Goal: Task Accomplishment & Management: Use online tool/utility

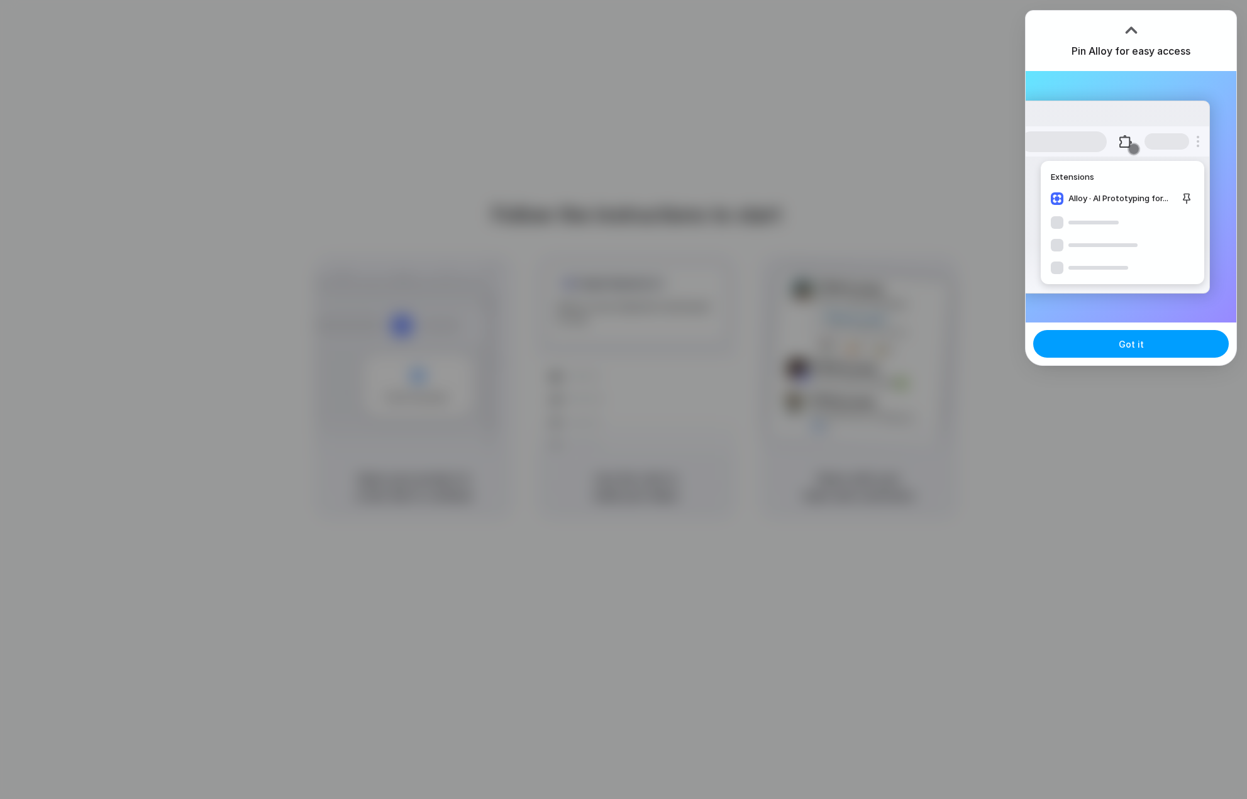
click at [1138, 346] on span "Got it" at bounding box center [1131, 344] width 25 height 13
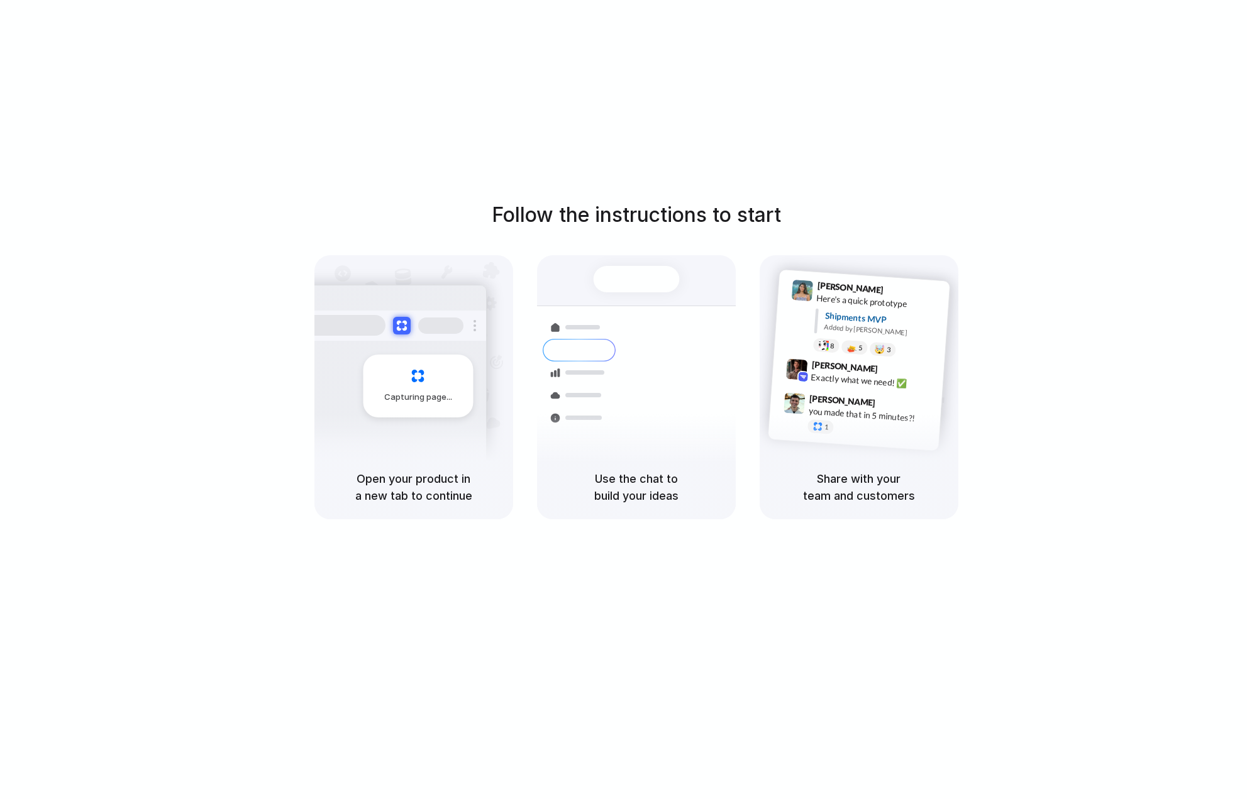
click at [1191, 71] on div "Follow the instructions to start Capturing page Open your product in a new tab …" at bounding box center [636, 412] width 1272 height 825
click at [624, 400] on div at bounding box center [624, 400] width 0 height 0
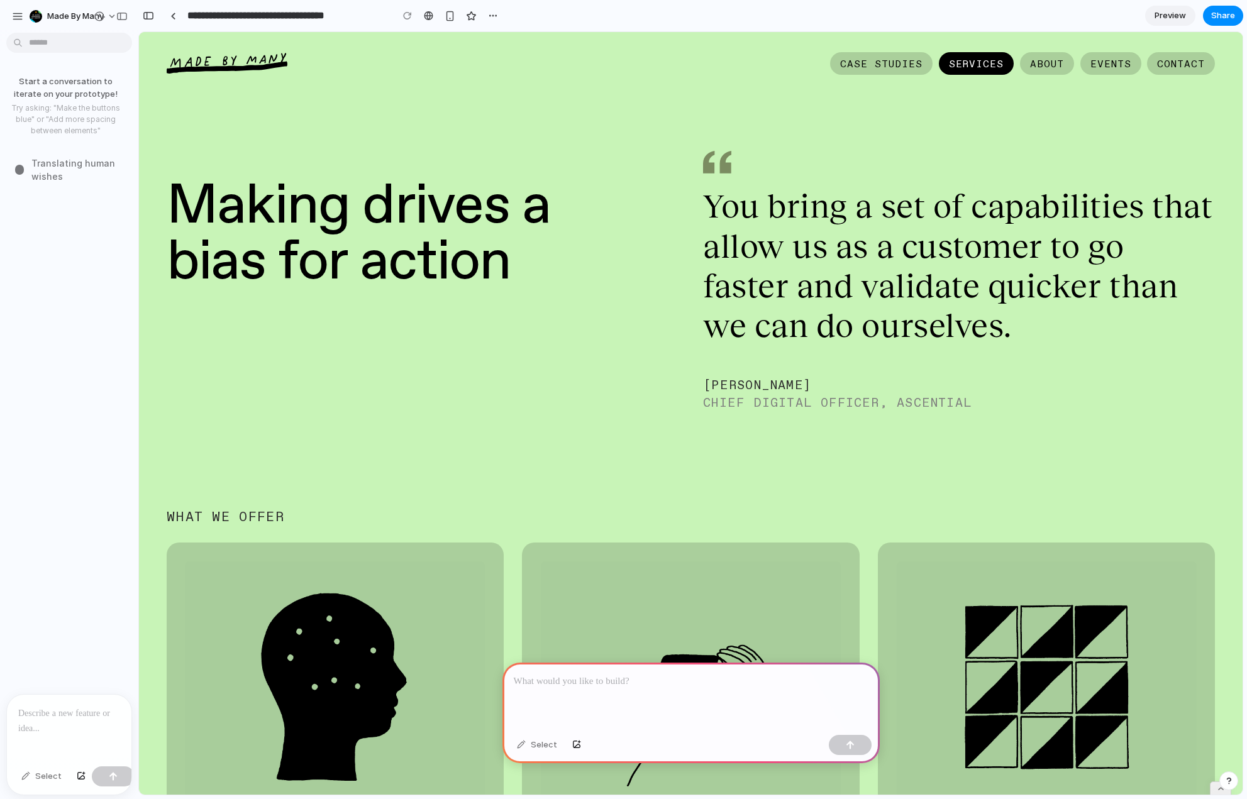
drag, startPoint x: 833, startPoint y: 255, endPoint x: 991, endPoint y: 298, distance: 163.6
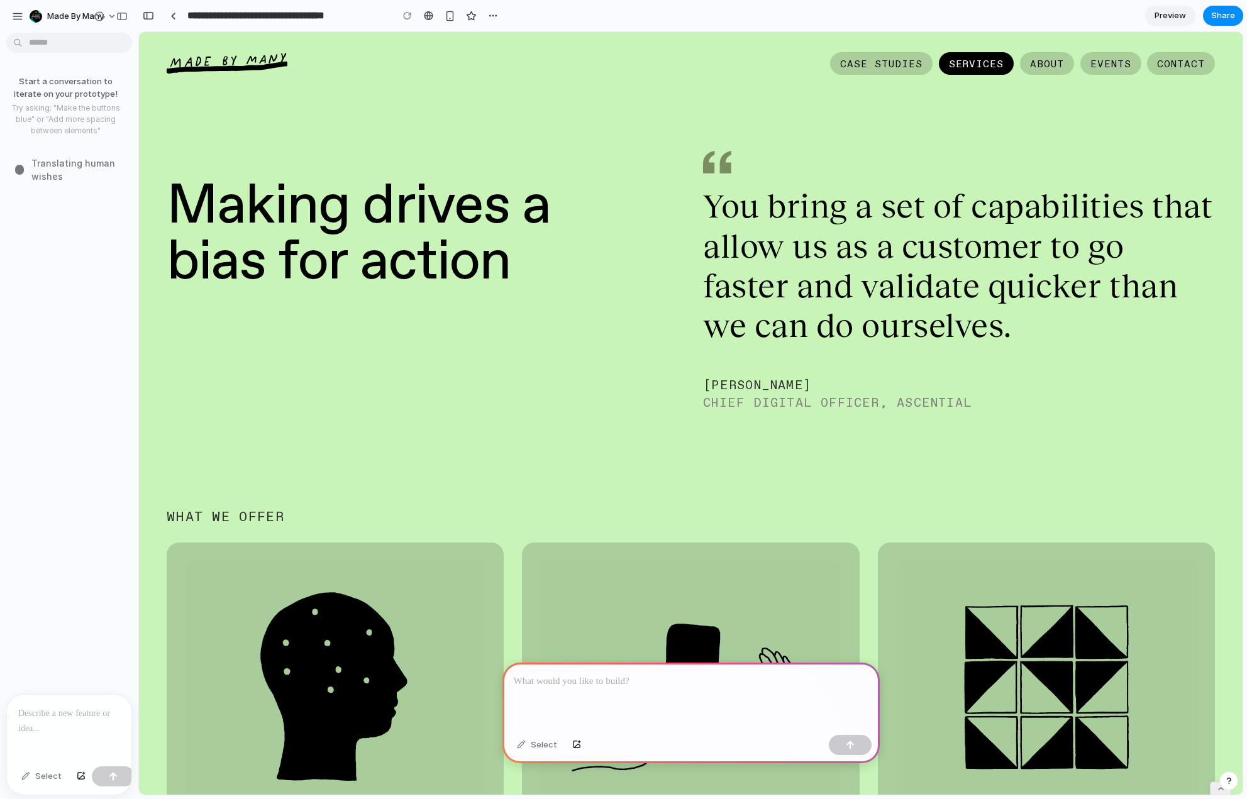
click at [991, 298] on div "You bring a set of capabilities that allow us as a customer to go faster and va…" at bounding box center [959, 265] width 512 height 159
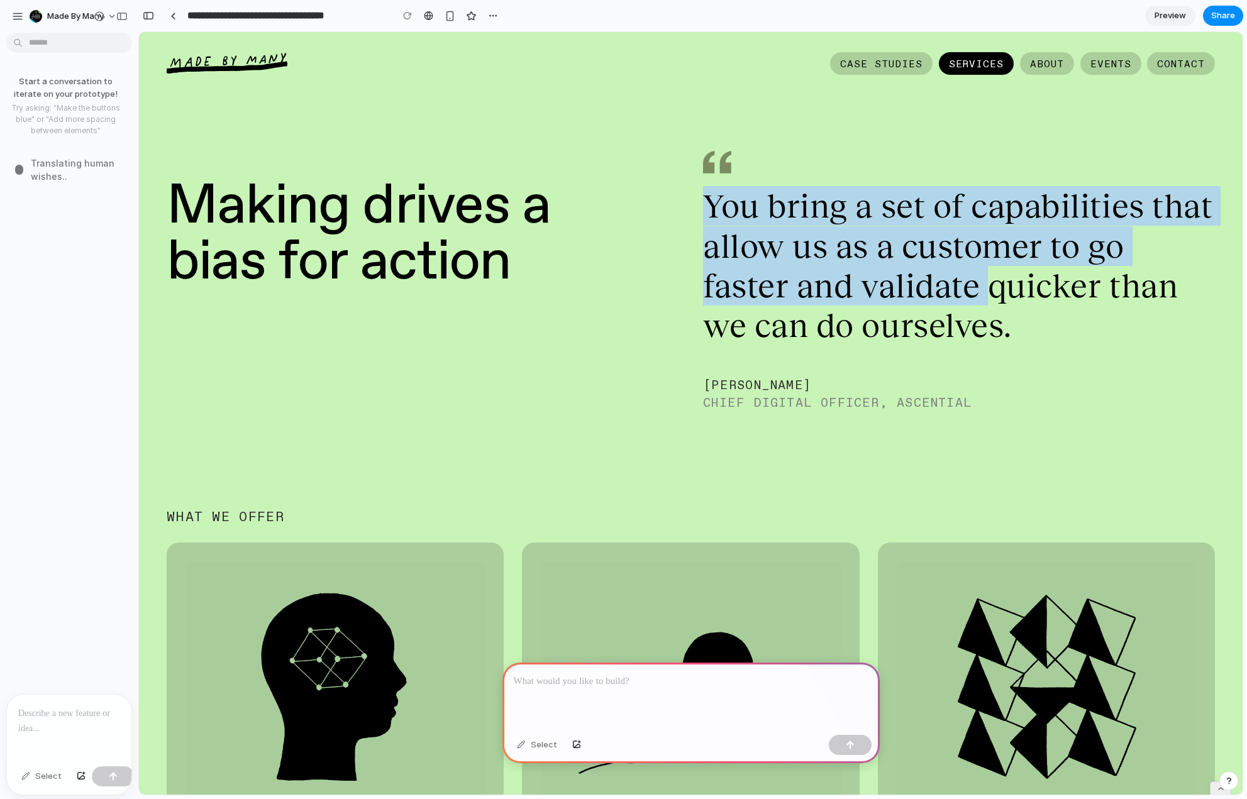
drag, startPoint x: 991, startPoint y: 301, endPoint x: 682, endPoint y: 194, distance: 326.2
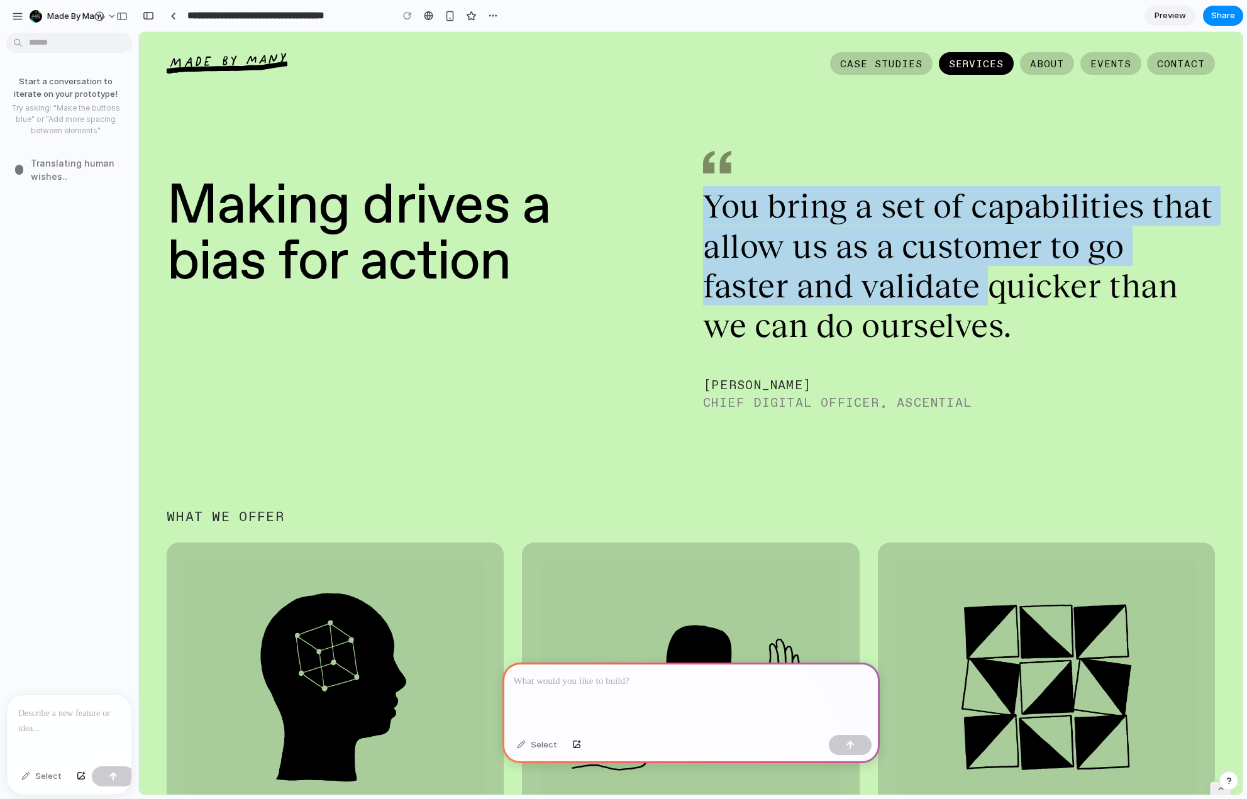
click at [688, 194] on div "Making drives a bias for action You bring a set of capabilities that allow us a…" at bounding box center [691, 292] width 1049 height 235
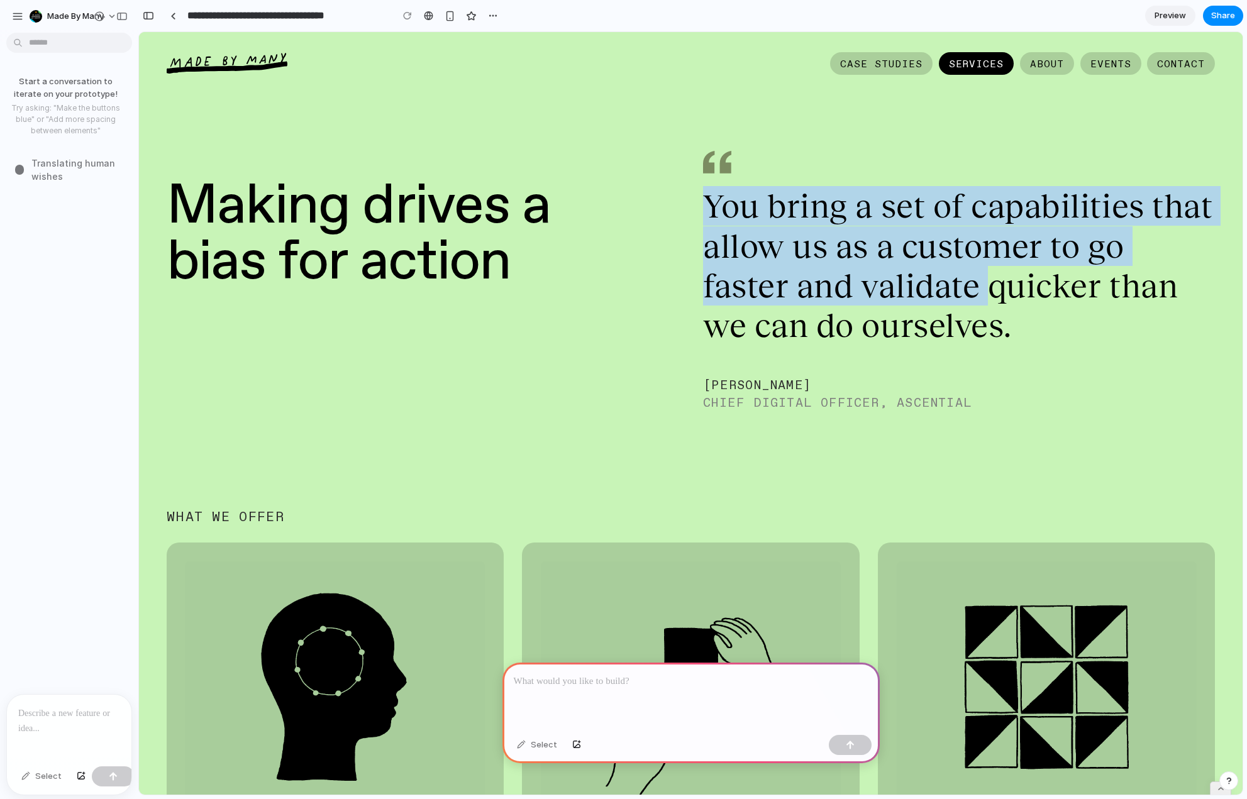
click at [682, 194] on div "Making drives a bias for action You bring a set of capabilities that allow us a…" at bounding box center [691, 292] width 1049 height 235
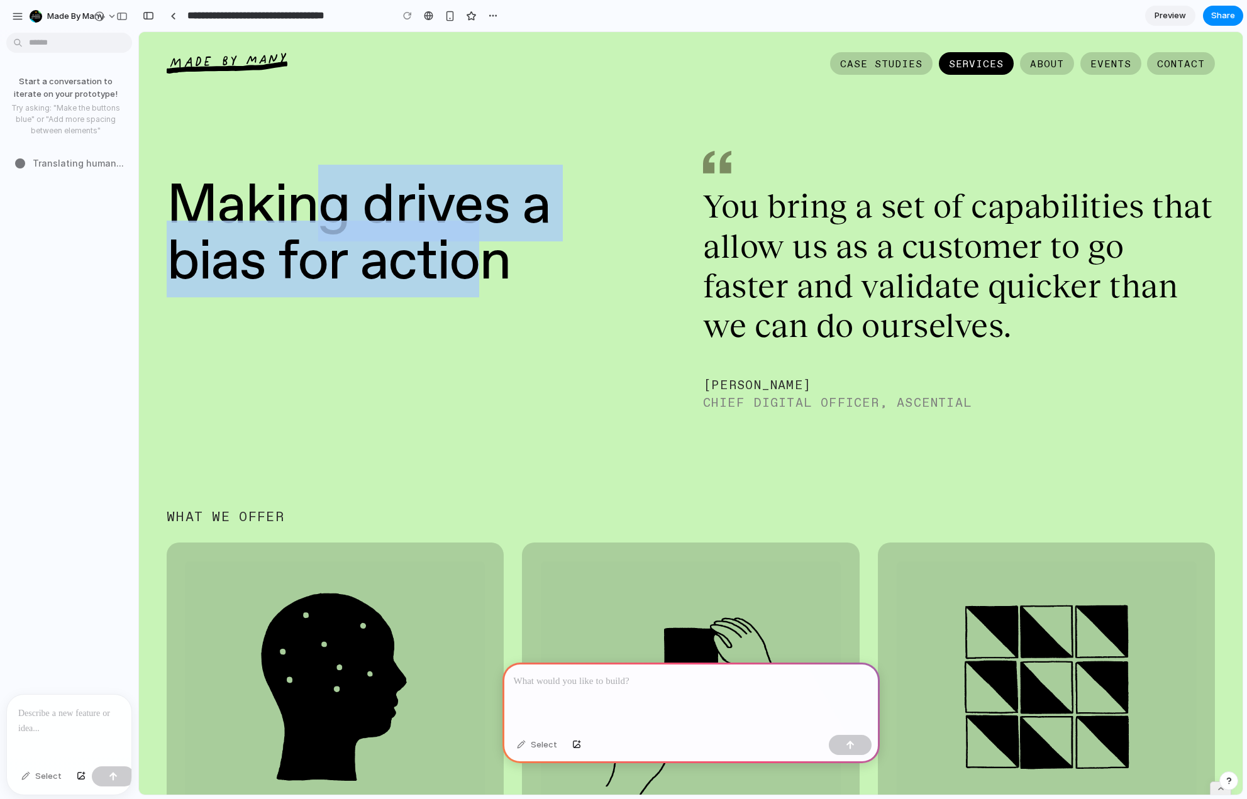
drag, startPoint x: 339, startPoint y: 204, endPoint x: 544, endPoint y: 259, distance: 212.4
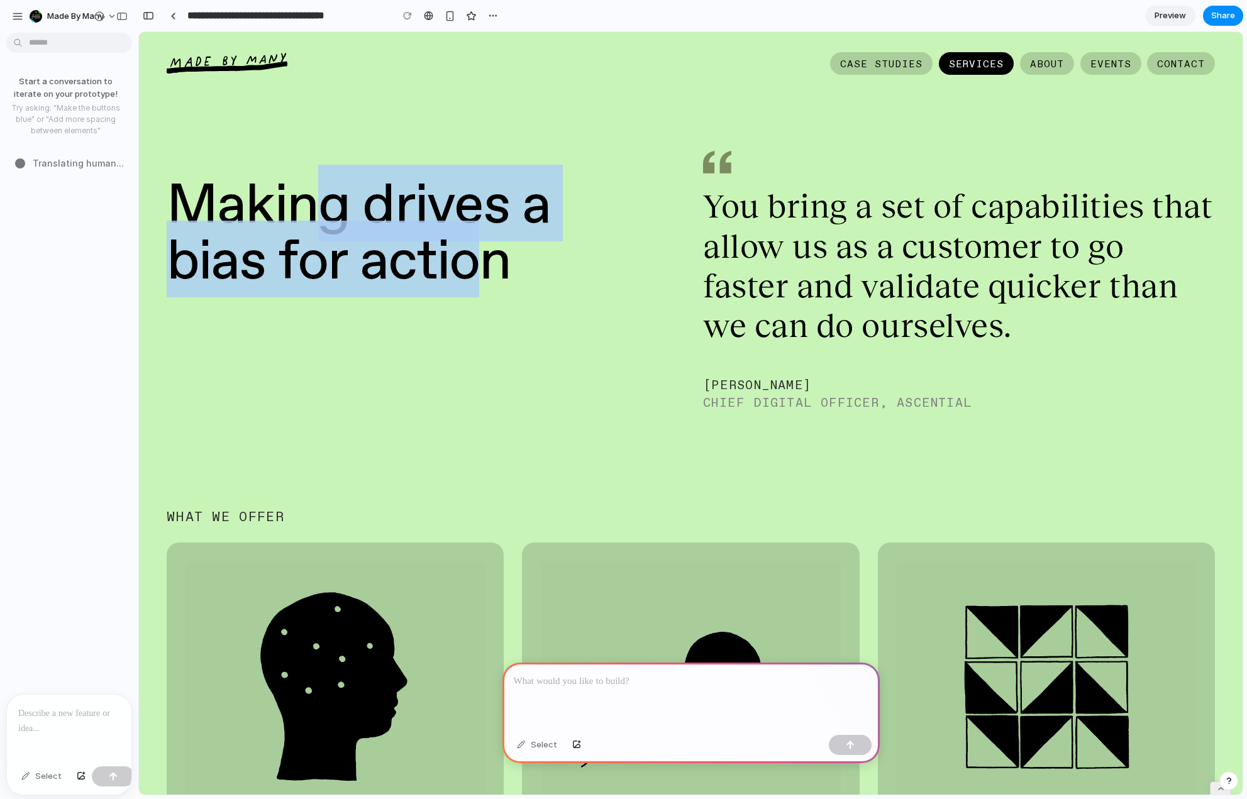
click at [508, 250] on h2 "Making drives a bias for action" at bounding box center [366, 231] width 398 height 112
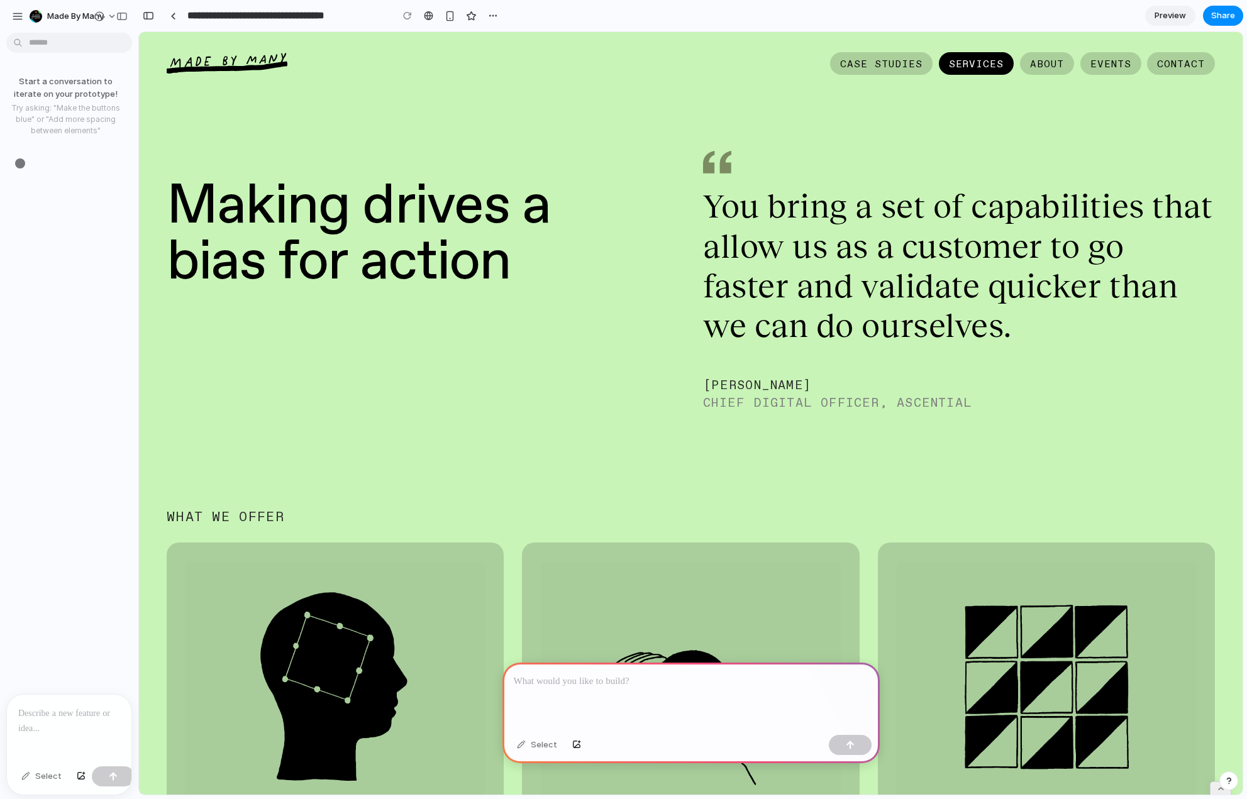
click at [796, 293] on div "You bring a set of capabilities that allow us as a customer to go faster and va…" at bounding box center [959, 265] width 512 height 159
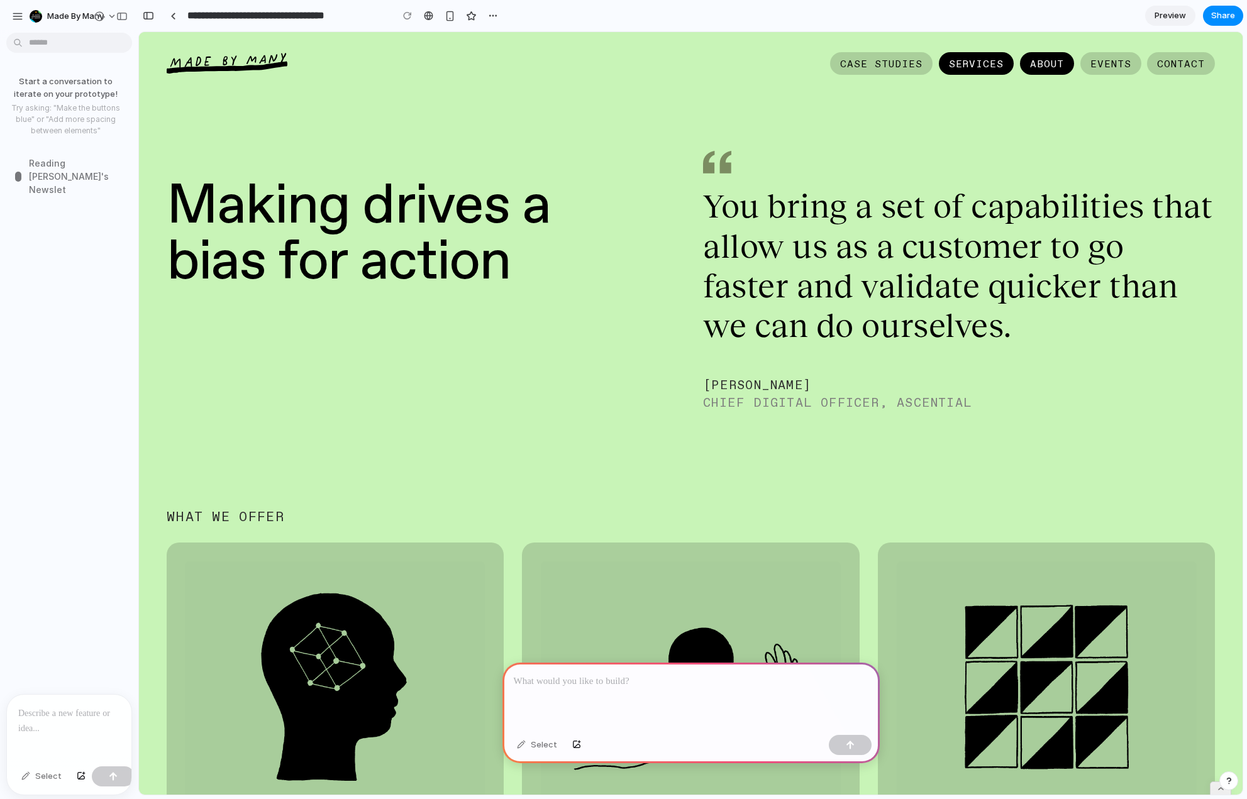
click at [1045, 64] on link "About" at bounding box center [1047, 63] width 54 height 23
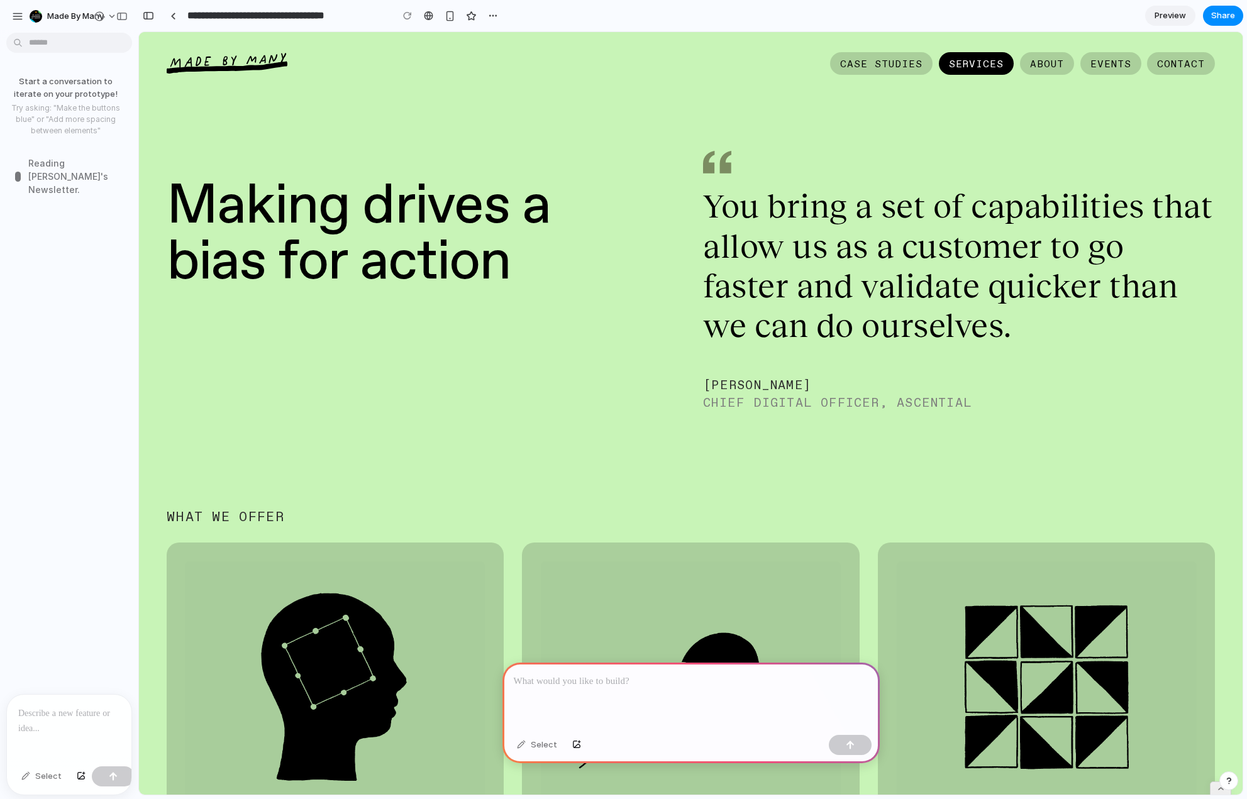
click at [967, 65] on link "Services" at bounding box center [976, 63] width 75 height 23
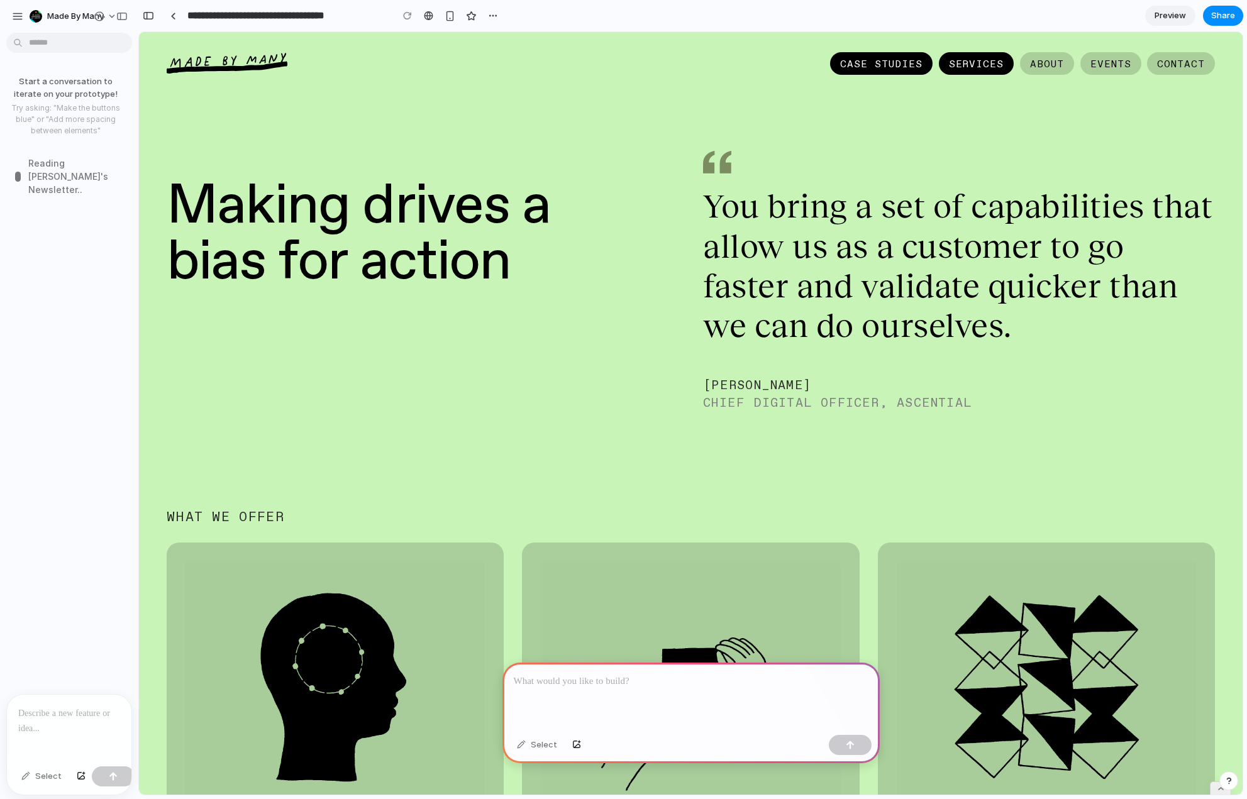
click at [857, 64] on link "Case Studies" at bounding box center [881, 63] width 103 height 23
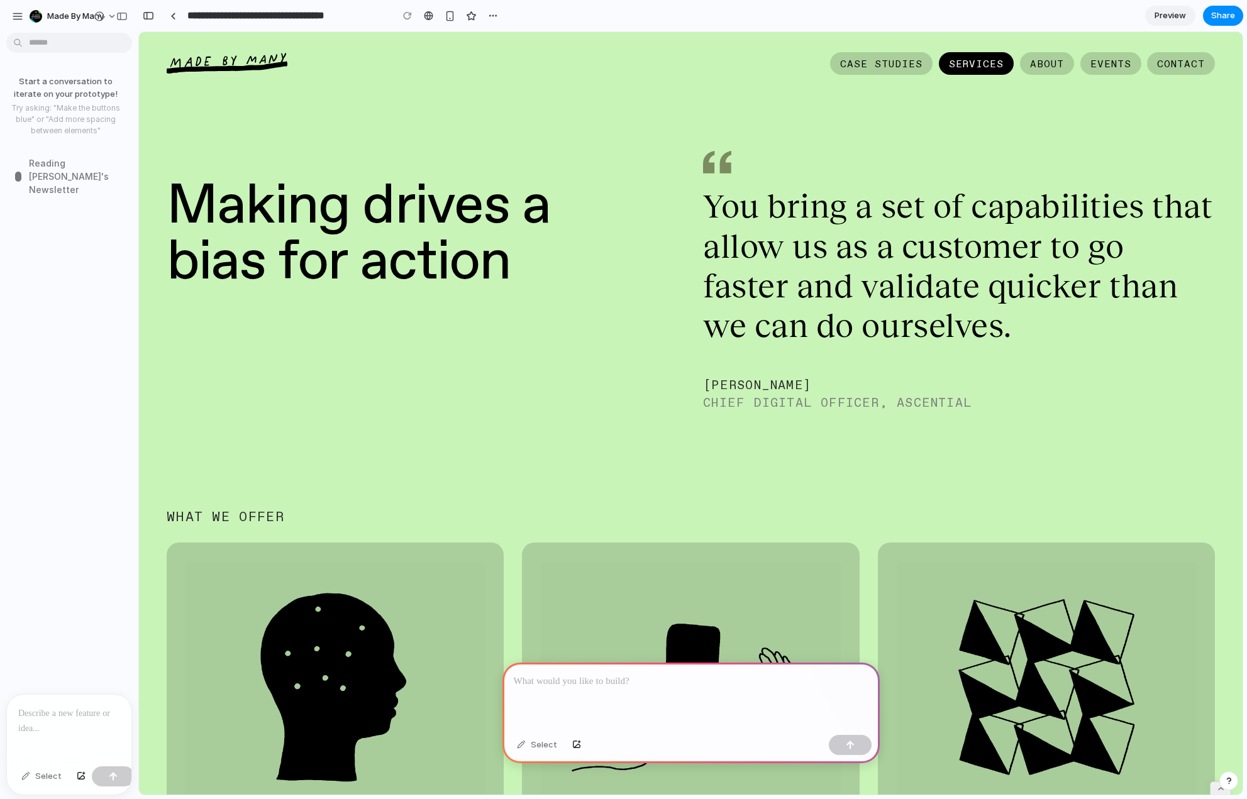
click at [959, 65] on link "Services" at bounding box center [976, 63] width 75 height 23
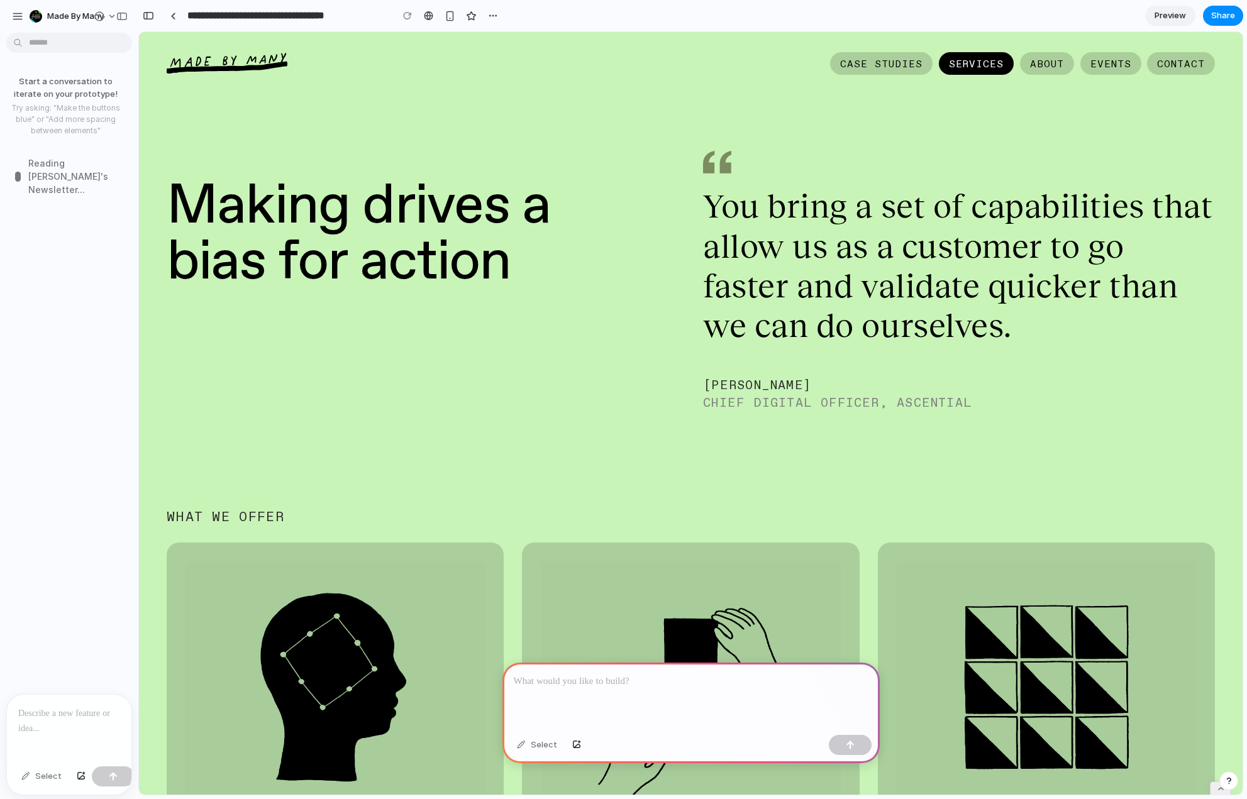
click at [927, 243] on div "You bring a set of capabilities that allow us as a customer to go faster and va…" at bounding box center [959, 265] width 512 height 159
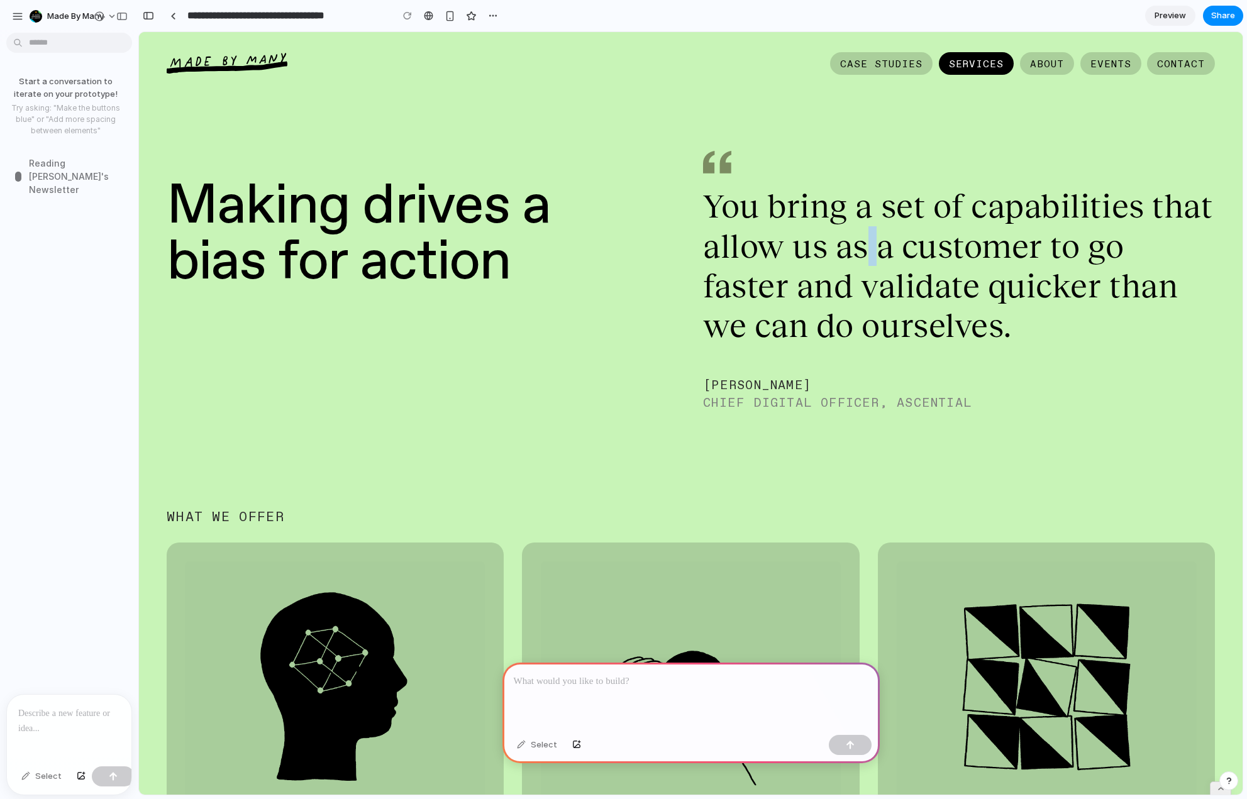
click at [927, 243] on div "You bring a set of capabilities that allow us as a customer to go faster and va…" at bounding box center [959, 265] width 512 height 159
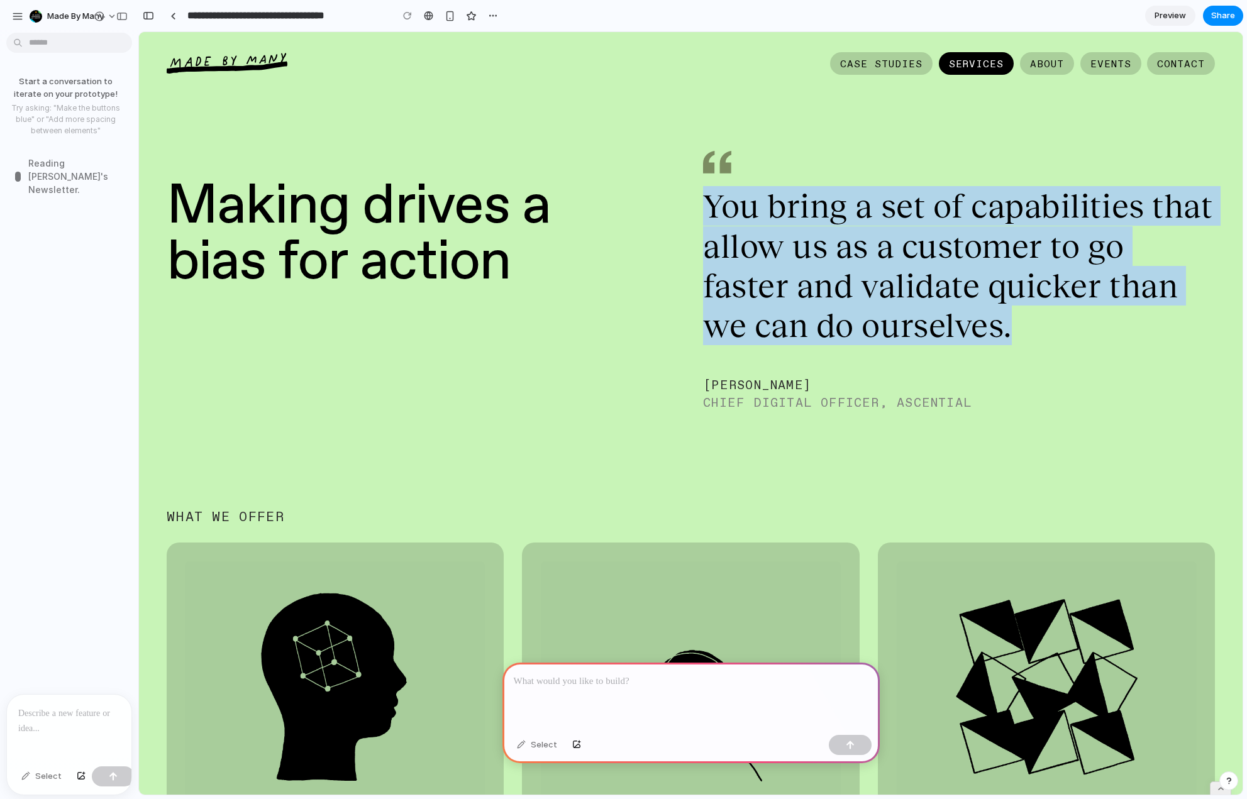
click at [927, 243] on div "You bring a set of capabilities that allow us as a customer to go faster and va…" at bounding box center [959, 265] width 512 height 159
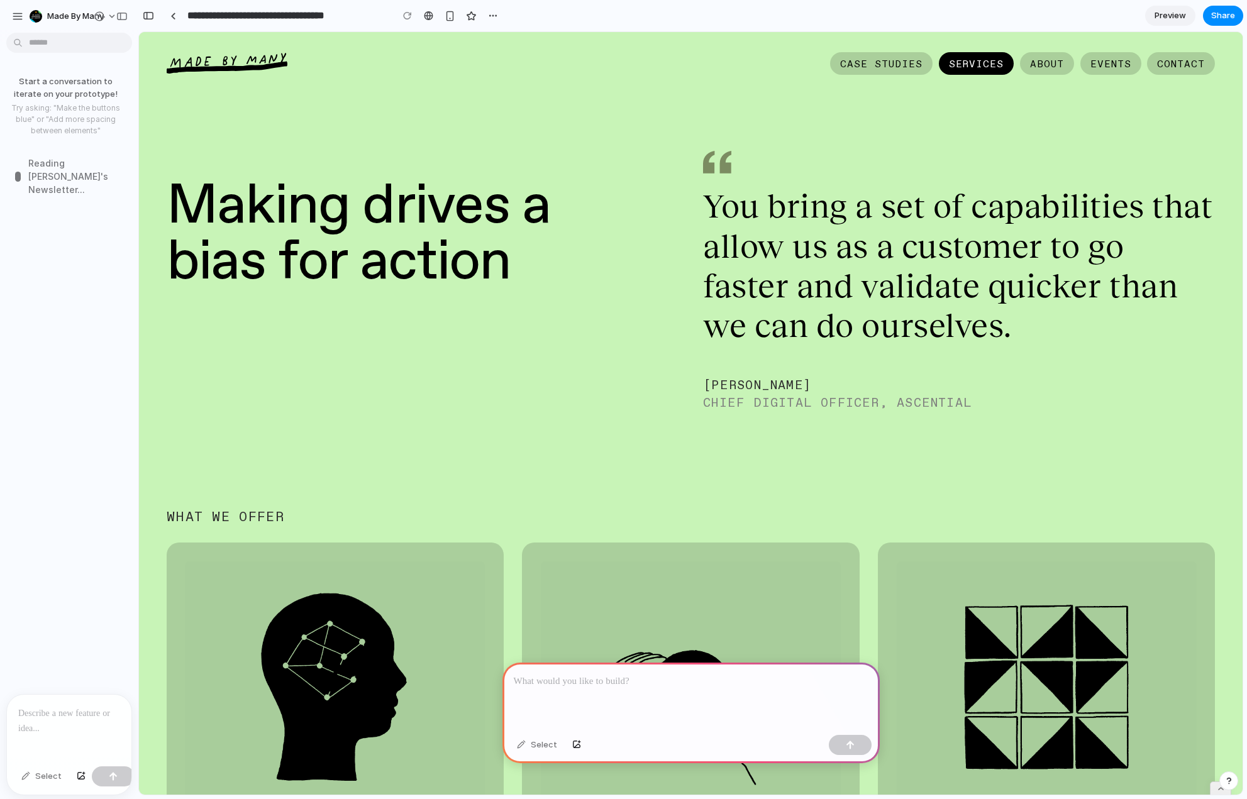
click at [1023, 382] on div "SEAN O’CONNELL" at bounding box center [959, 385] width 512 height 16
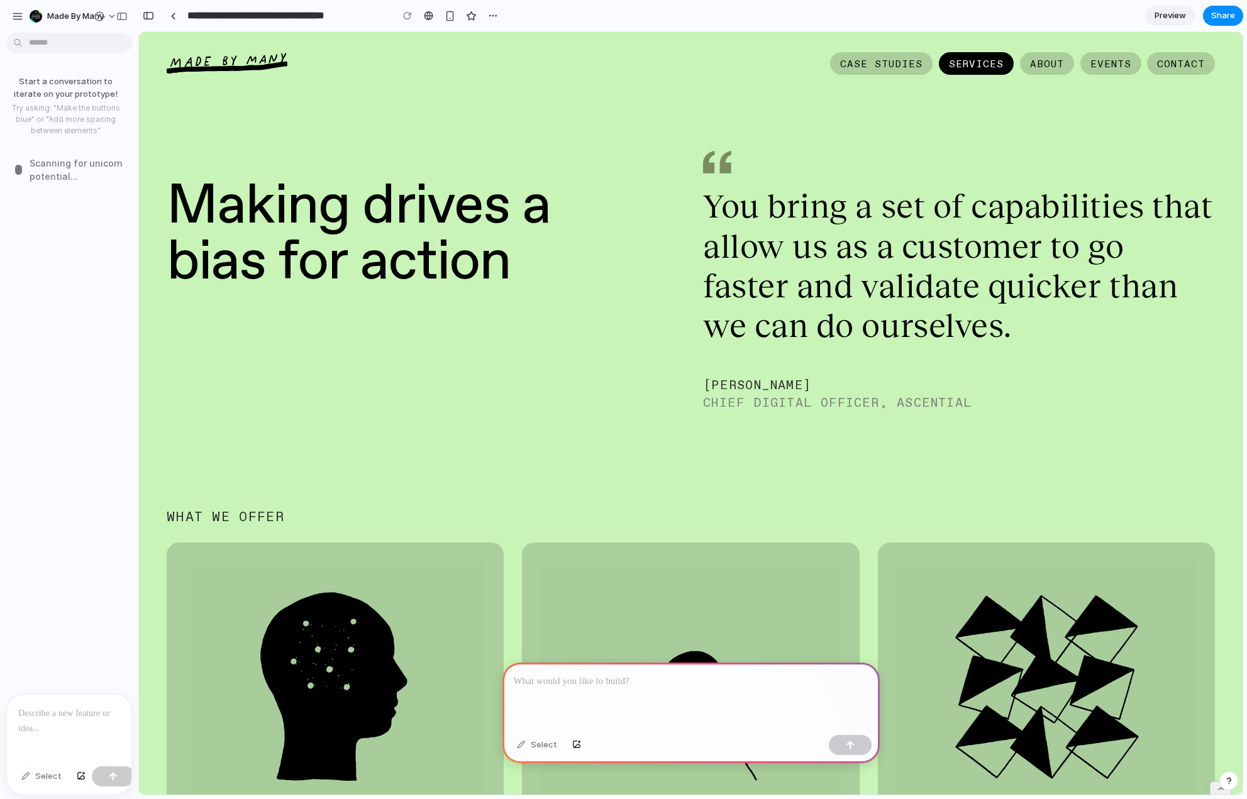
click at [46, 729] on div at bounding box center [69, 728] width 125 height 67
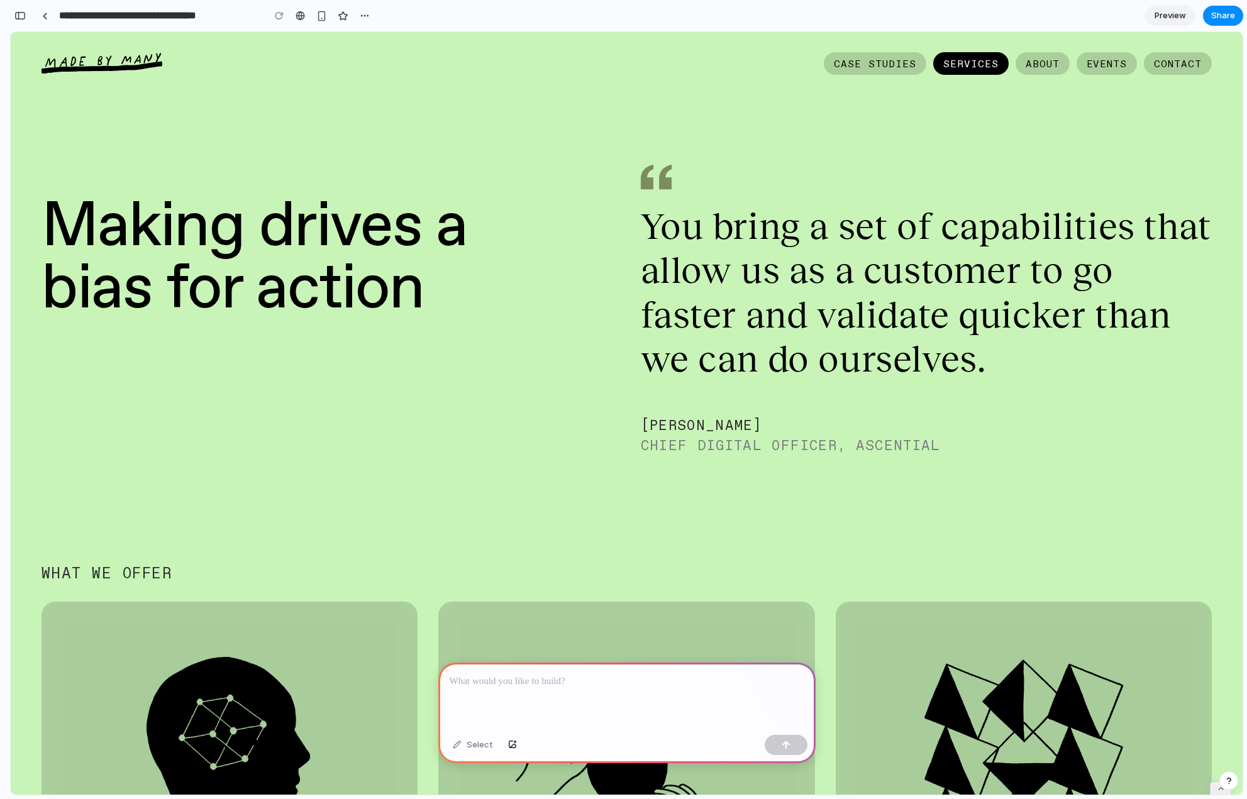
click at [281, 545] on div "Making drives a bias for action You bring a set of capabilities that allow us a…" at bounding box center [627, 649] width 1171 height 915
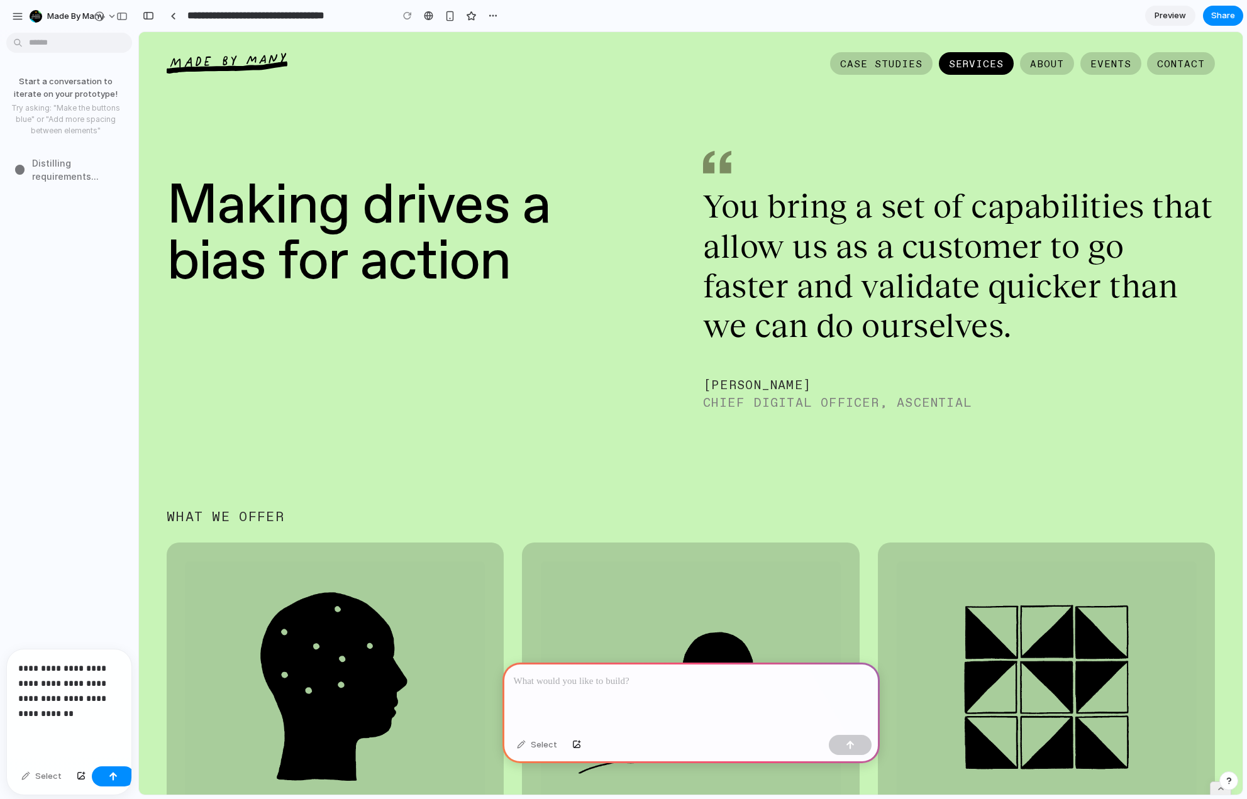
click at [84, 709] on p "**********" at bounding box center [66, 691] width 97 height 60
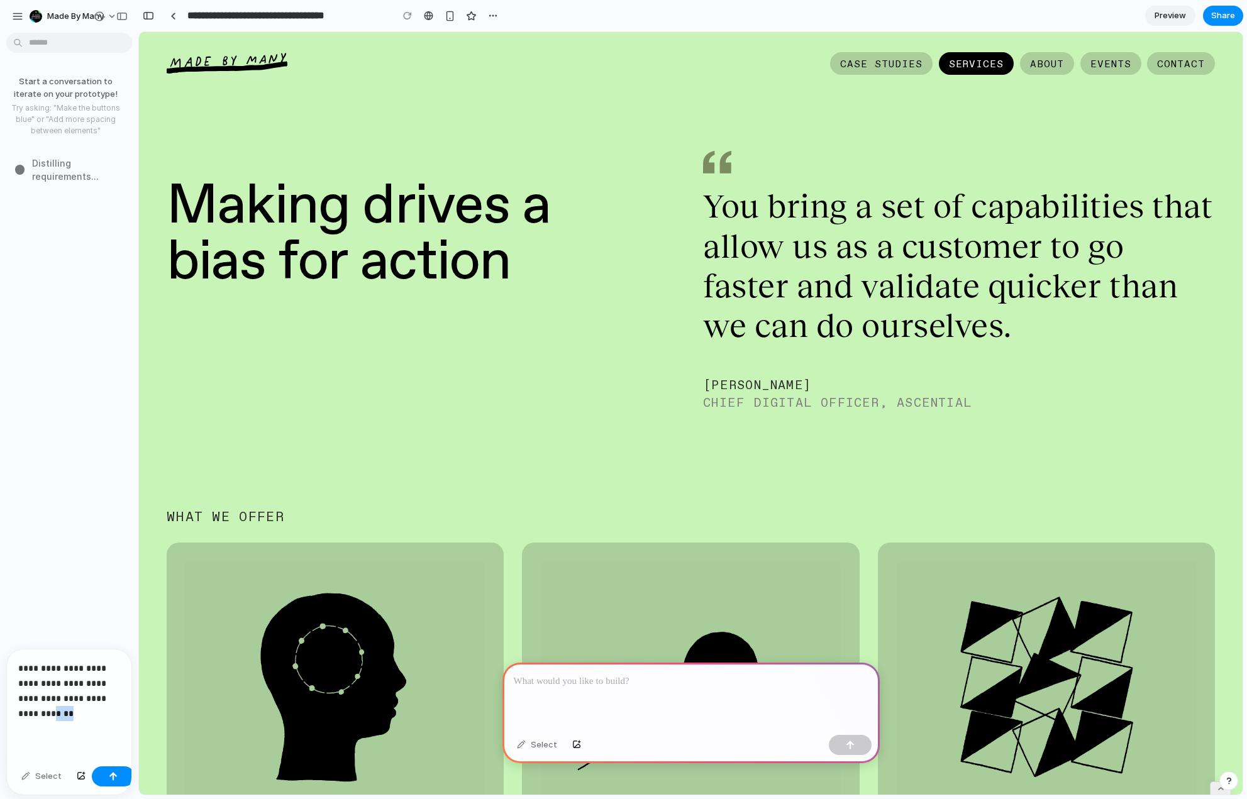
click at [84, 709] on p "**********" at bounding box center [66, 691] width 97 height 60
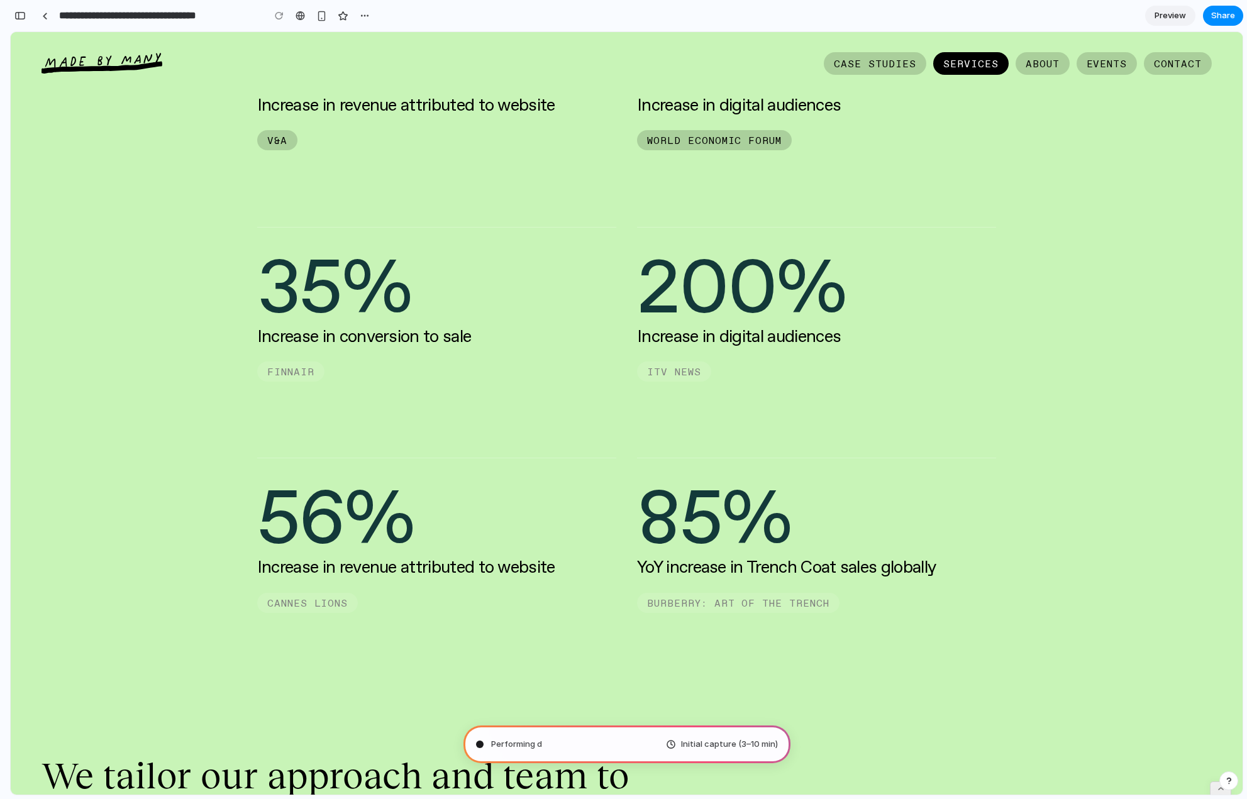
scroll to position [2395, 0]
click at [779, 412] on div "£5m Increase in revenue attributed to website V&A V&A V&A 600% Increase in digi…" at bounding box center [626, 313] width 739 height 638
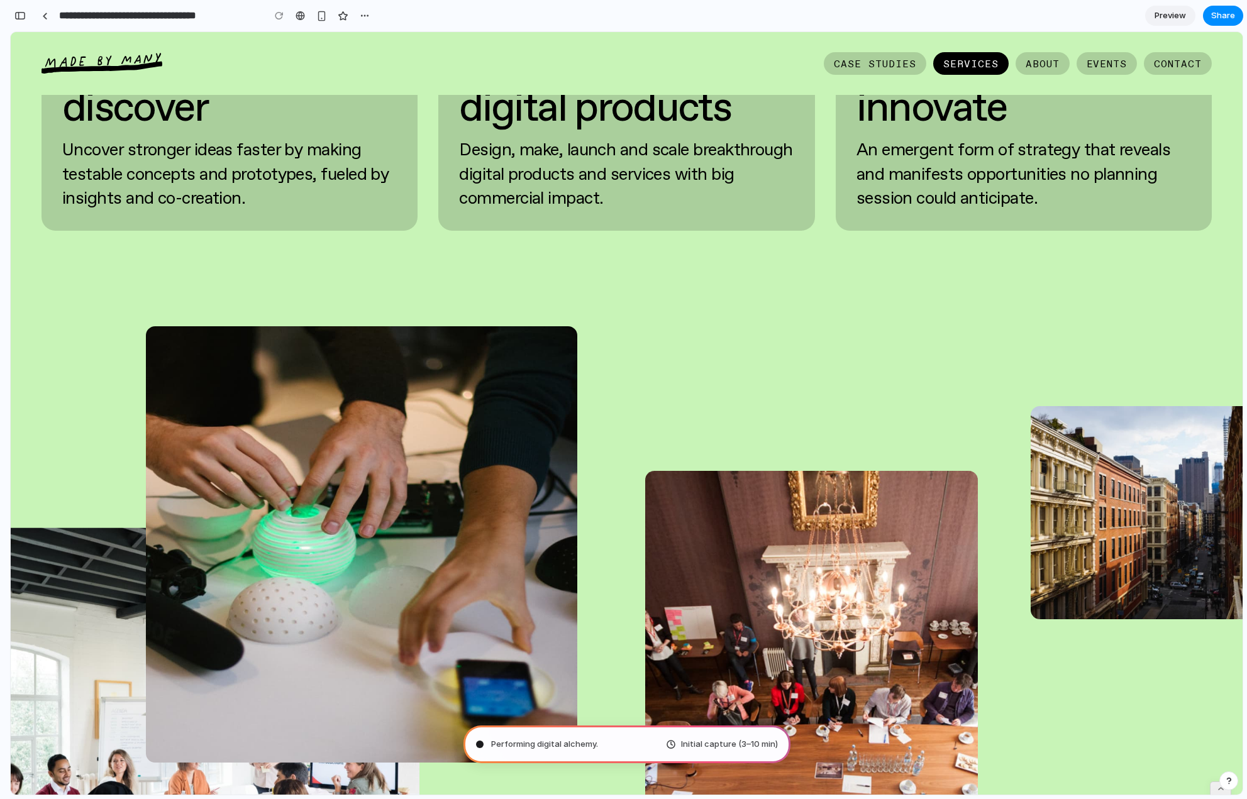
scroll to position [0, 0]
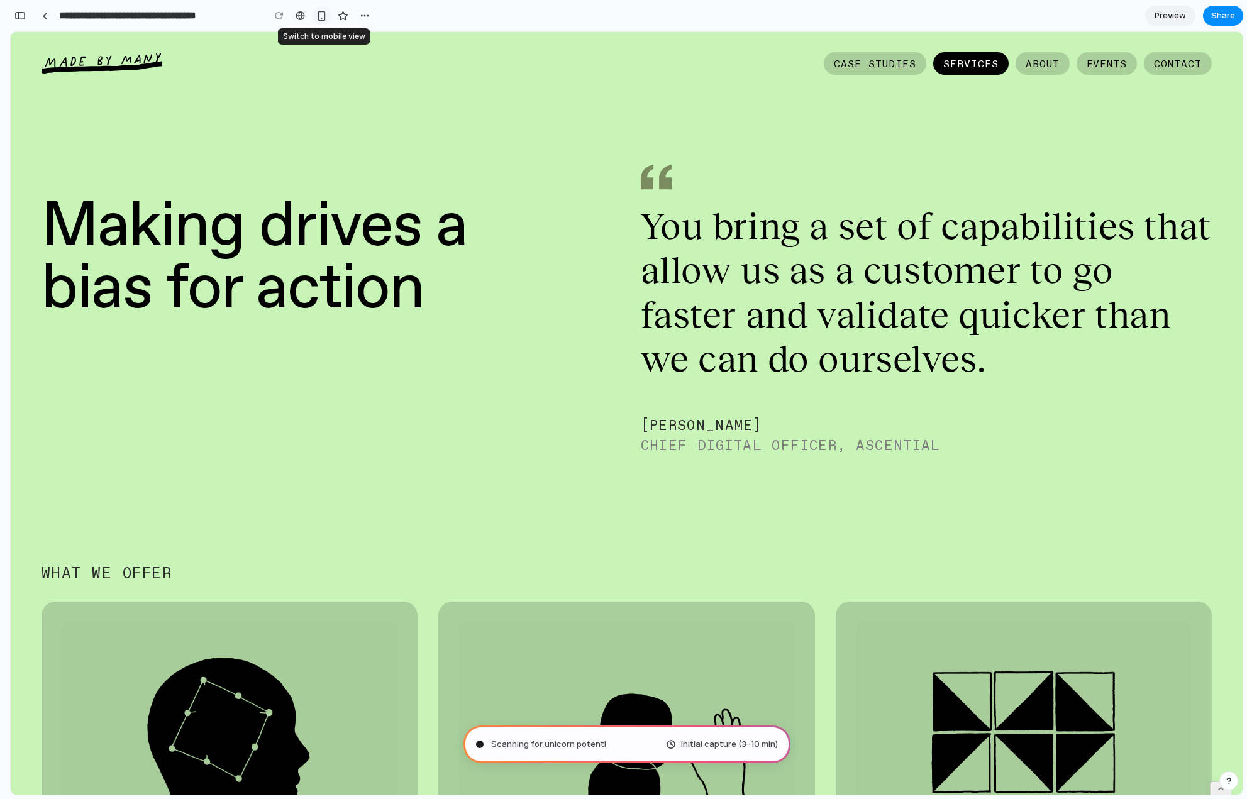
click at [328, 21] on button "button" at bounding box center [322, 15] width 19 height 19
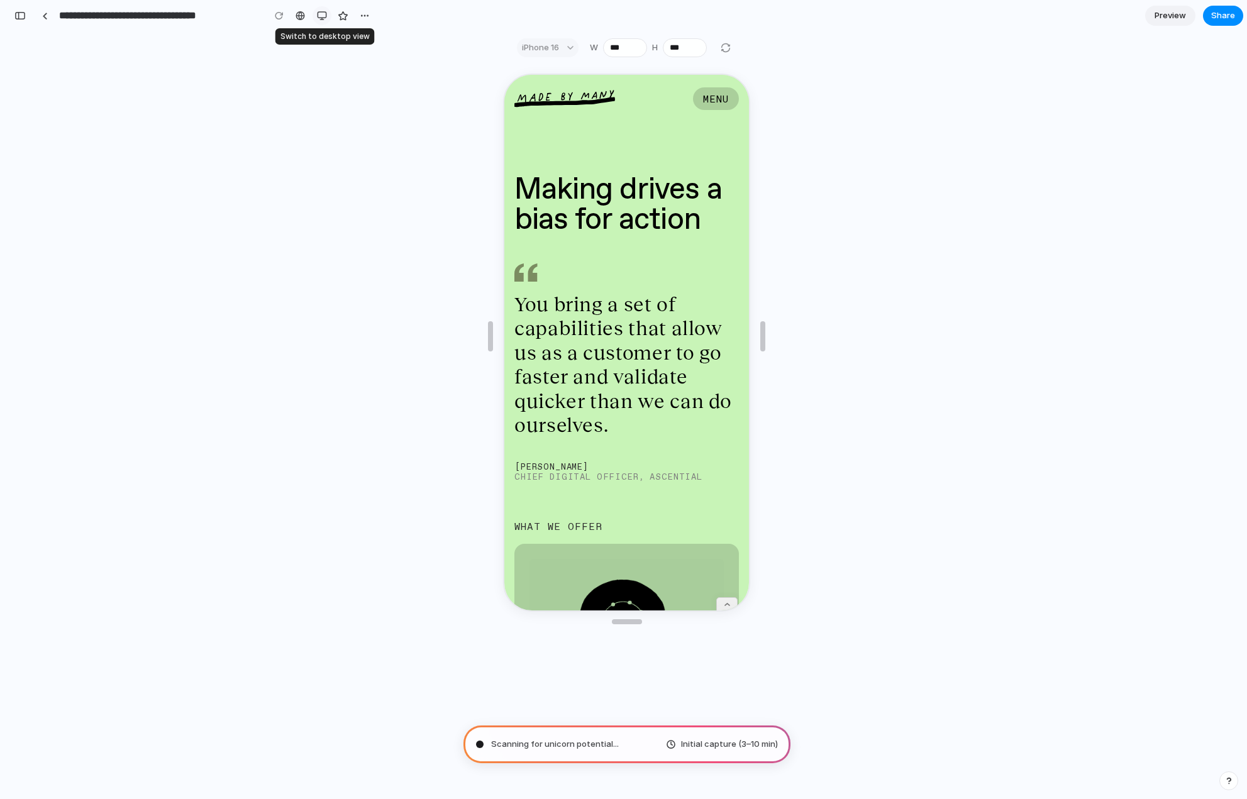
click at [322, 16] on div "button" at bounding box center [322, 16] width 10 height 10
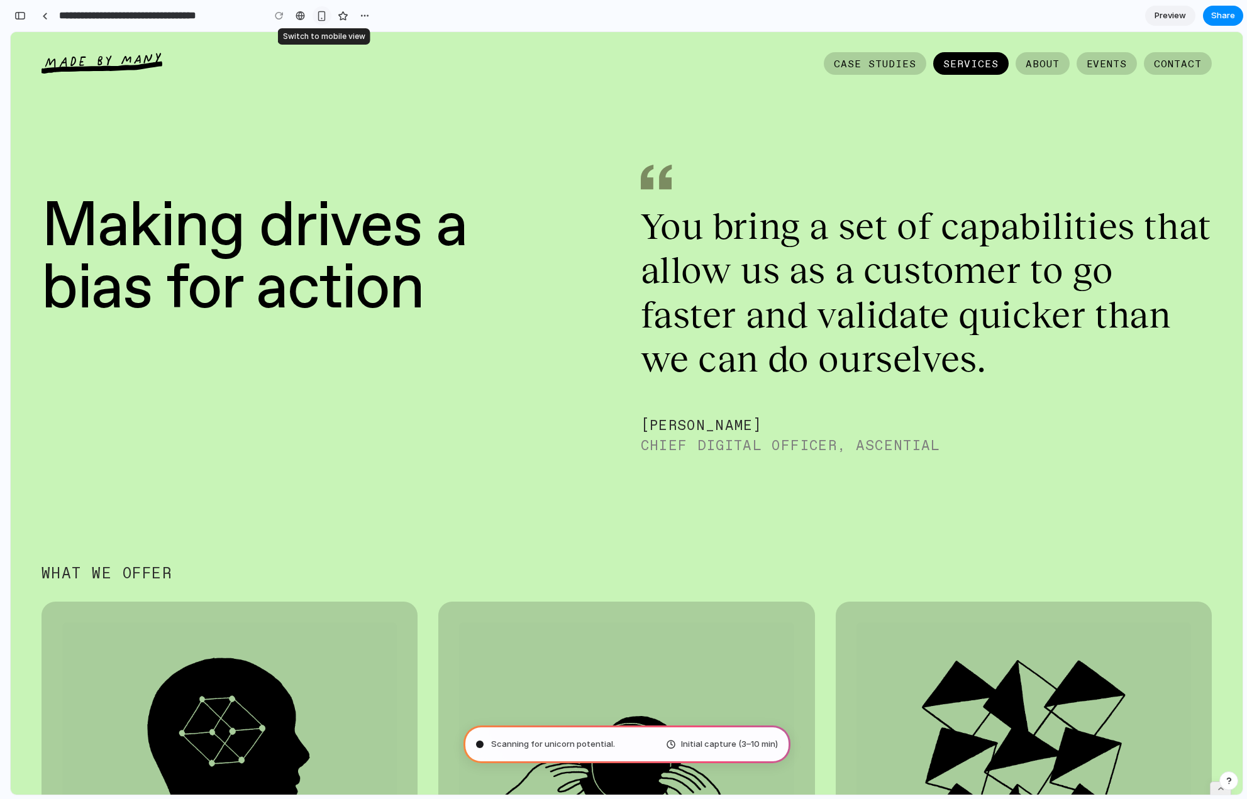
click at [322, 16] on div "button" at bounding box center [321, 16] width 11 height 11
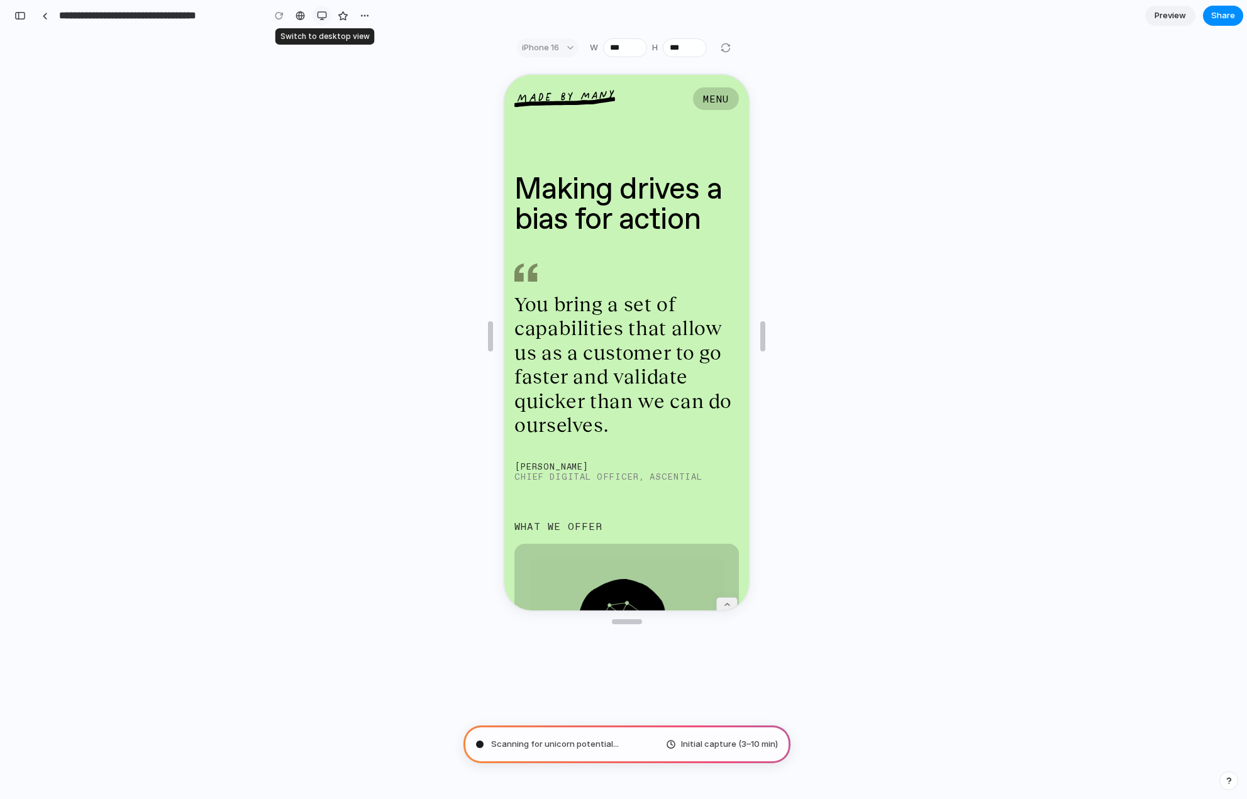
click at [323, 16] on div "button" at bounding box center [322, 16] width 10 height 10
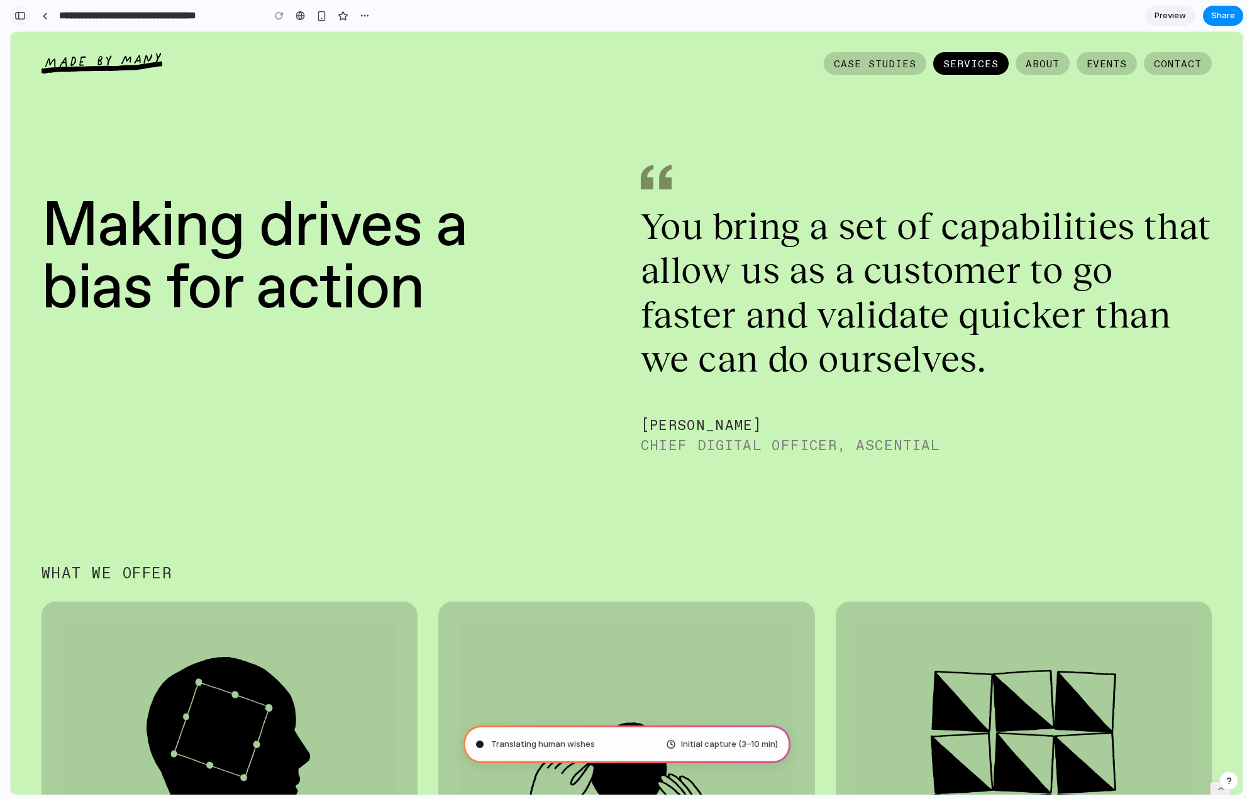
click at [22, 16] on div "button" at bounding box center [19, 15] width 11 height 9
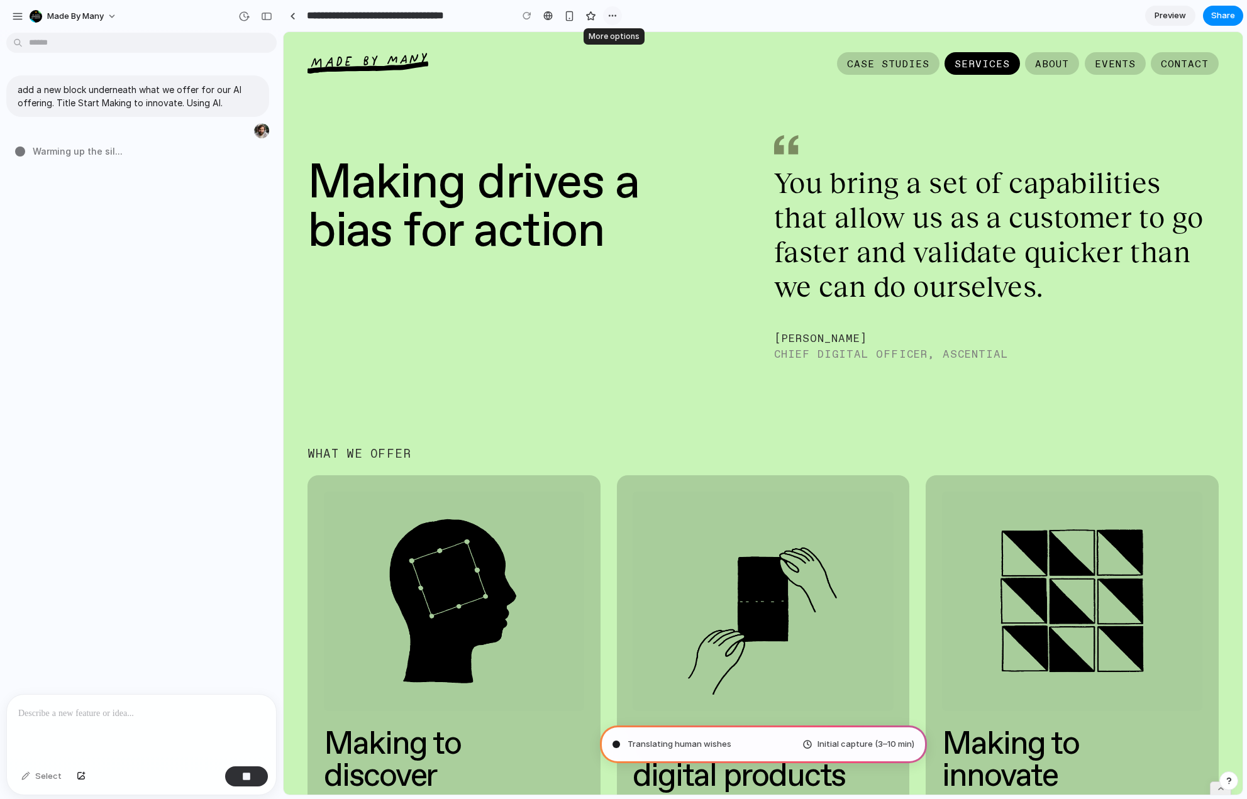
click at [614, 14] on div "button" at bounding box center [613, 16] width 10 height 10
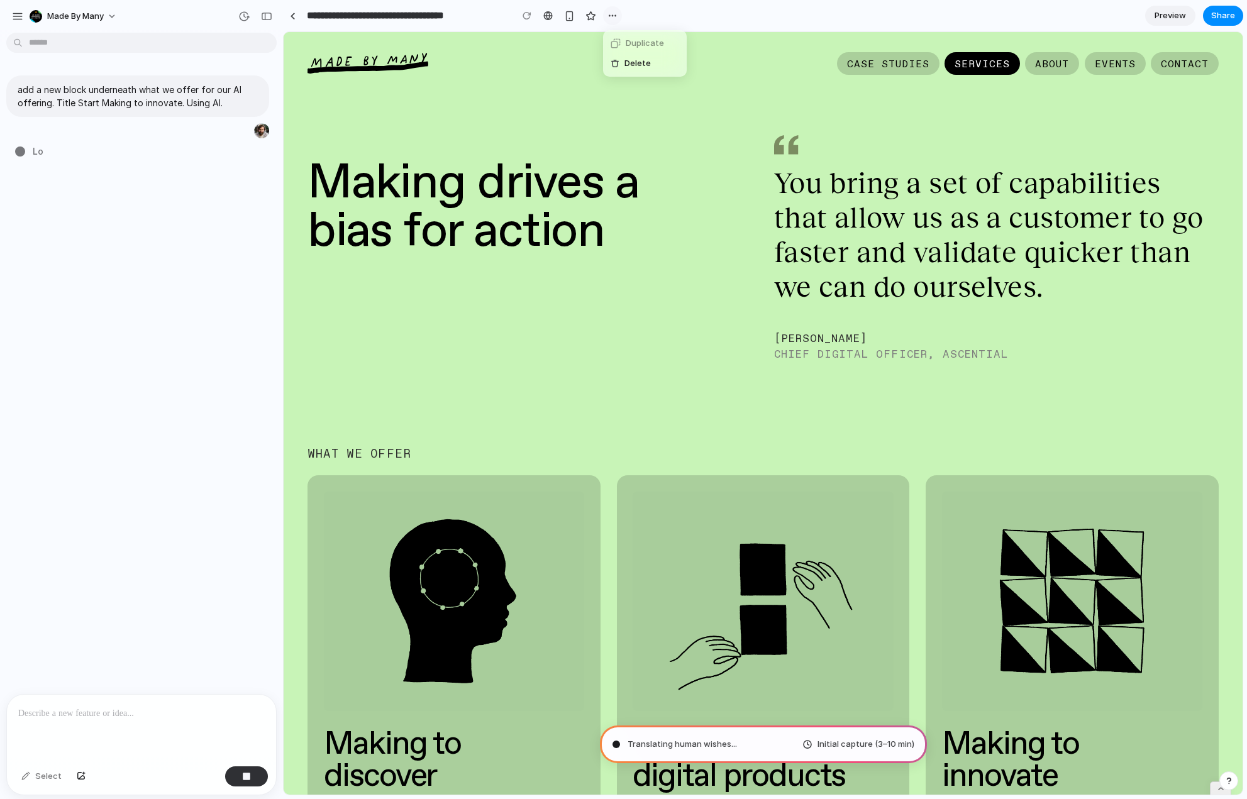
click at [614, 14] on div "Duplicate Delete" at bounding box center [623, 399] width 1247 height 799
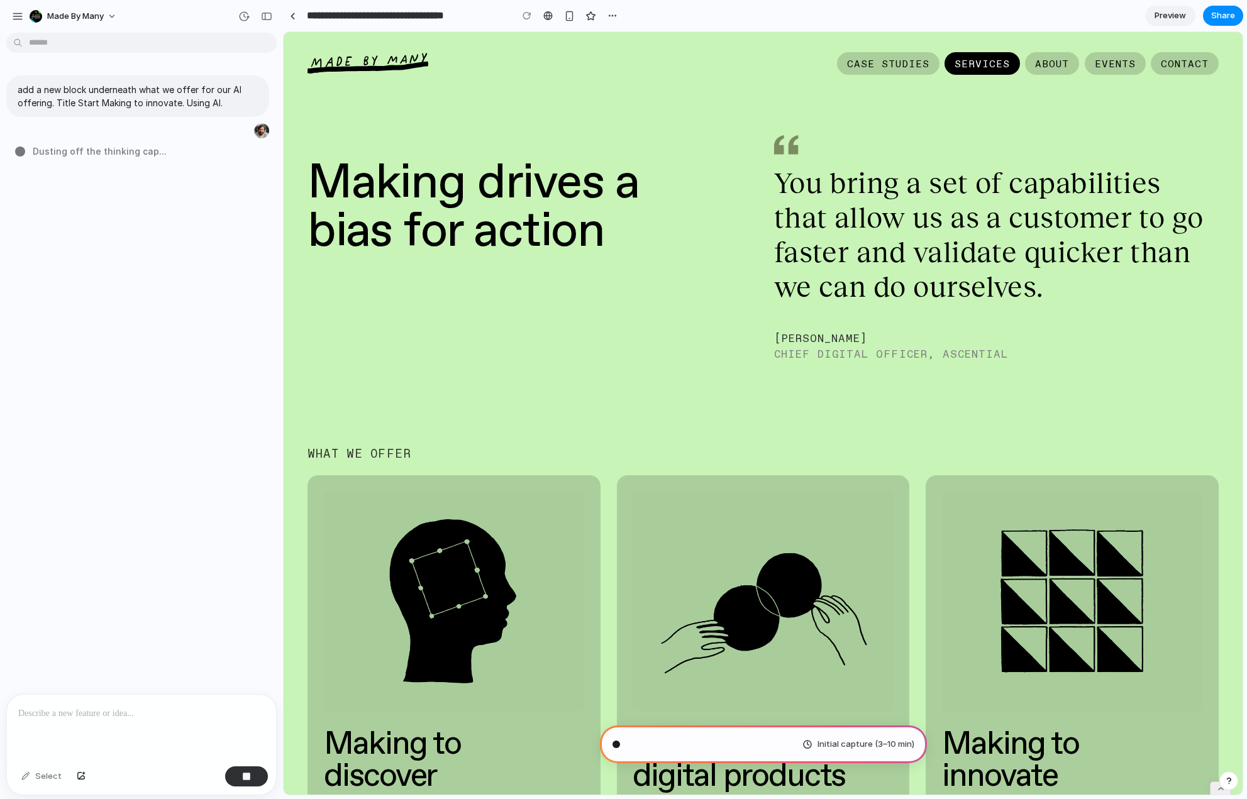
type input "**********"
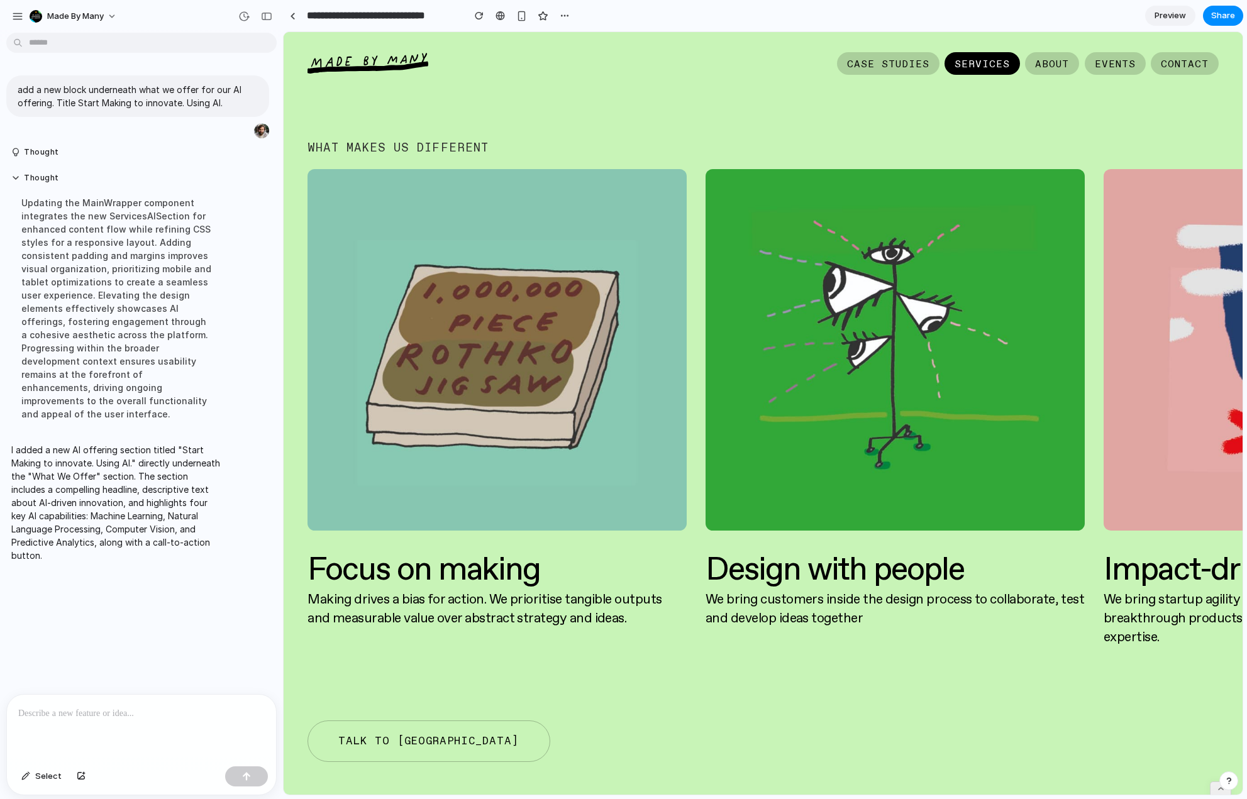
scroll to position [2695, 0]
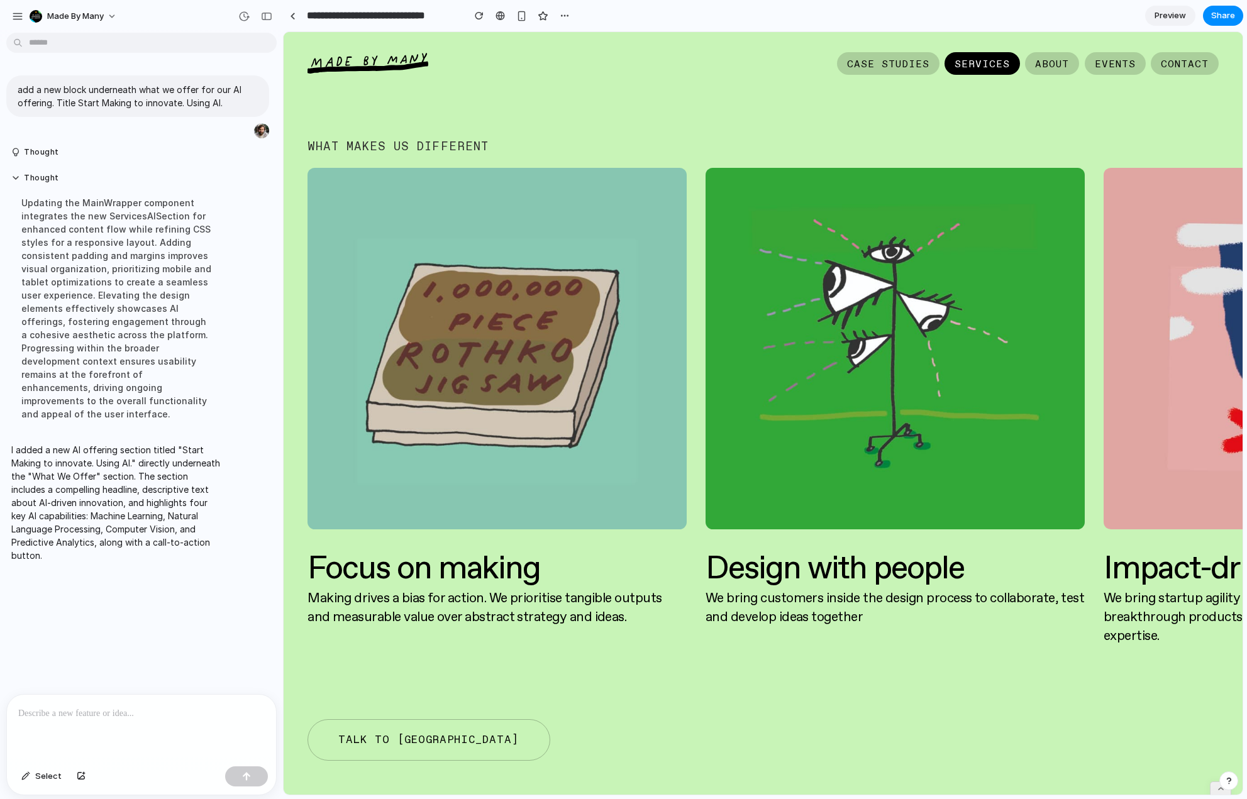
drag, startPoint x: 954, startPoint y: 379, endPoint x: 935, endPoint y: 375, distance: 20.0
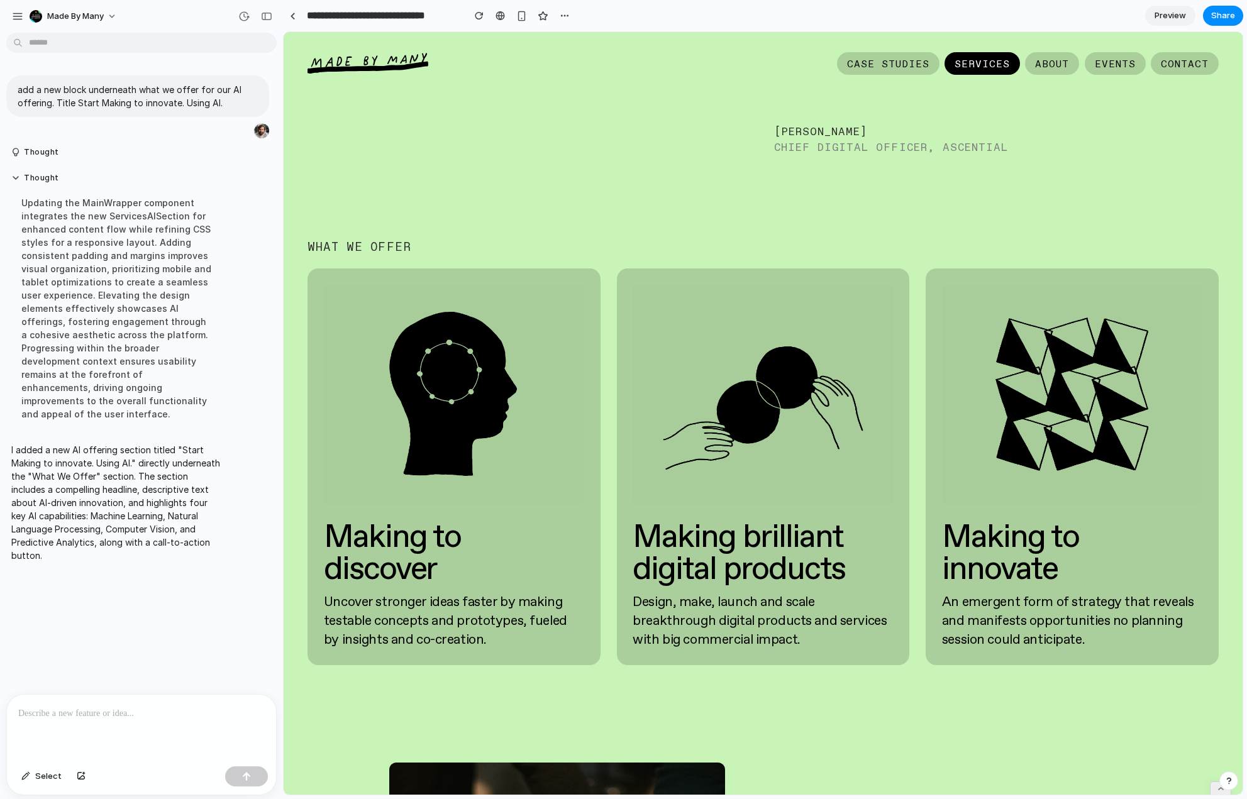
scroll to position [201, 0]
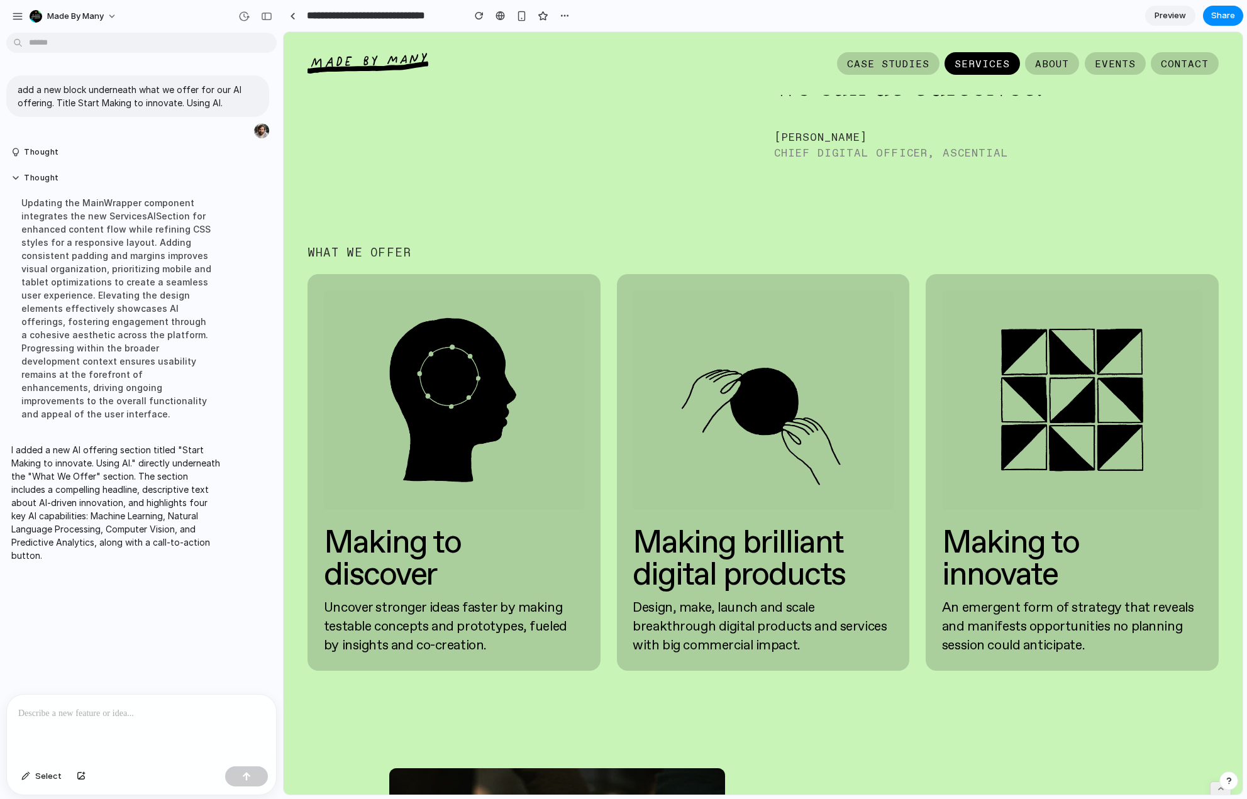
click at [445, 328] on img at bounding box center [454, 401] width 260 height 220
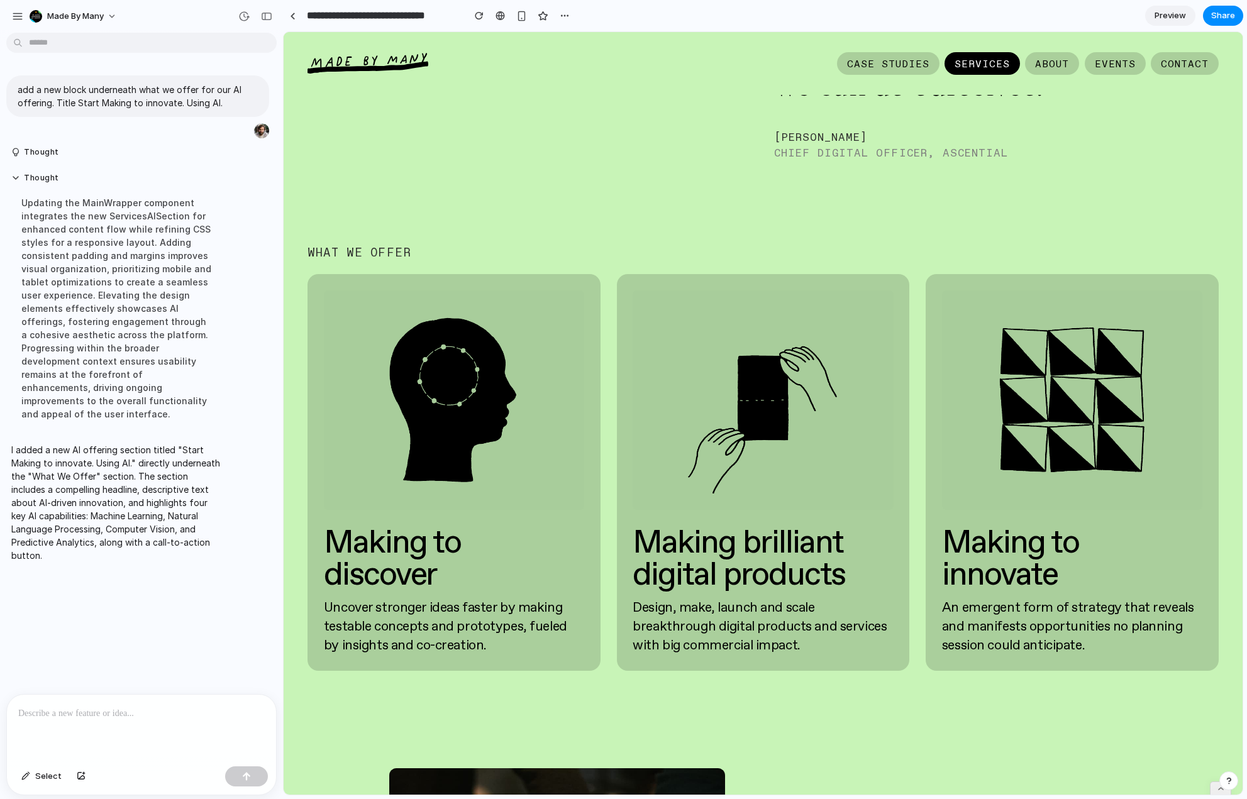
click at [694, 216] on div "Making drives a bias for action You bring a set of capabilities that allow us a…" at bounding box center [763, 312] width 911 height 715
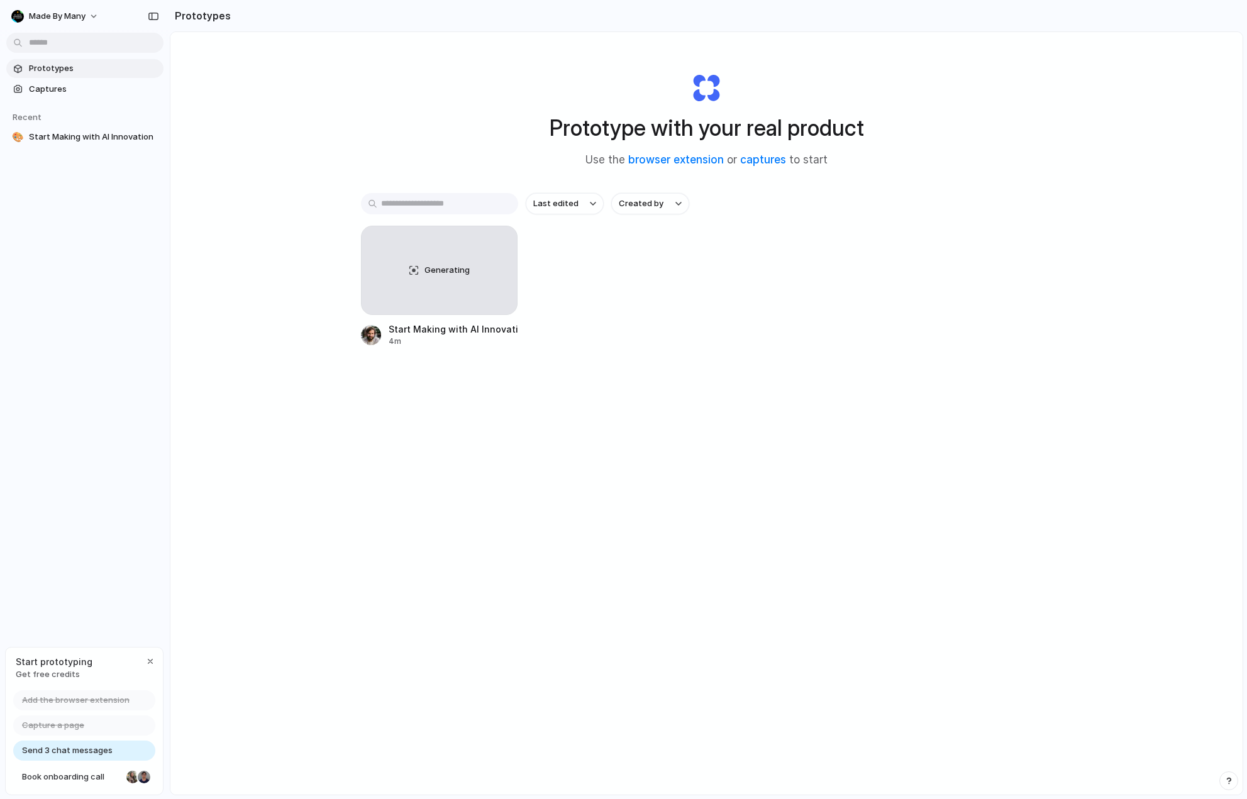
click at [895, 319] on div "Generating Start Making with AI Innovation 4m" at bounding box center [707, 286] width 692 height 121
click at [672, 460] on div "Prototype with your real product Use the browser extension or captures to start…" at bounding box center [706, 447] width 1072 height 830
click at [757, 160] on link "captures" at bounding box center [763, 159] width 46 height 13
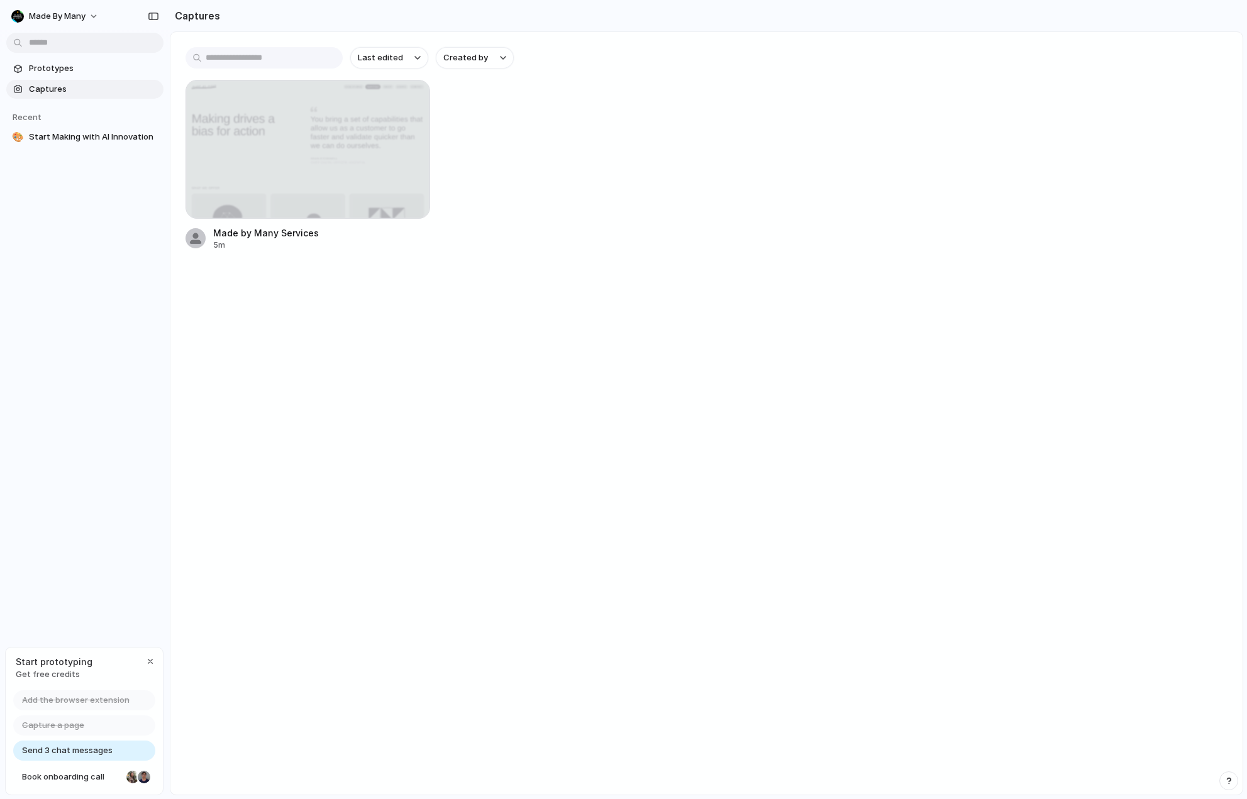
click at [386, 402] on main "Last edited Created by Made by Many Services 5m" at bounding box center [707, 413] width 1074 height 764
click at [75, 16] on span "Made by Many" at bounding box center [57, 16] width 57 height 13
click at [155, 118] on li "Dark" at bounding box center [153, 125] width 74 height 20
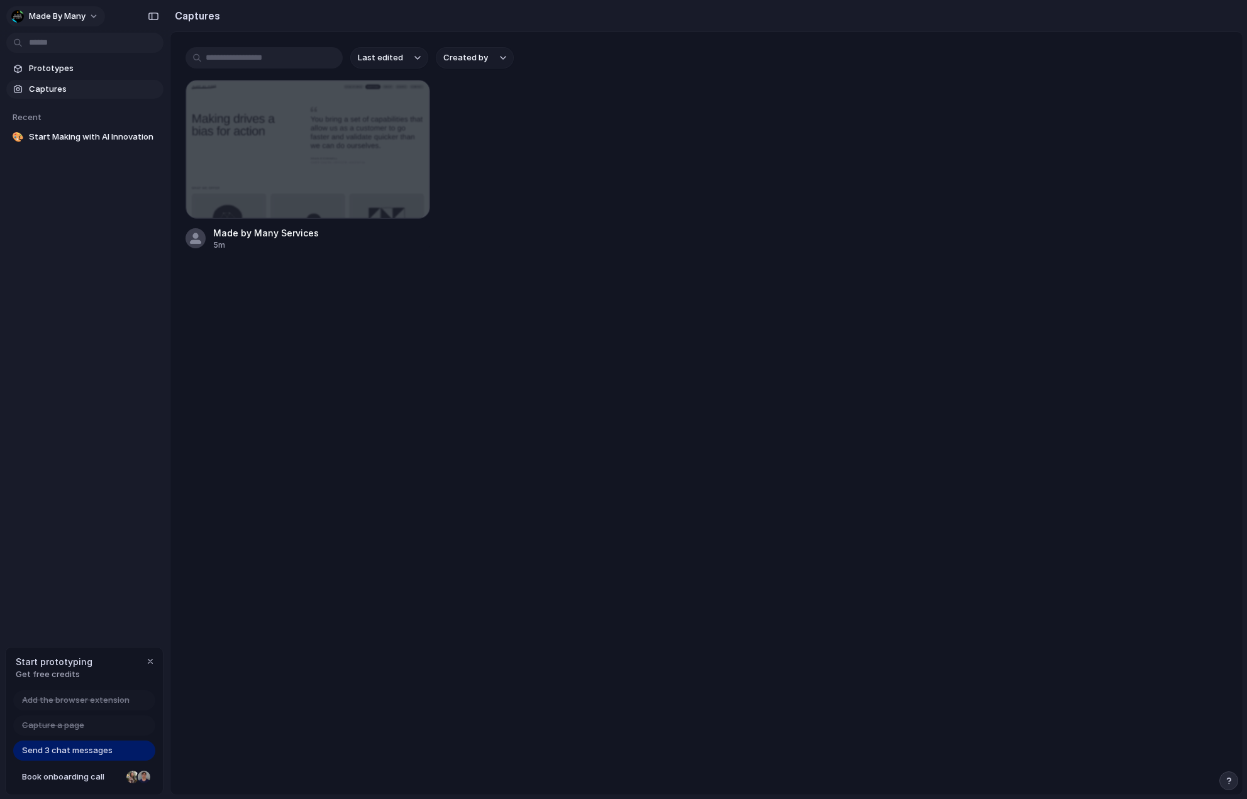
click at [92, 18] on button "Made by Many" at bounding box center [55, 16] width 99 height 20
click at [145, 142] on span "Neutral dark" at bounding box center [145, 145] width 49 height 13
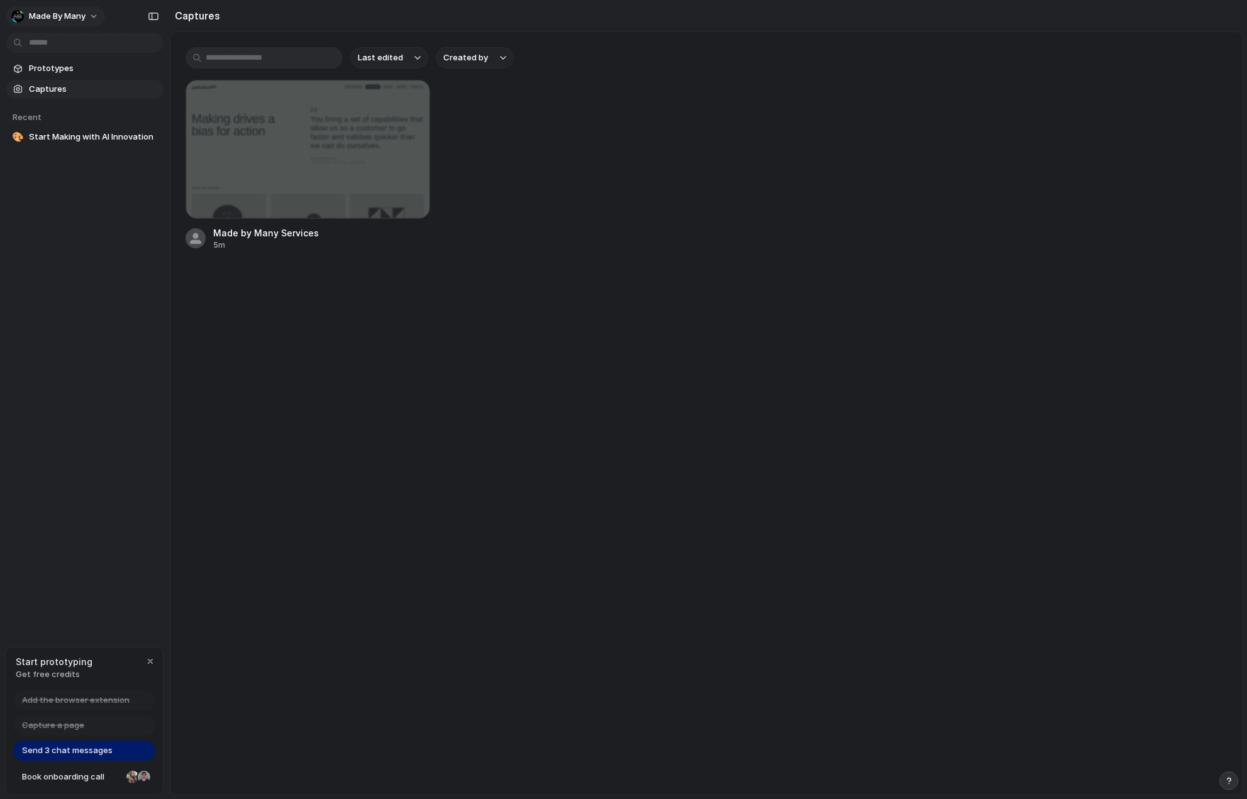
click at [73, 17] on span "Made by Many" at bounding box center [57, 16] width 57 height 13
click at [141, 160] on span "Forest" at bounding box center [134, 165] width 26 height 13
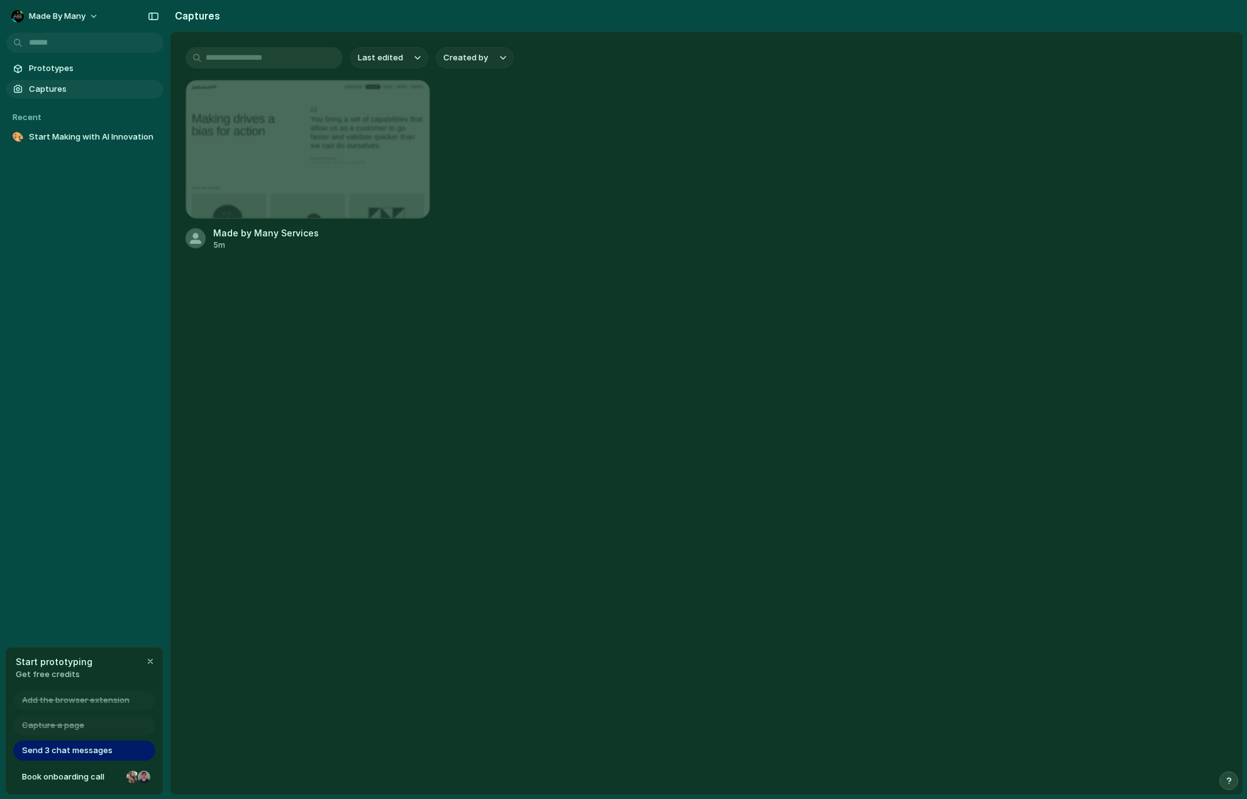
click at [397, 566] on main "Last edited Created by Made by Many Services 5m" at bounding box center [707, 413] width 1074 height 764
click at [61, 67] on span "Prototypes" at bounding box center [94, 68] width 130 height 13
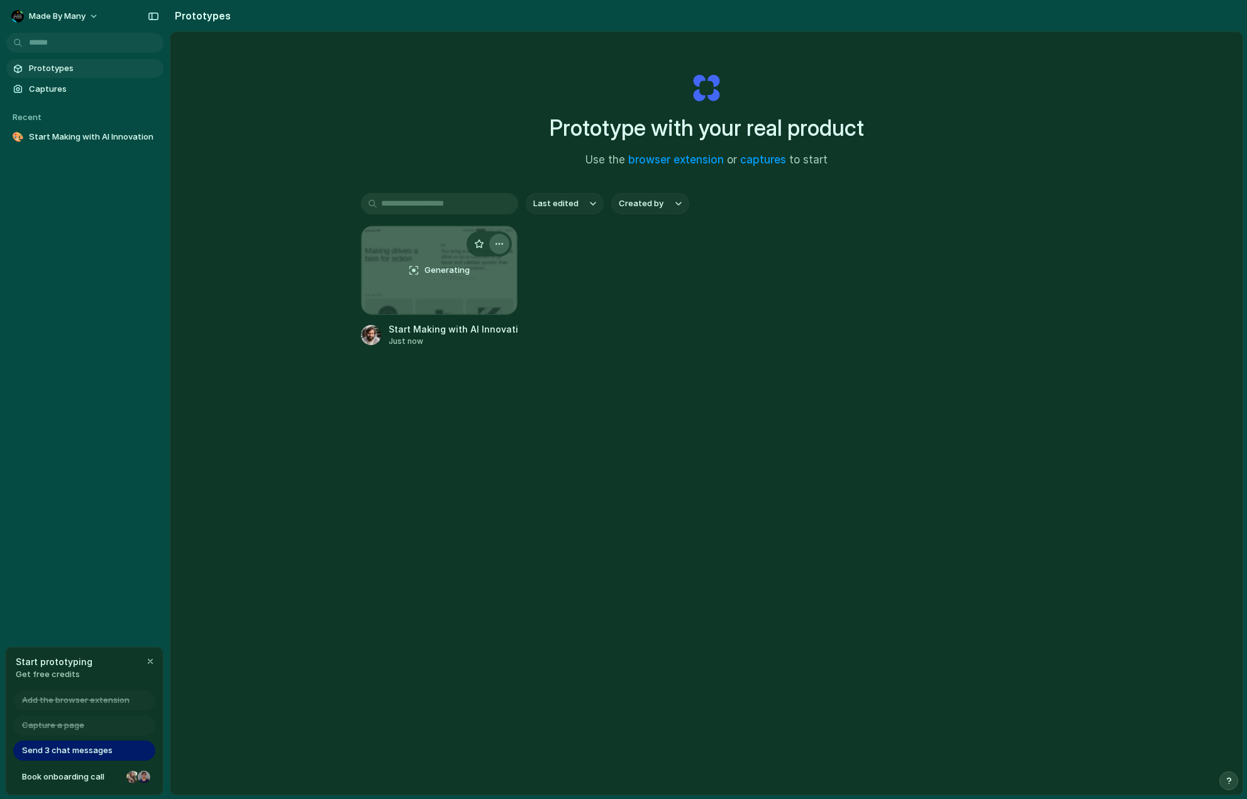
click at [491, 245] on button "button" at bounding box center [499, 244] width 20 height 20
click at [491, 245] on div "Open in new tab Rename Copy link Delete" at bounding box center [623, 399] width 1247 height 799
click at [680, 304] on div "Generating Start Making with AI Innovation Just now" at bounding box center [707, 286] width 692 height 121
click at [71, 91] on span "Captures" at bounding box center [94, 89] width 130 height 13
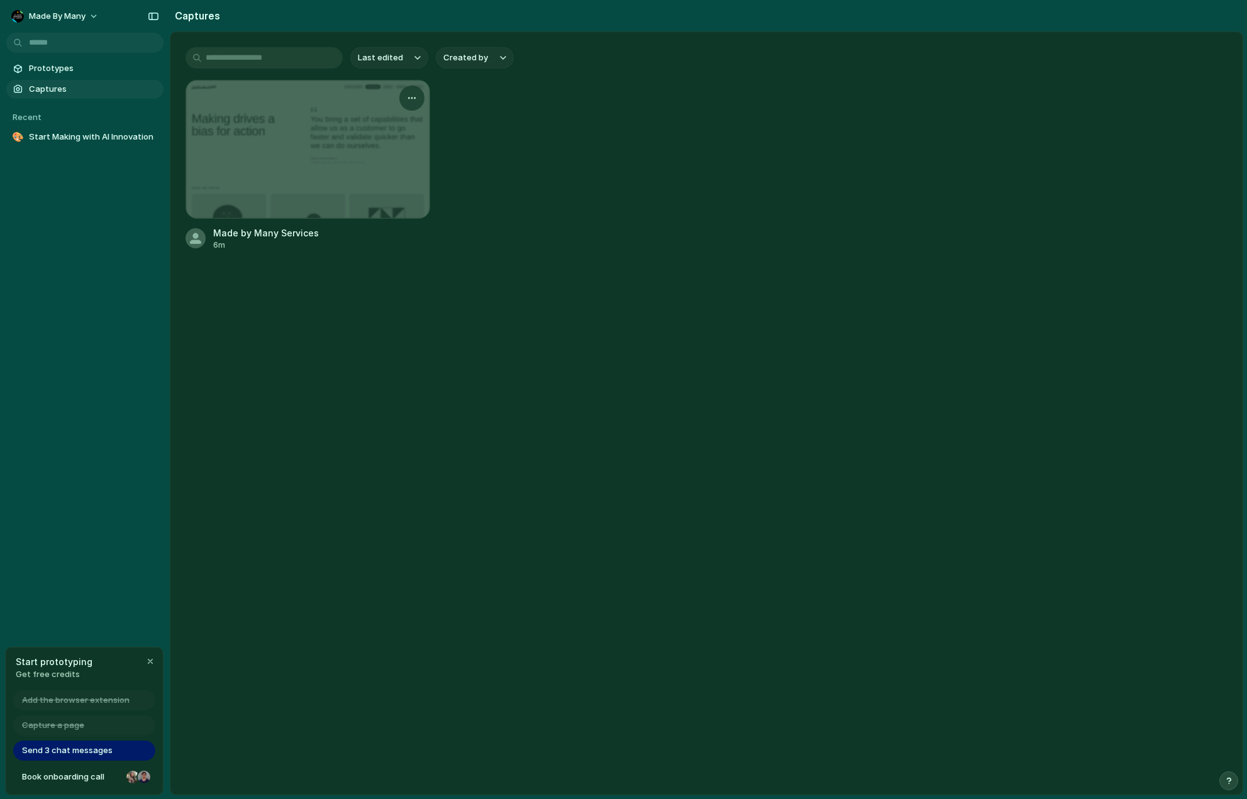
click at [306, 133] on div at bounding box center [307, 150] width 243 height 138
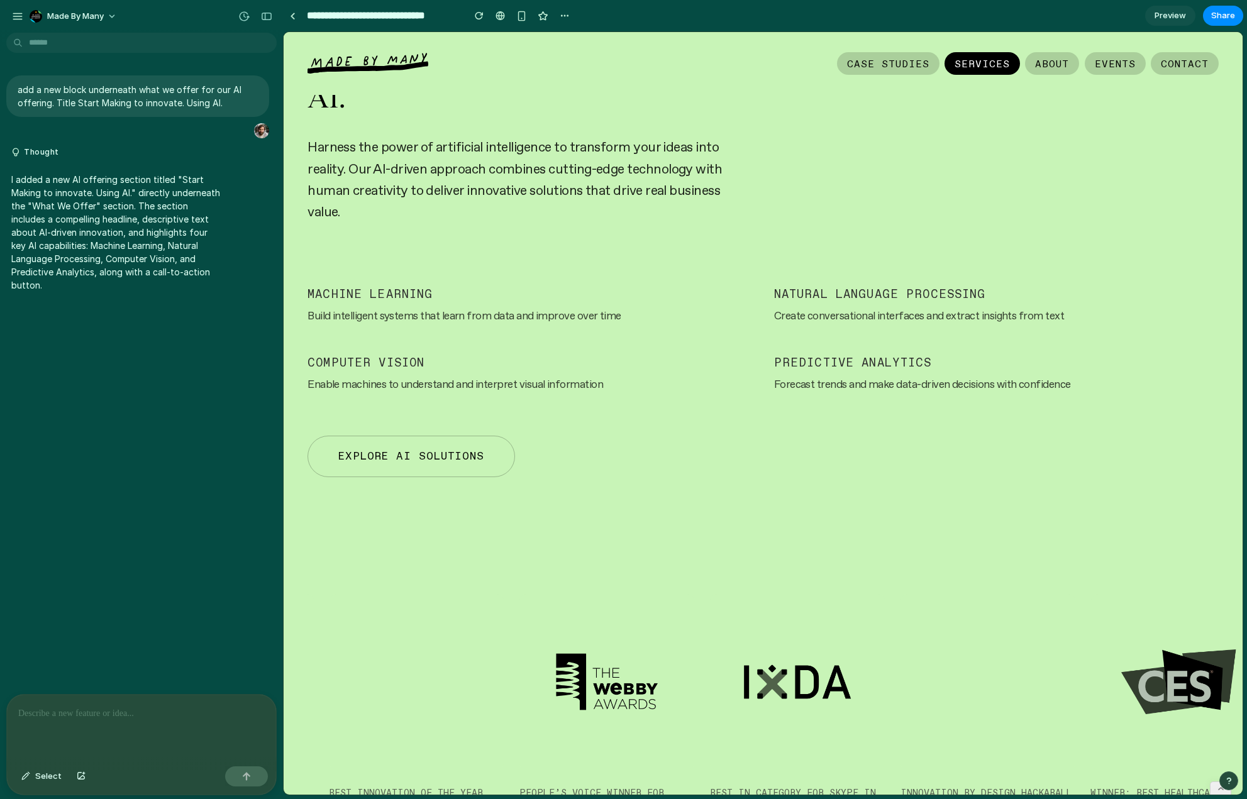
scroll to position [3208, 0]
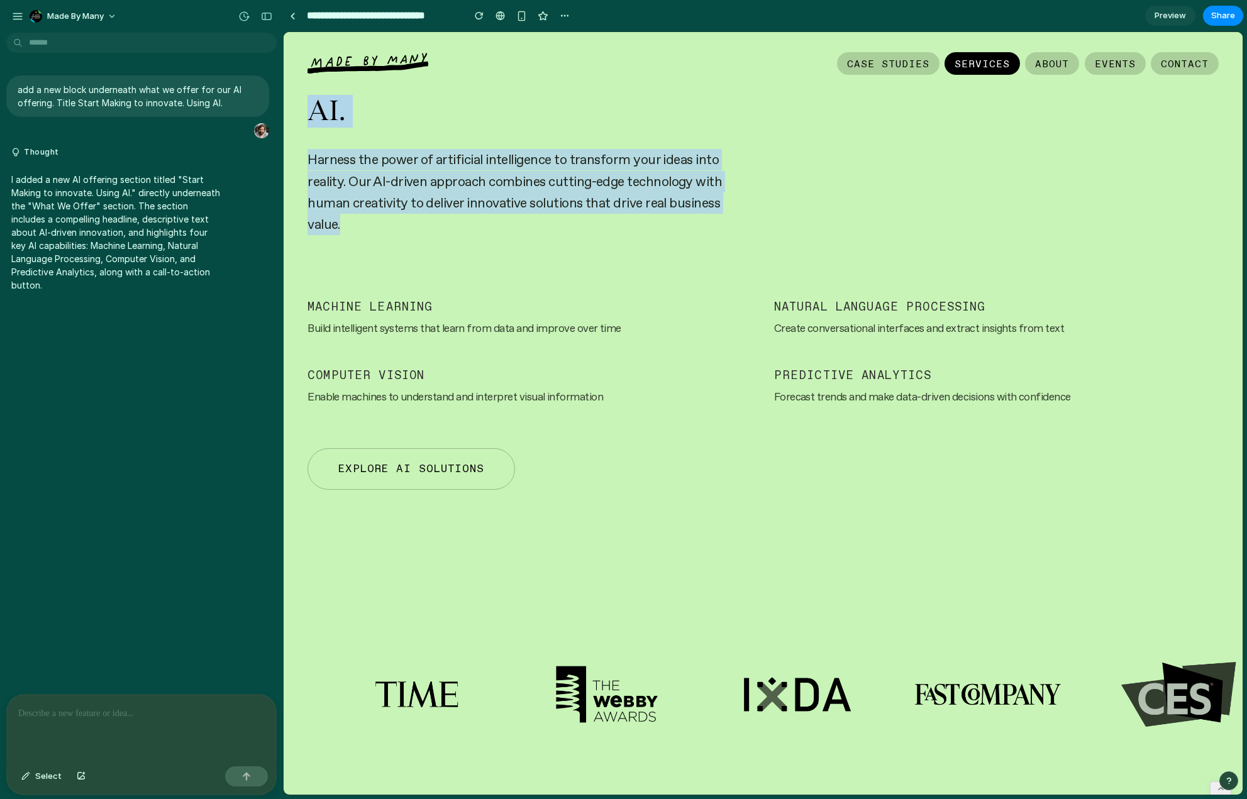
drag, startPoint x: 312, startPoint y: 403, endPoint x: 754, endPoint y: 537, distance: 462.2
click at [754, 405] on div "Start Making to innovate. Using AI. Harness the power of artificial intelligenc…" at bounding box center [763, 231] width 911 height 347
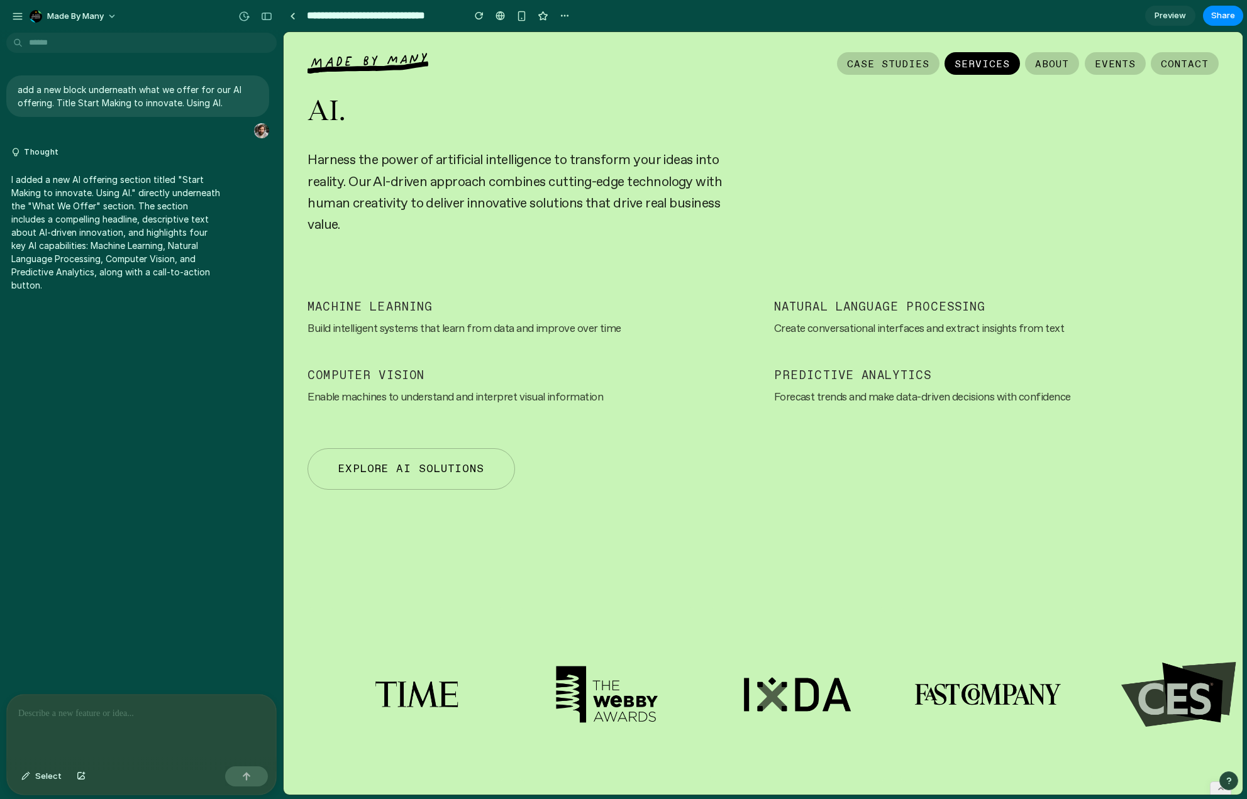
click at [984, 405] on div "Start Making to innovate. Using AI. Harness the power of artificial intelligenc…" at bounding box center [763, 231] width 911 height 347
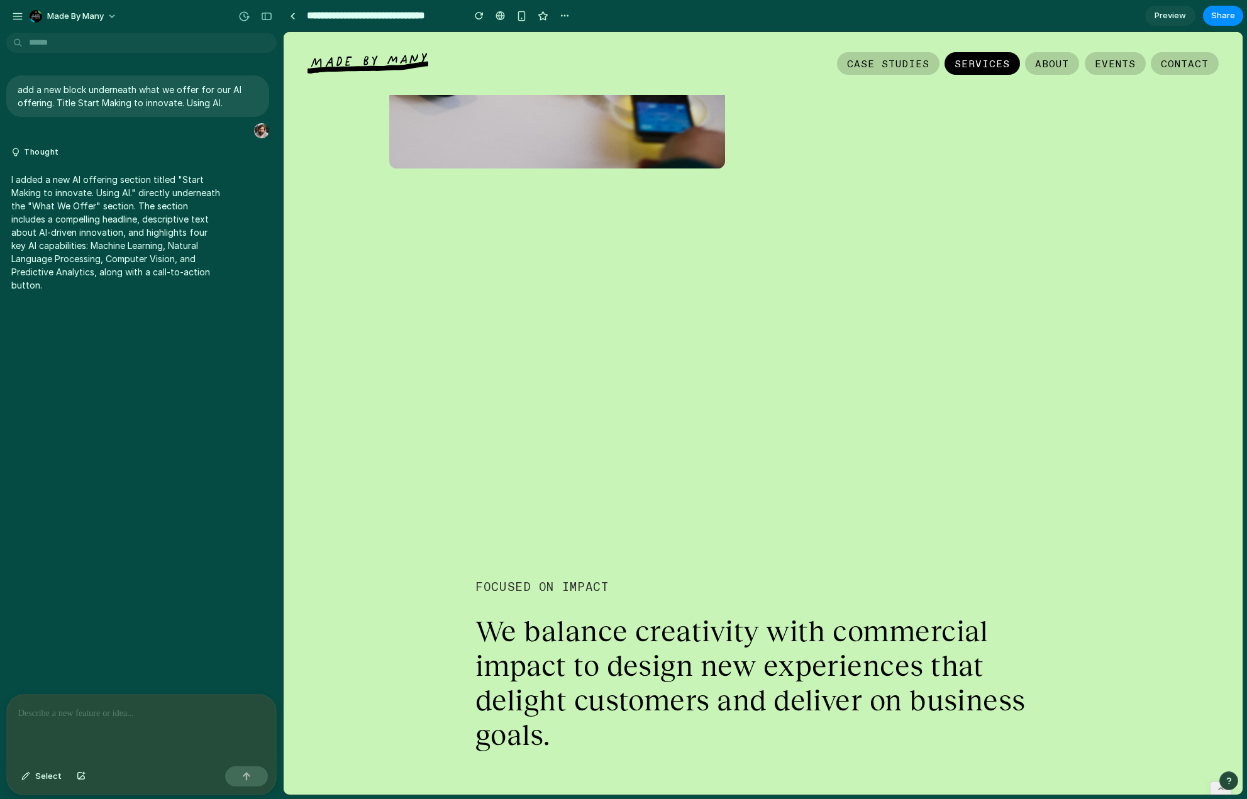
scroll to position [0, 0]
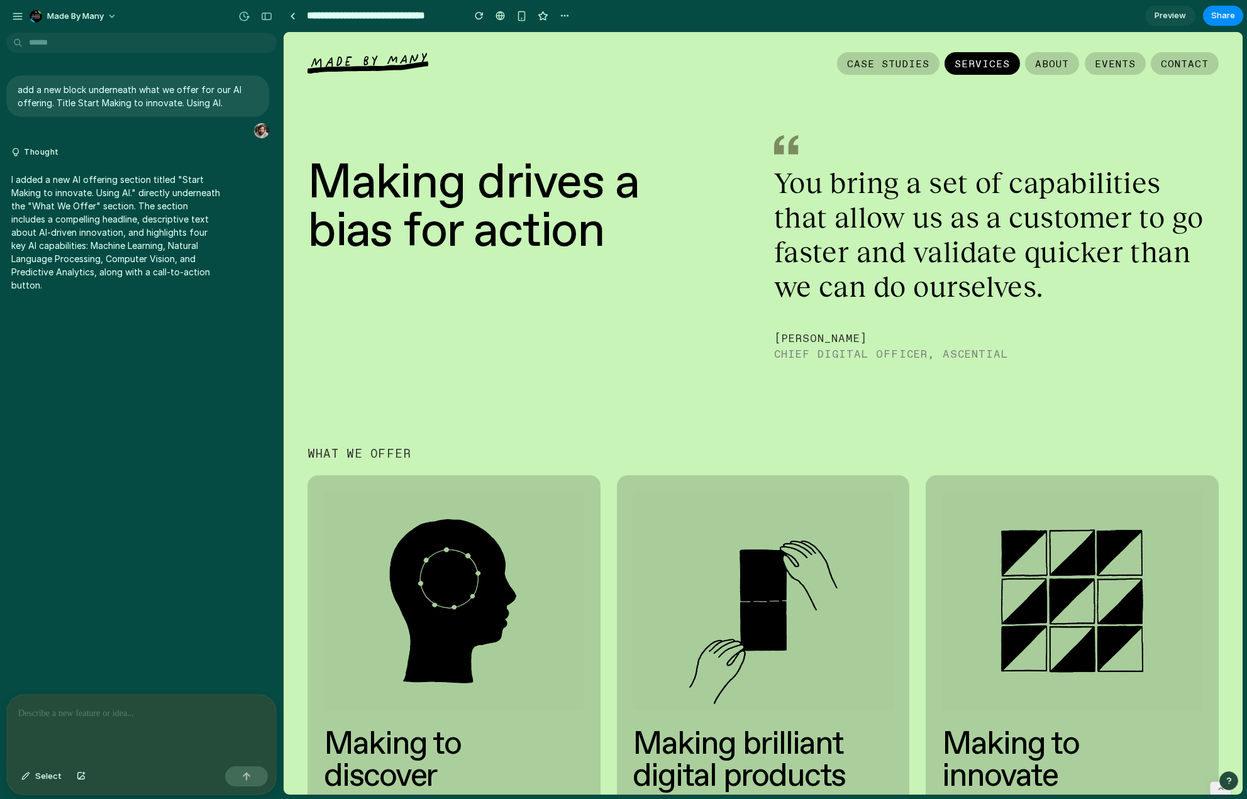
click at [908, 405] on div "Making drives a bias for action You bring a set of capabilities that allow us a…" at bounding box center [763, 514] width 911 height 715
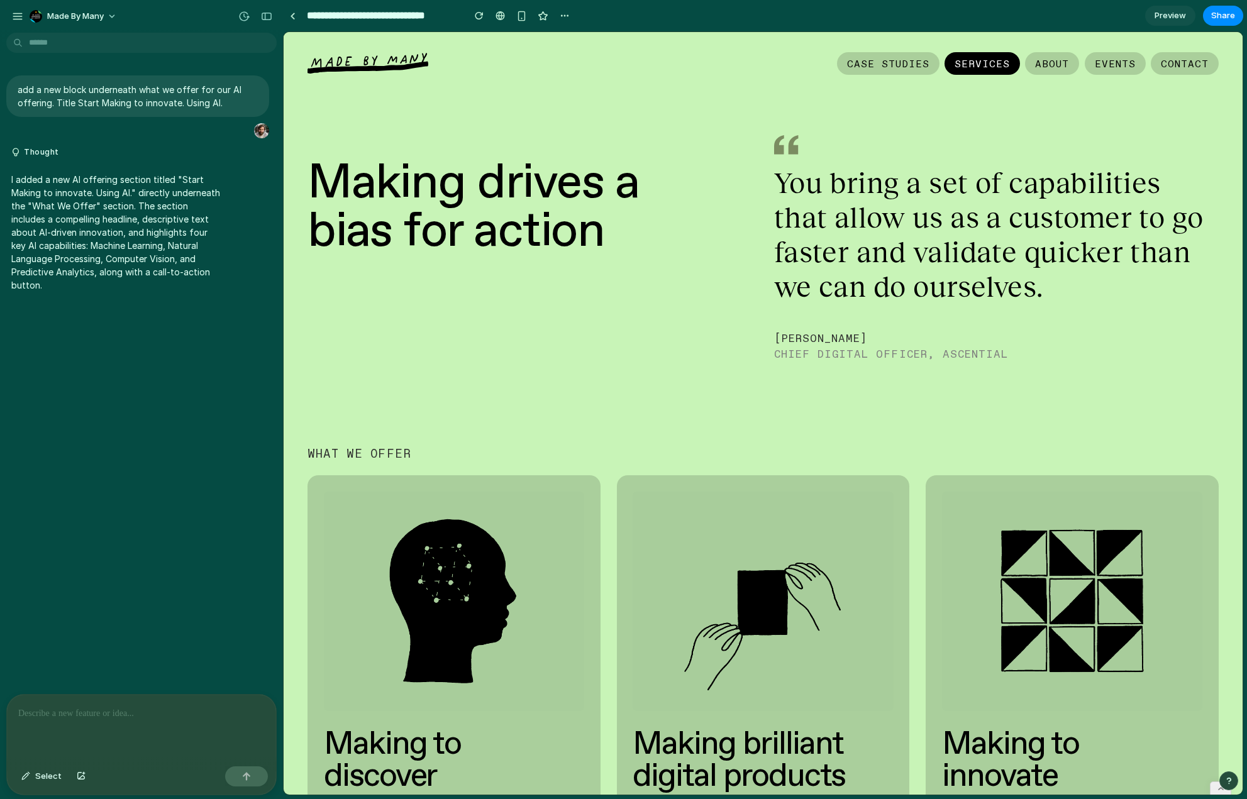
click at [84, 717] on div at bounding box center [141, 728] width 269 height 67
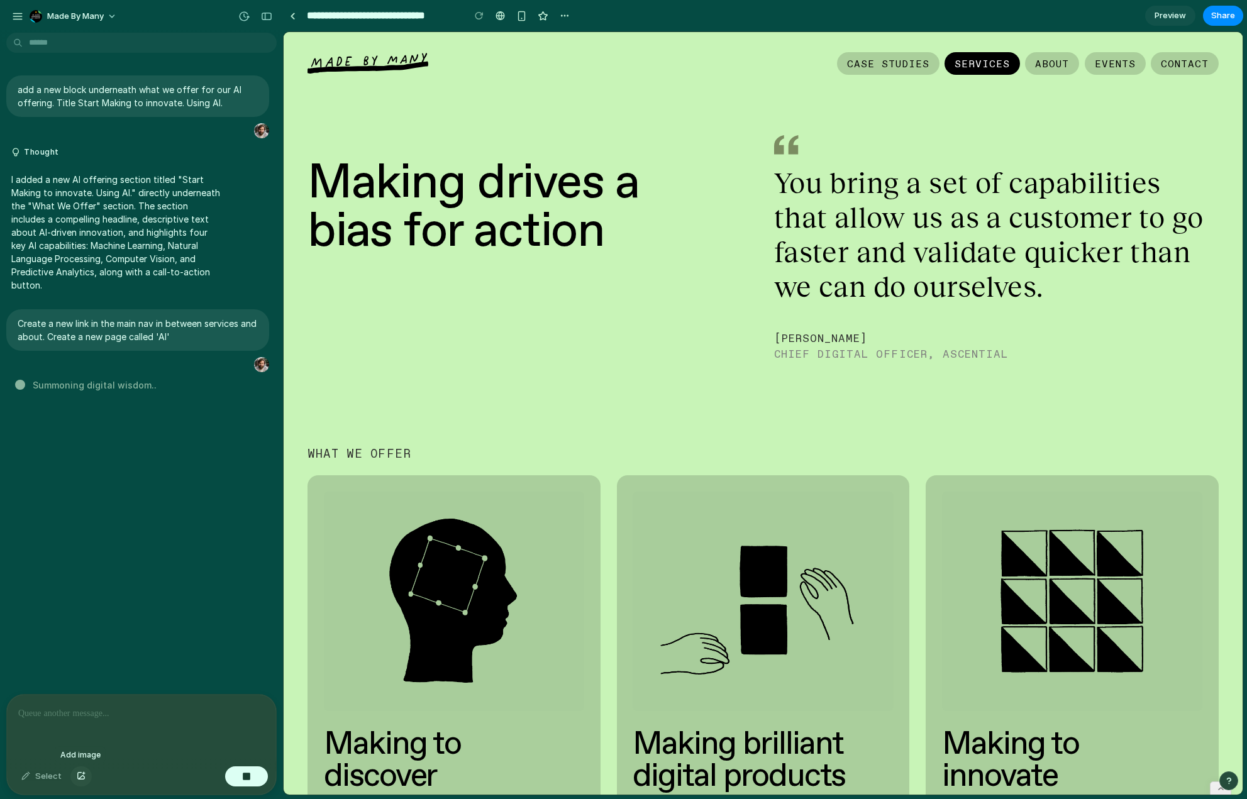
click at [85, 774] on button "button" at bounding box center [80, 777] width 21 height 20
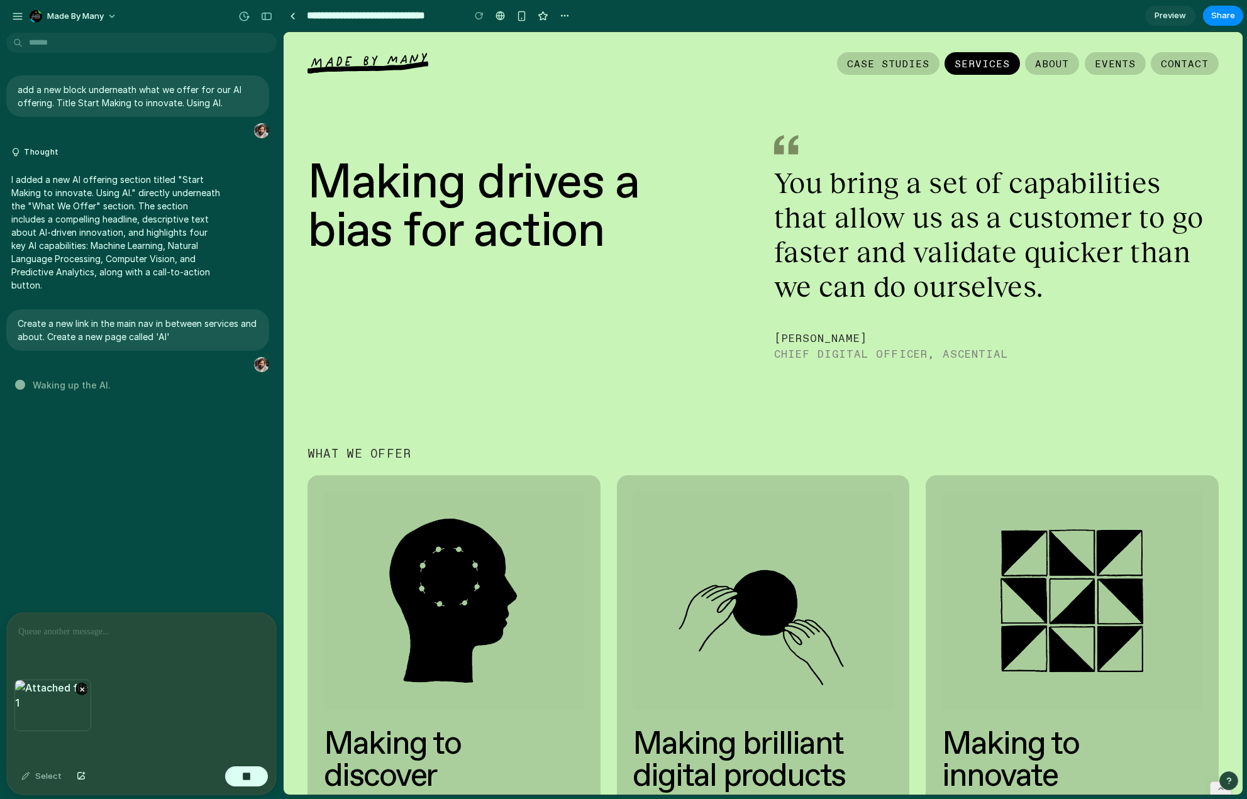
click at [62, 630] on p at bounding box center [139, 632] width 242 height 15
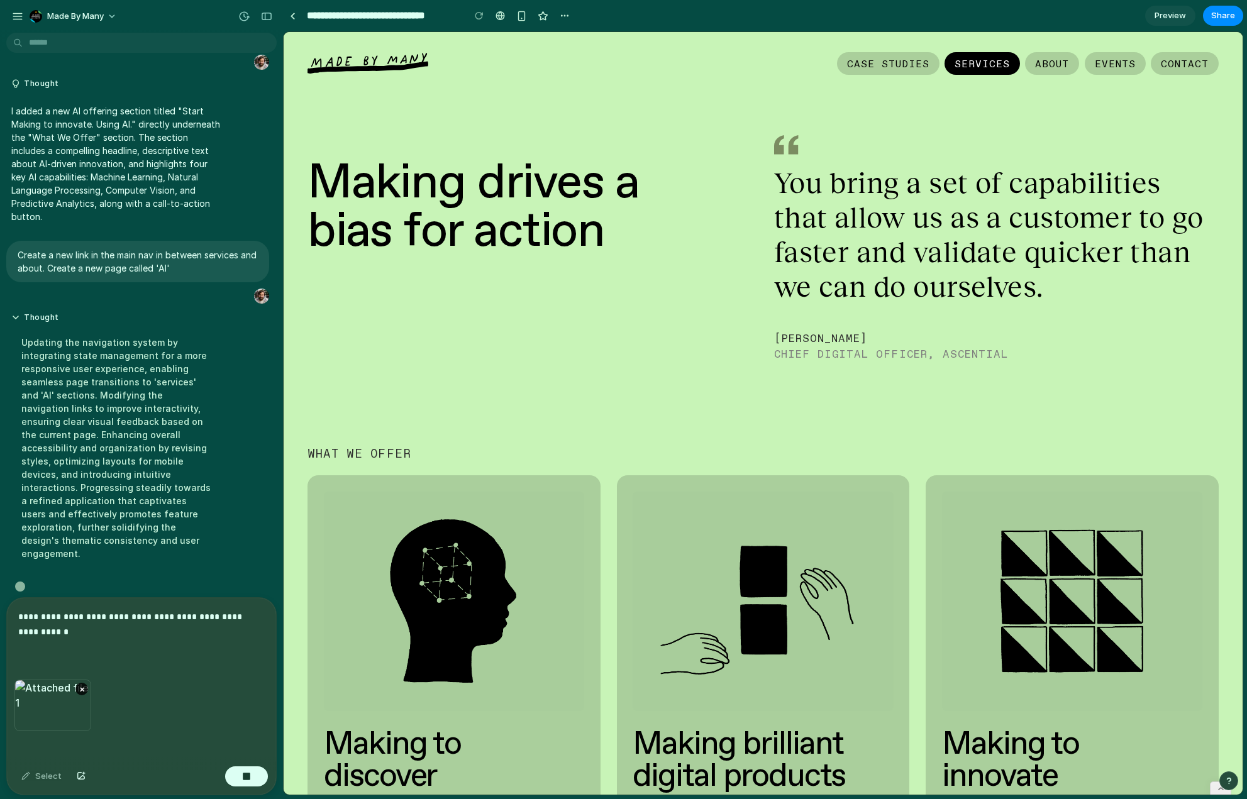
scroll to position [72, 0]
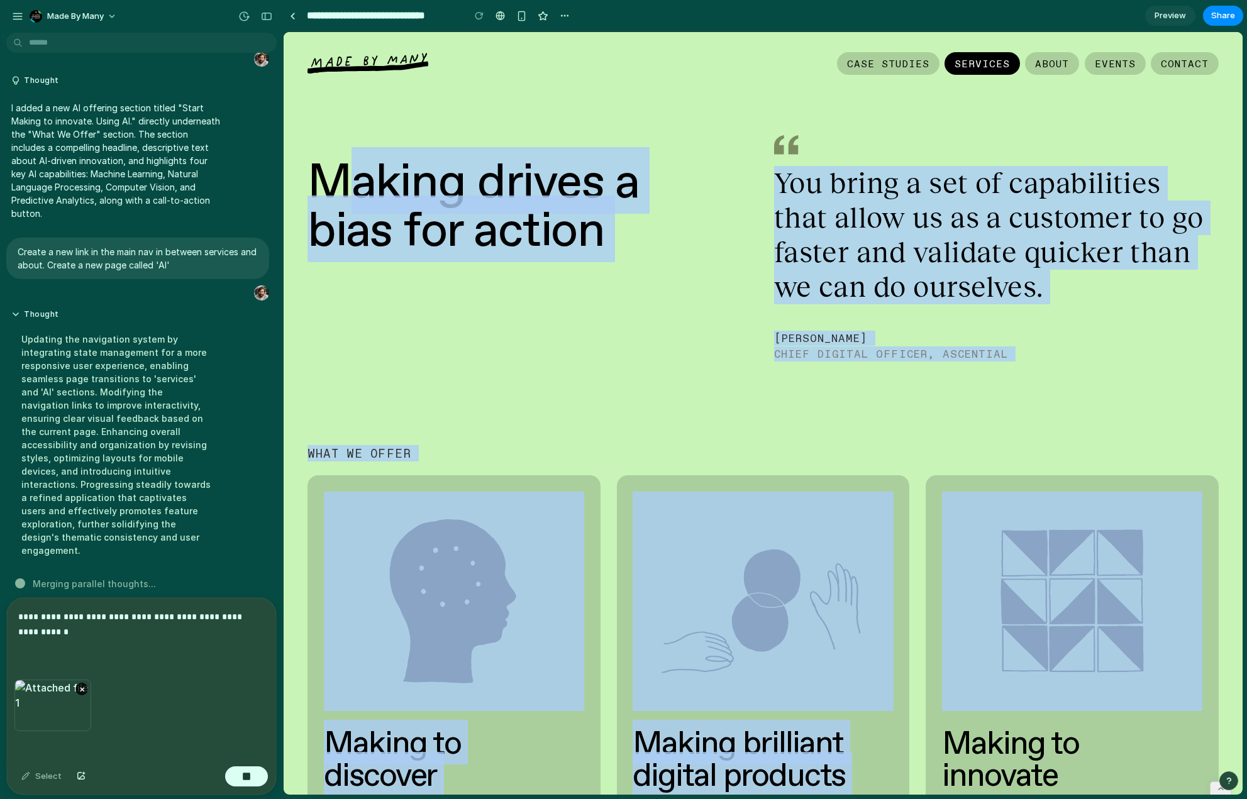
drag, startPoint x: 352, startPoint y: 191, endPoint x: 1047, endPoint y: 701, distance: 861.6
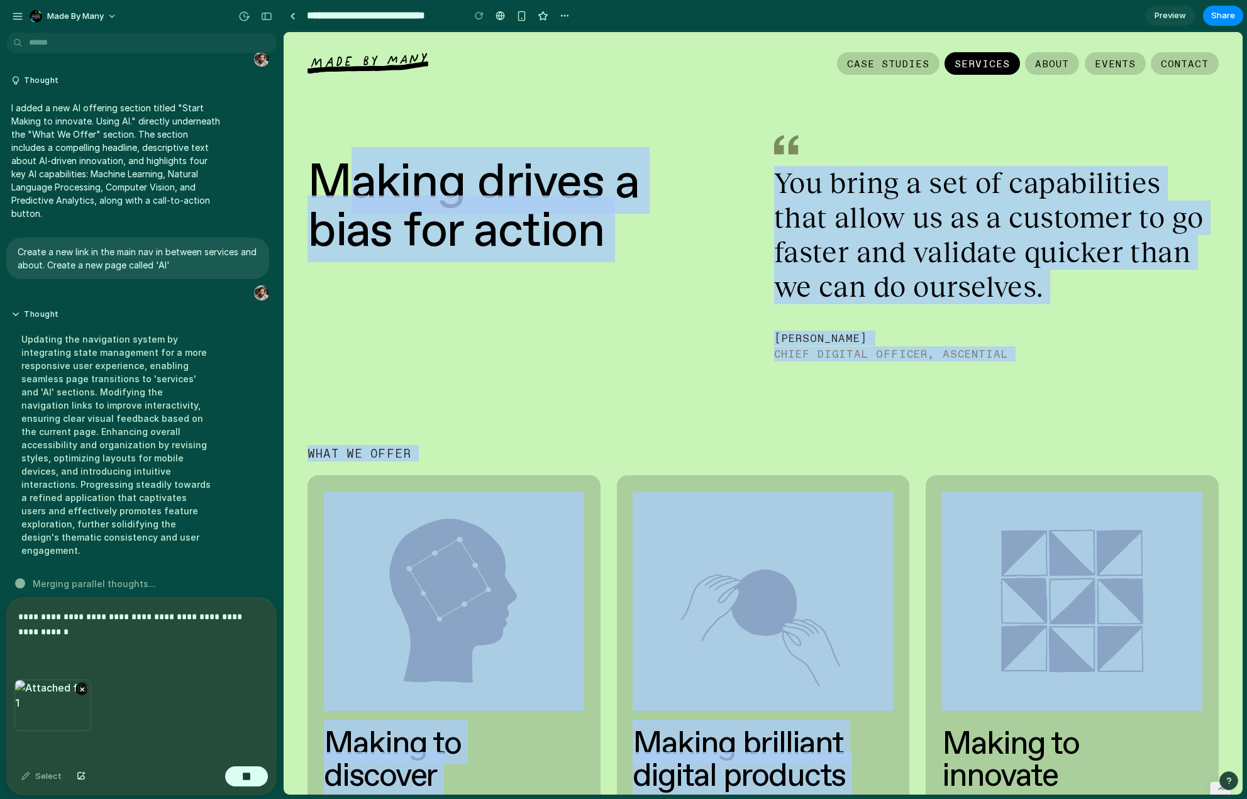
click at [1047, 701] on div "Making drives a bias for action You bring a set of capabilities that allow us a…" at bounding box center [763, 514] width 911 height 715
click at [897, 339] on div "[PERSON_NAME]" at bounding box center [996, 338] width 445 height 14
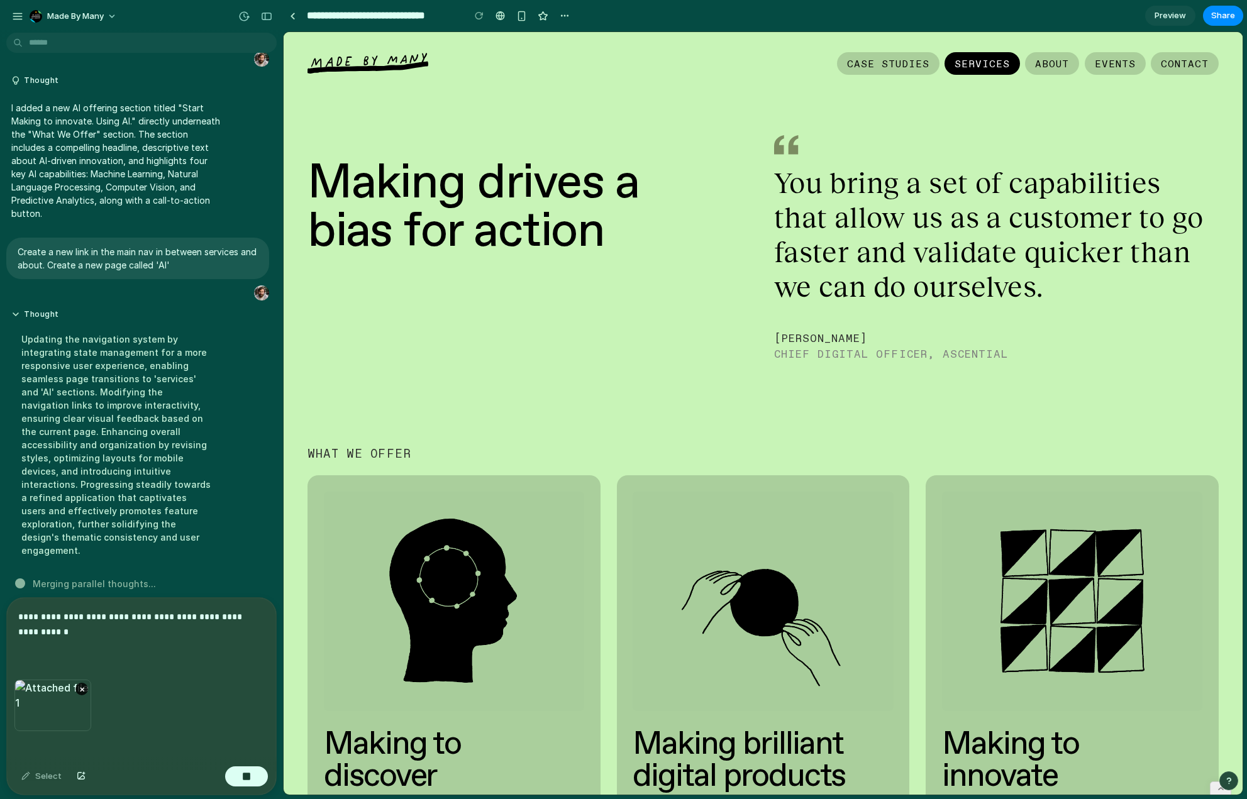
click at [896, 286] on div "You bring a set of capabilities that allow us as a customer to go faster and va…" at bounding box center [996, 235] width 445 height 138
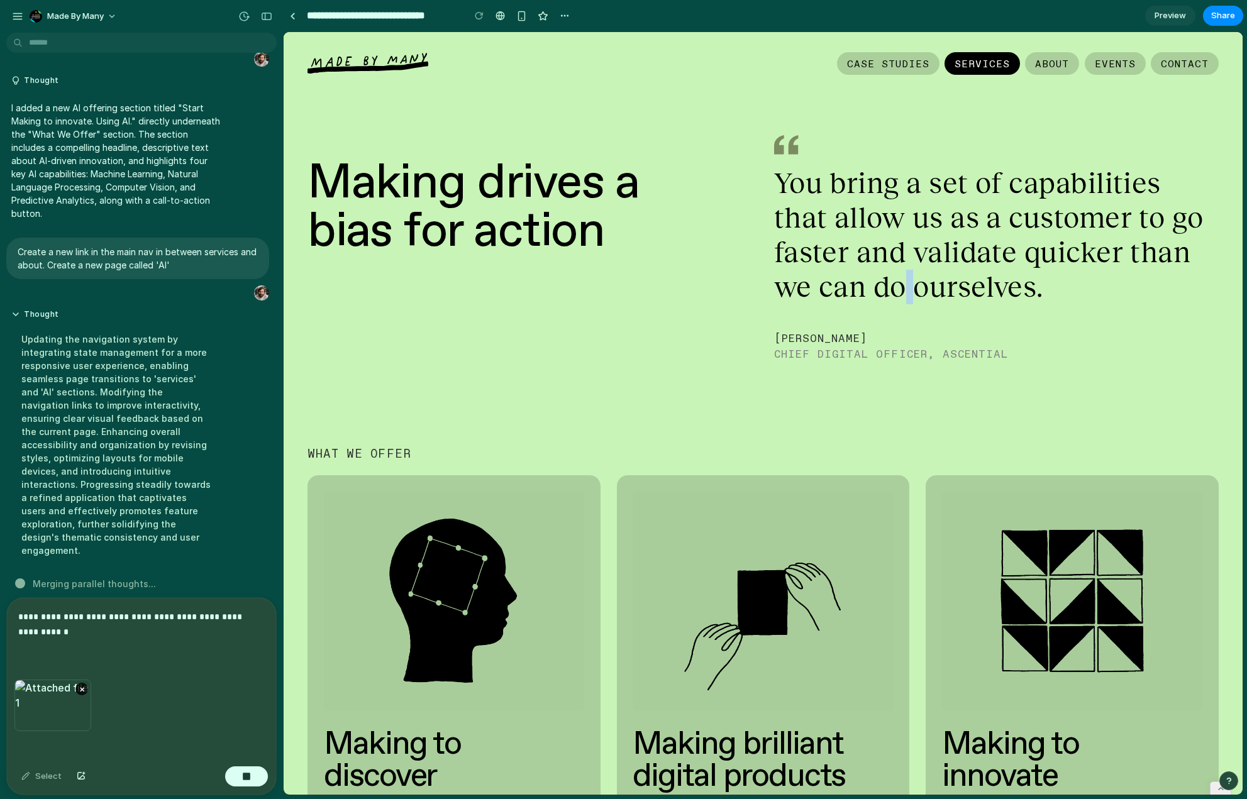
click at [896, 286] on div "You bring a set of capabilities that allow us as a customer to go faster and va…" at bounding box center [996, 235] width 445 height 138
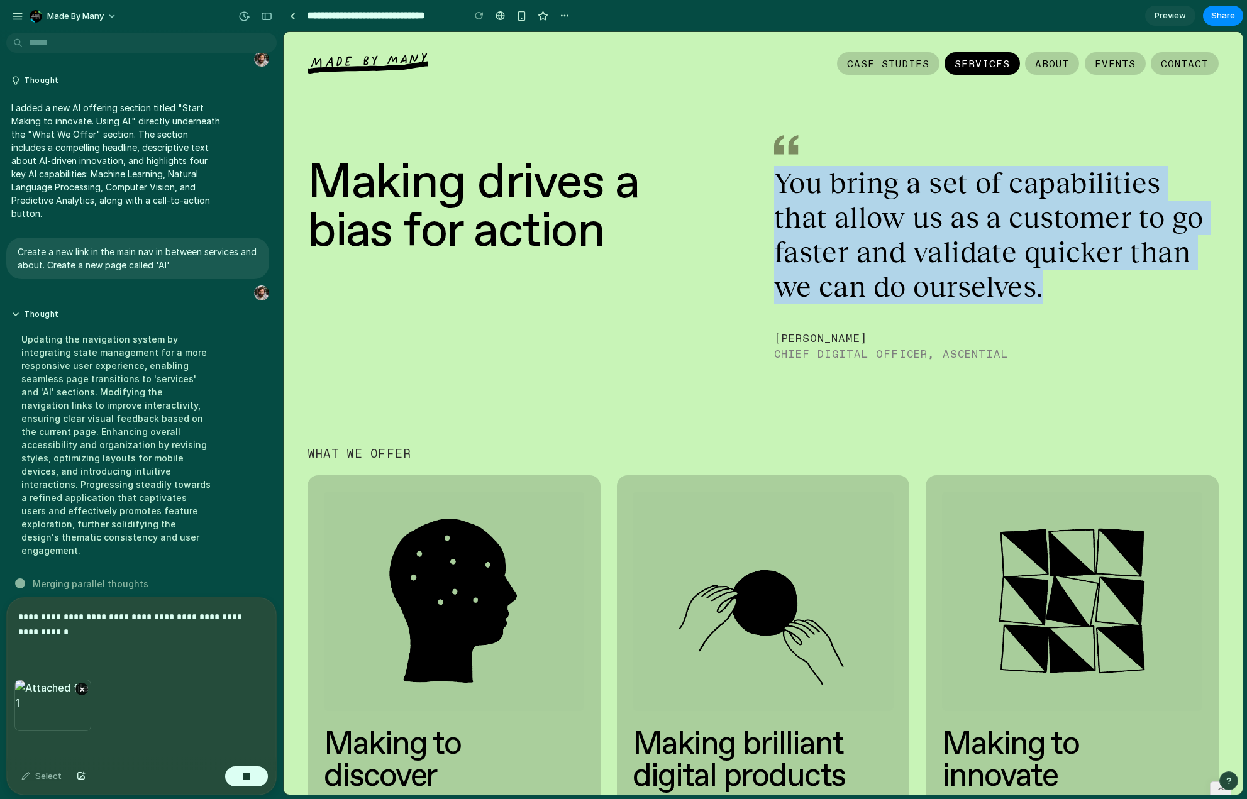
click at [896, 286] on div "You bring a set of capabilities that allow us as a customer to go faster and va…" at bounding box center [996, 235] width 445 height 138
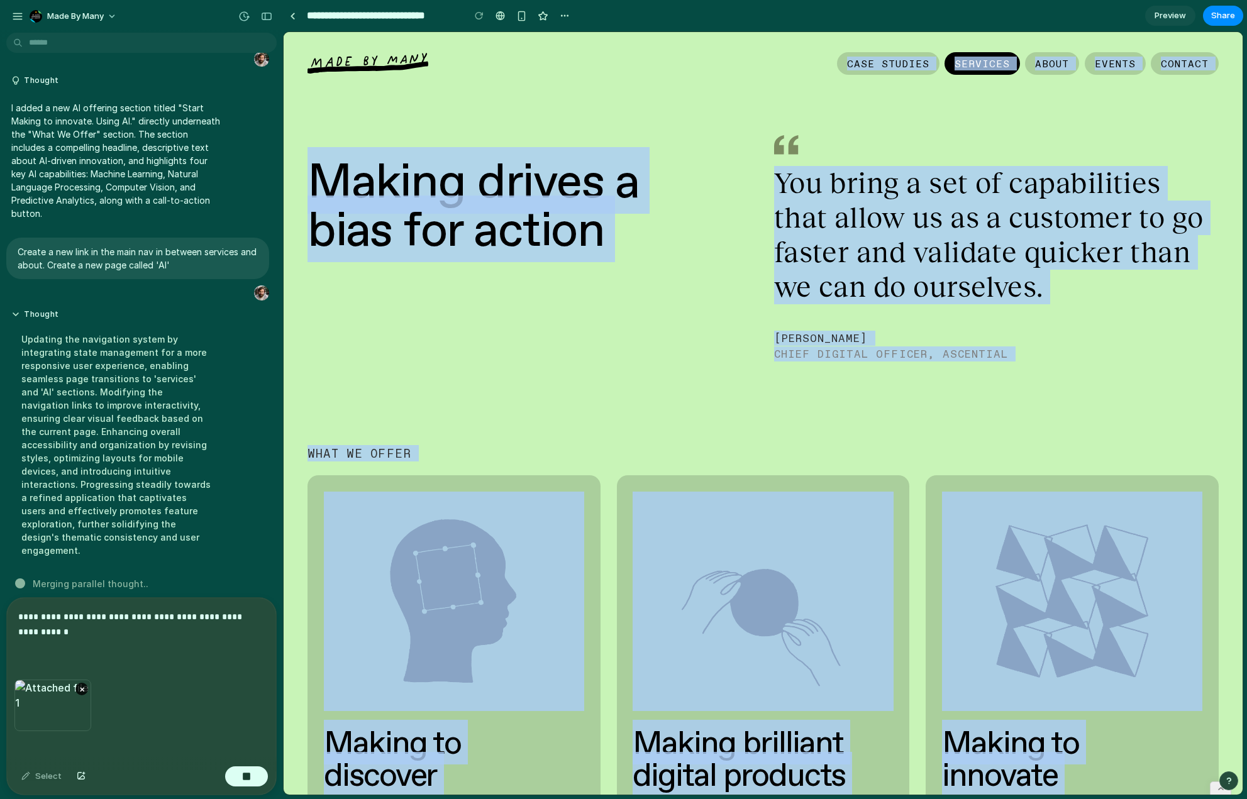
click at [896, 286] on div "You bring a set of capabilities that allow us as a customer to go faster and va…" at bounding box center [996, 235] width 445 height 138
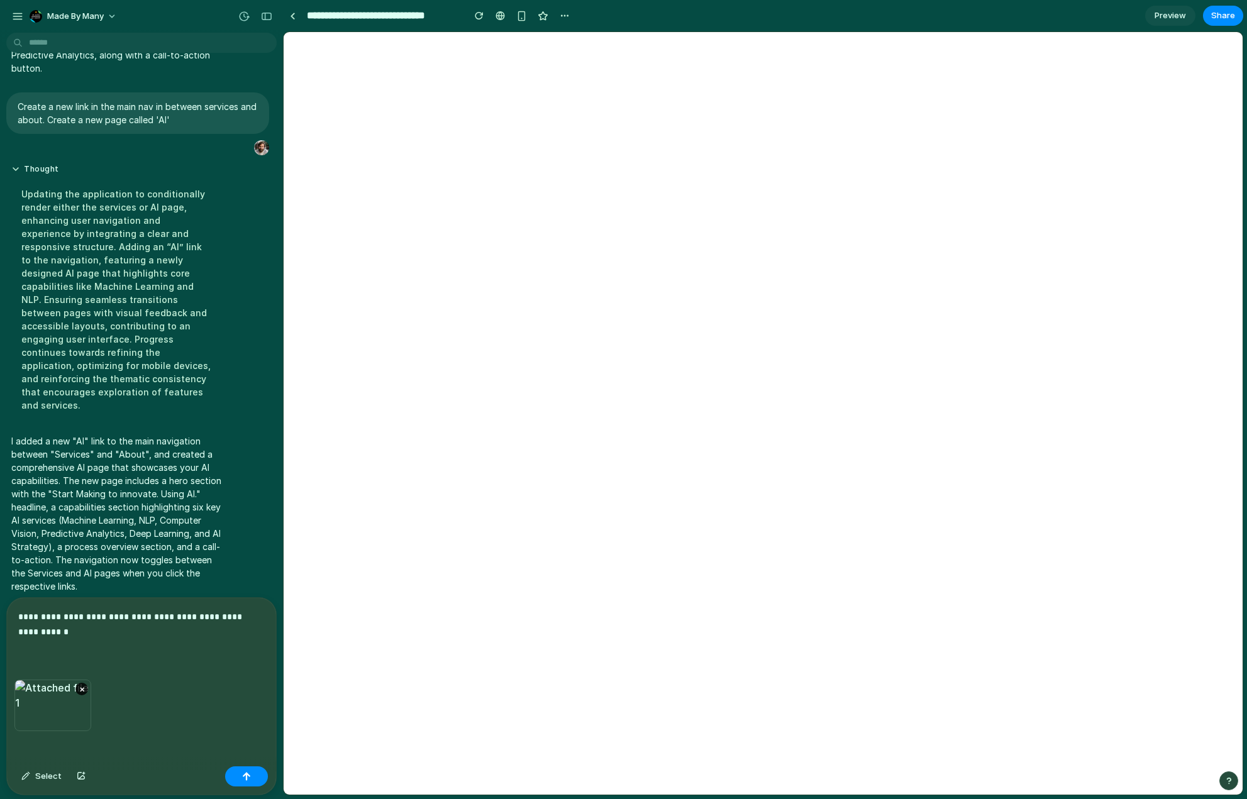
scroll to position [0, 0]
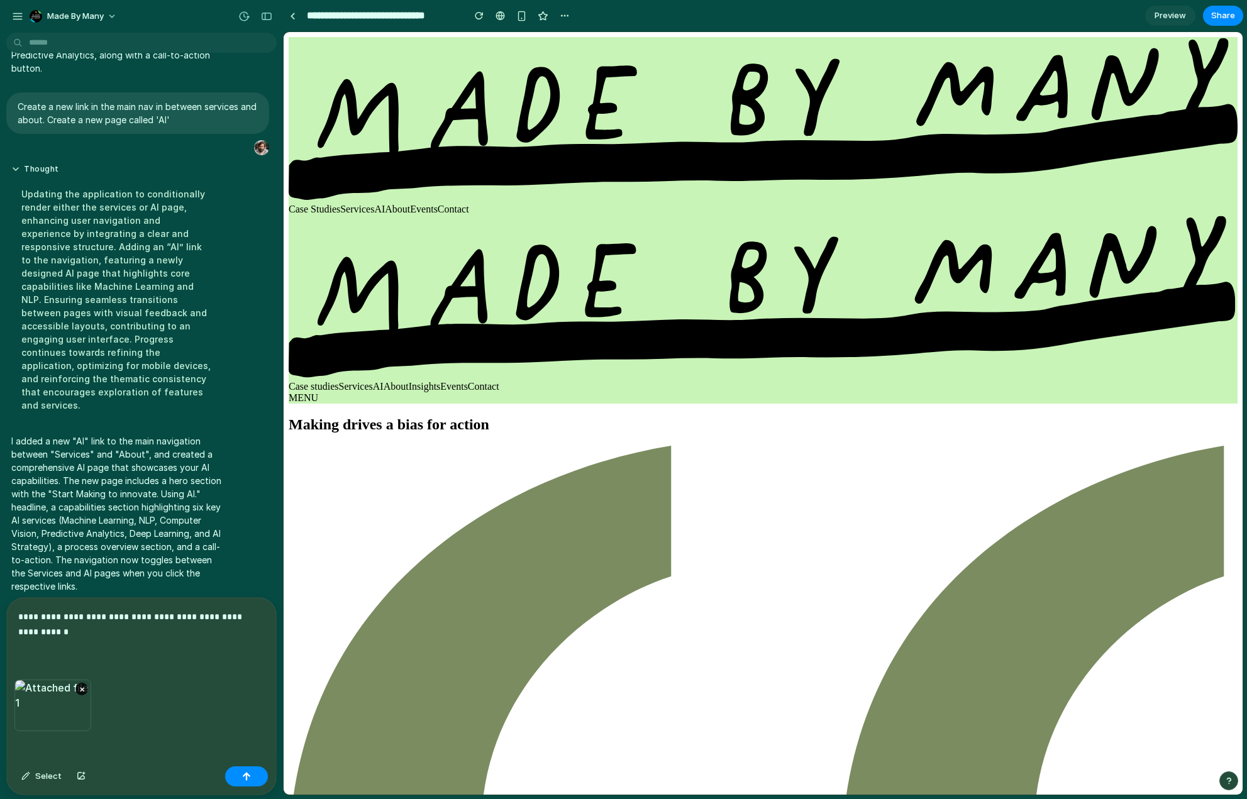
click at [385, 204] on link "AI" at bounding box center [379, 209] width 11 height 11
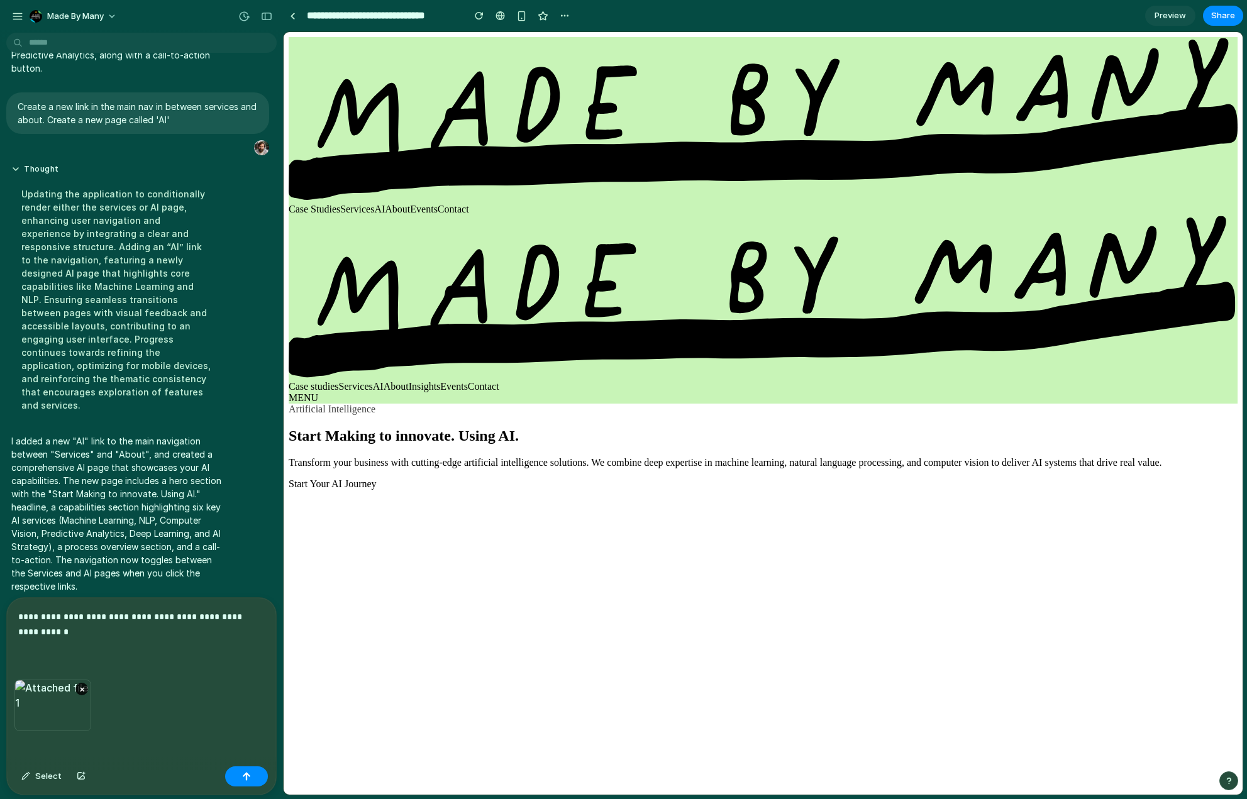
click at [91, 619] on p "**********" at bounding box center [139, 624] width 242 height 30
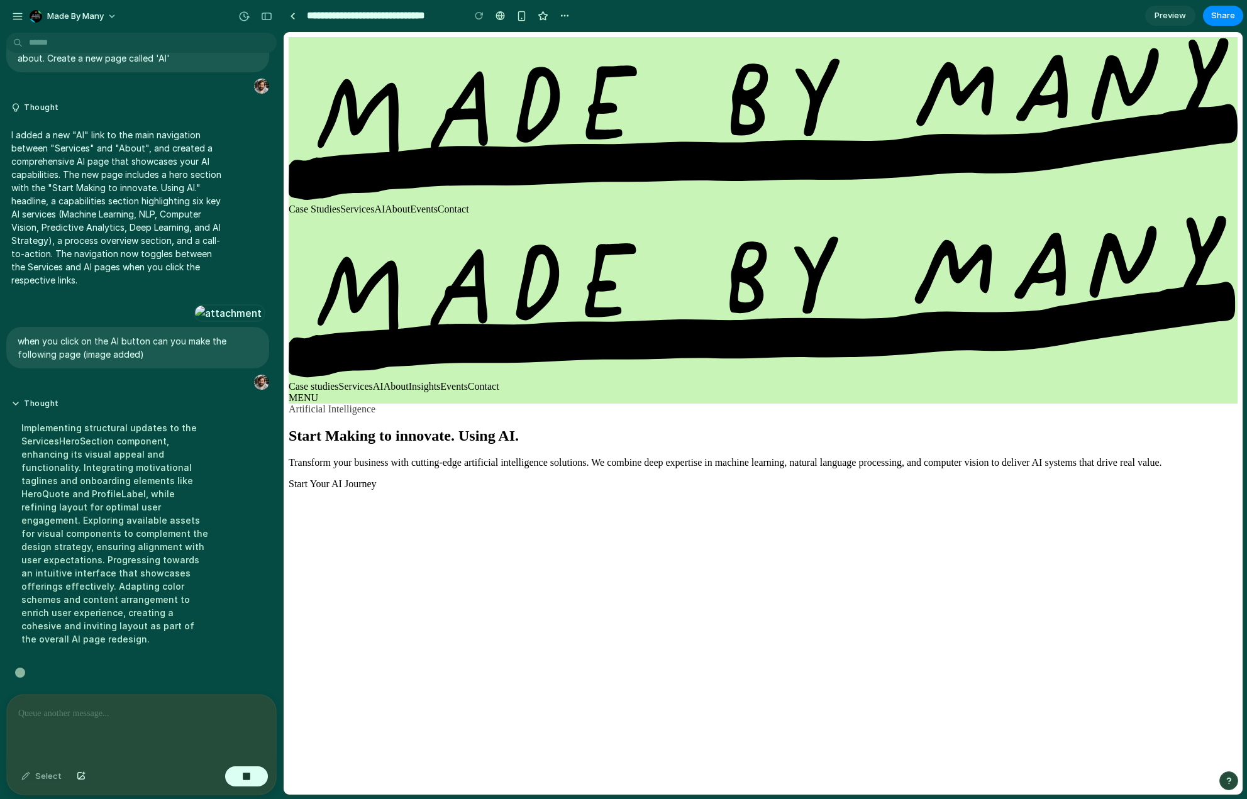
scroll to position [2316, 0]
click at [374, 204] on link "Services" at bounding box center [357, 209] width 34 height 11
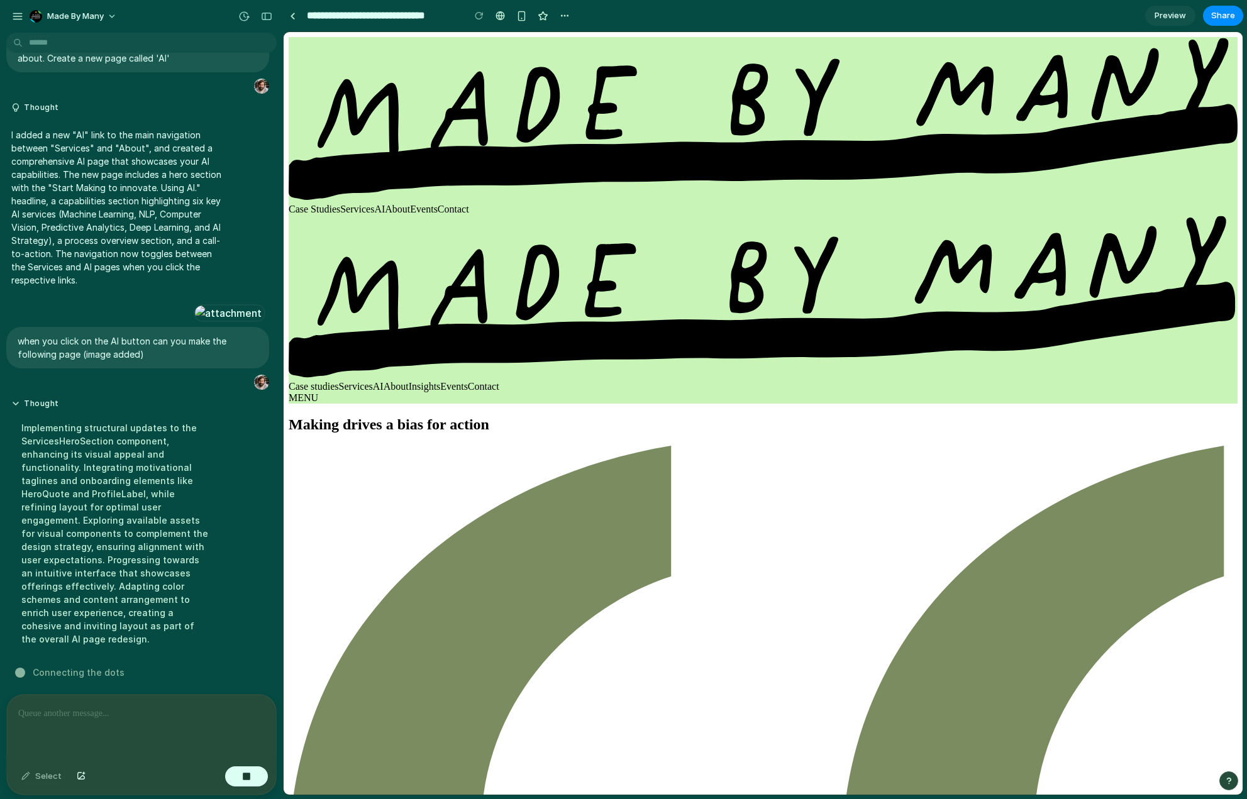
click at [385, 204] on link "AI" at bounding box center [379, 209] width 11 height 11
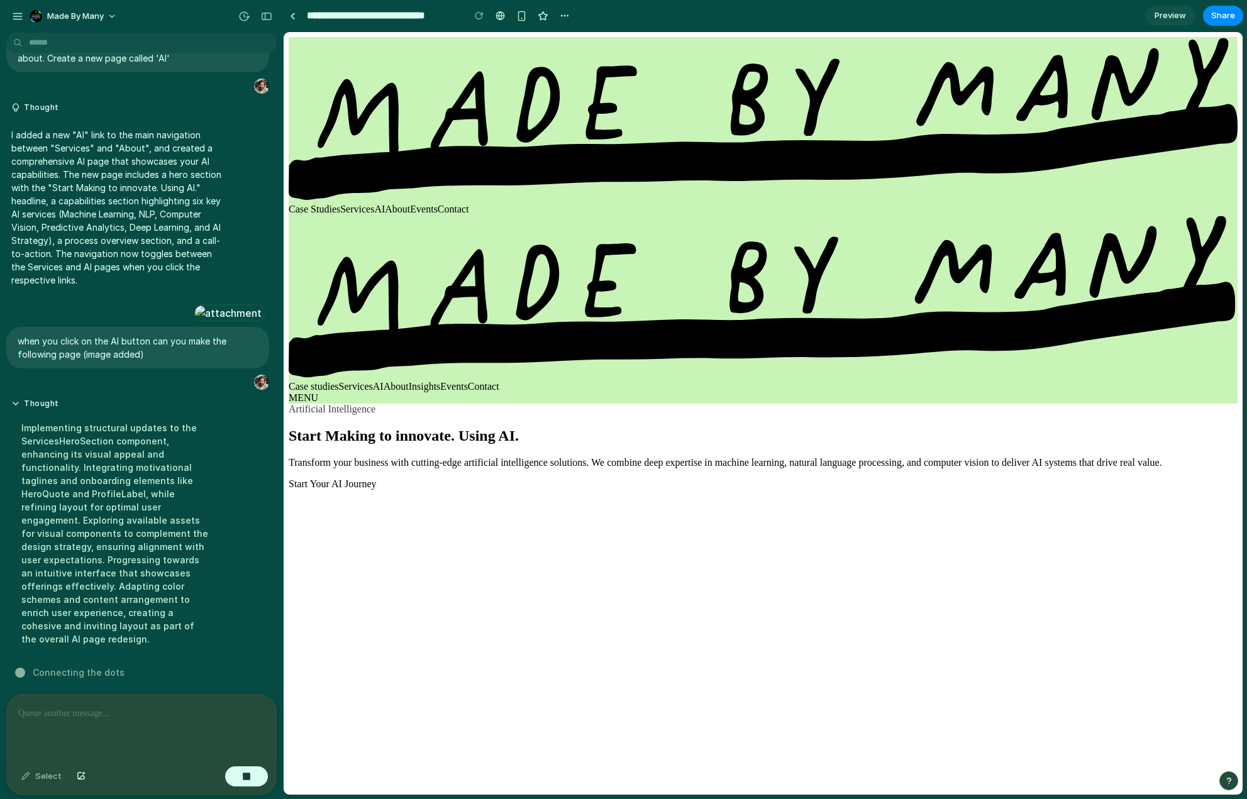
click at [374, 204] on link "Services" at bounding box center [357, 209] width 34 height 11
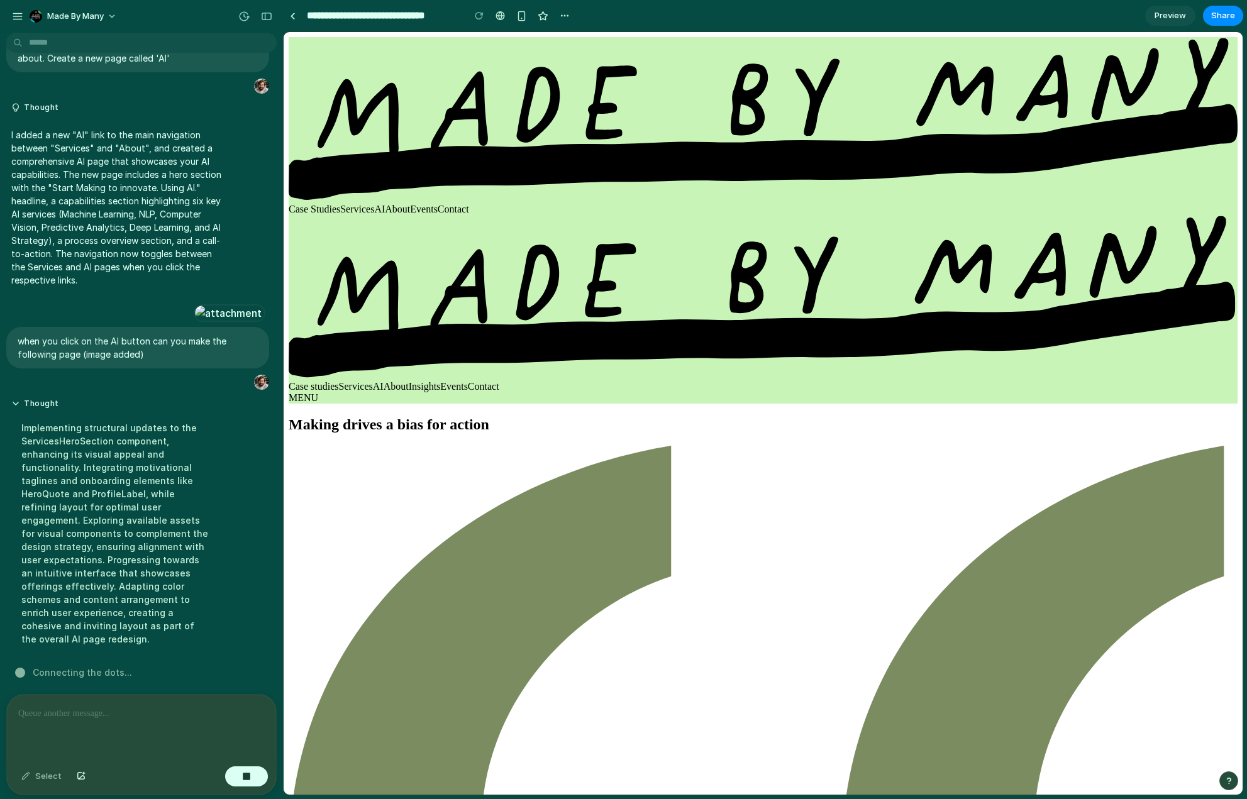
click at [385, 204] on link "AI" at bounding box center [379, 209] width 11 height 11
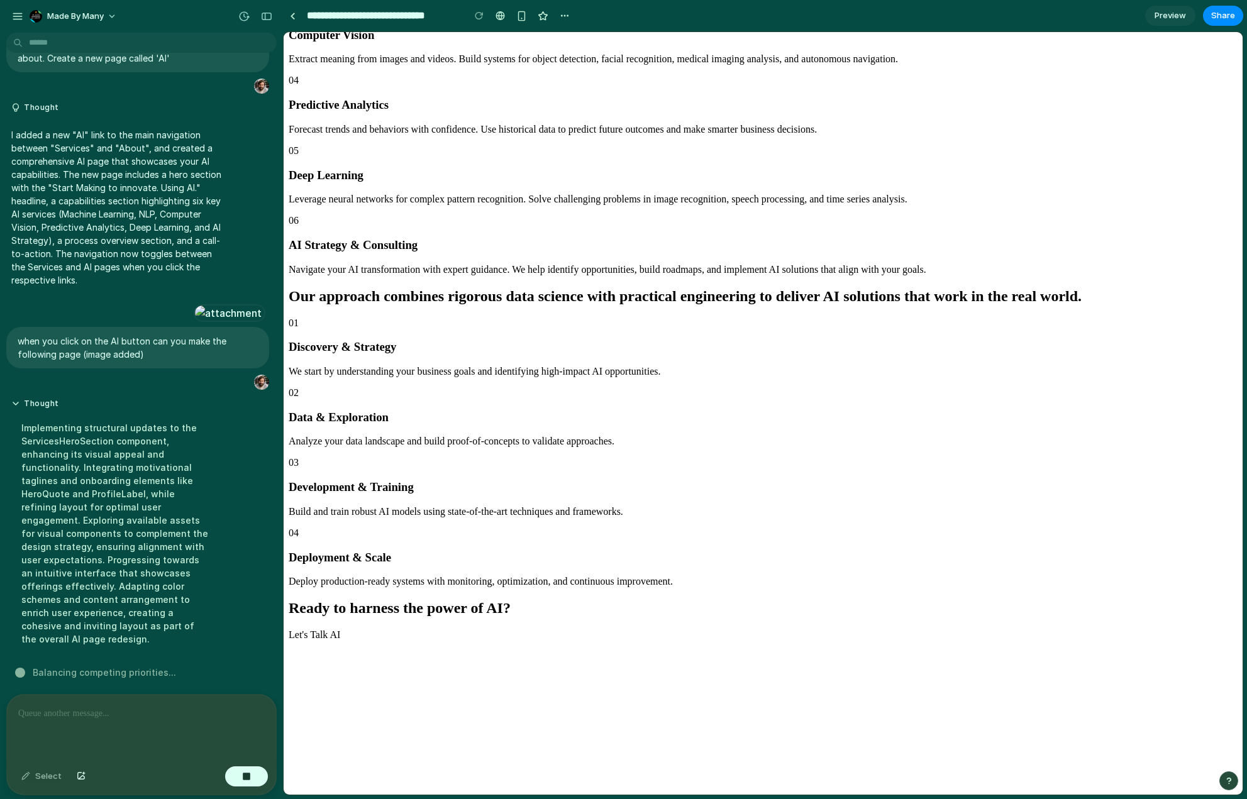
scroll to position [0, 0]
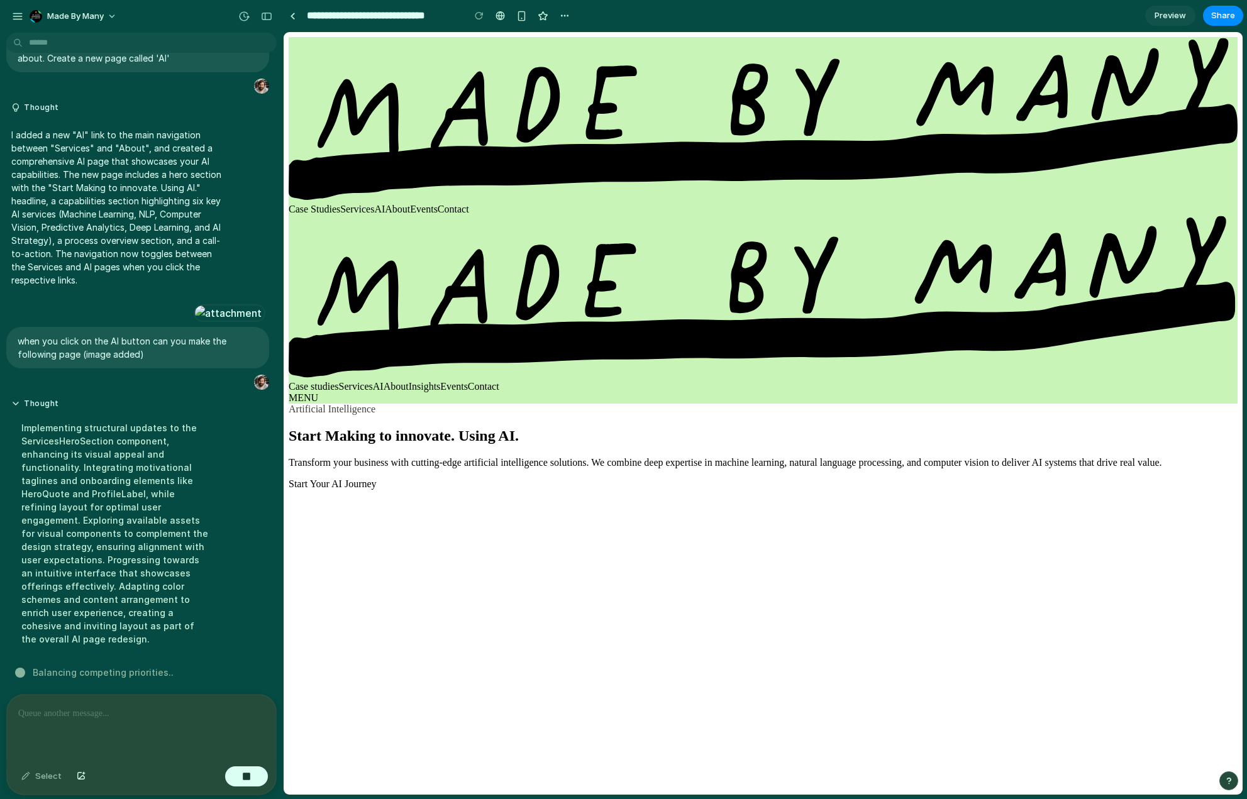
click at [374, 204] on link "Services" at bounding box center [357, 209] width 34 height 11
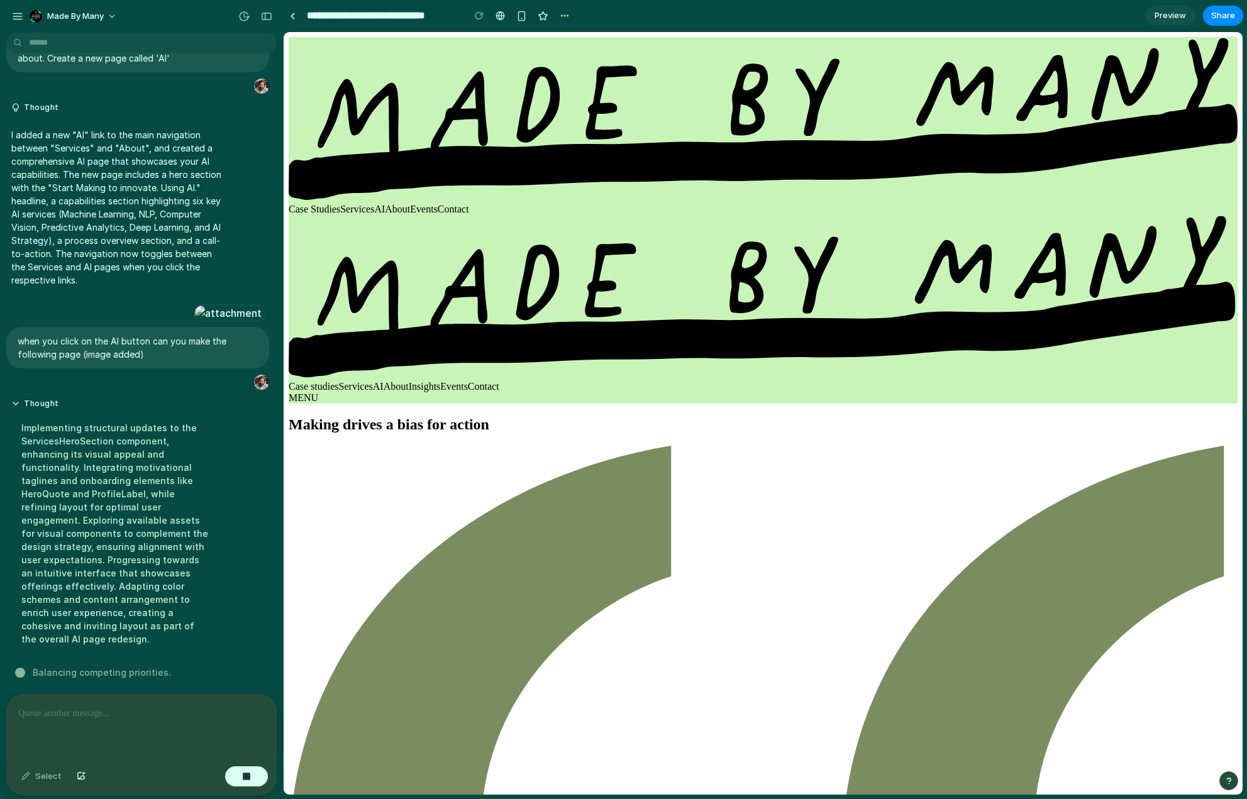
click at [385, 204] on link "AI" at bounding box center [379, 209] width 11 height 11
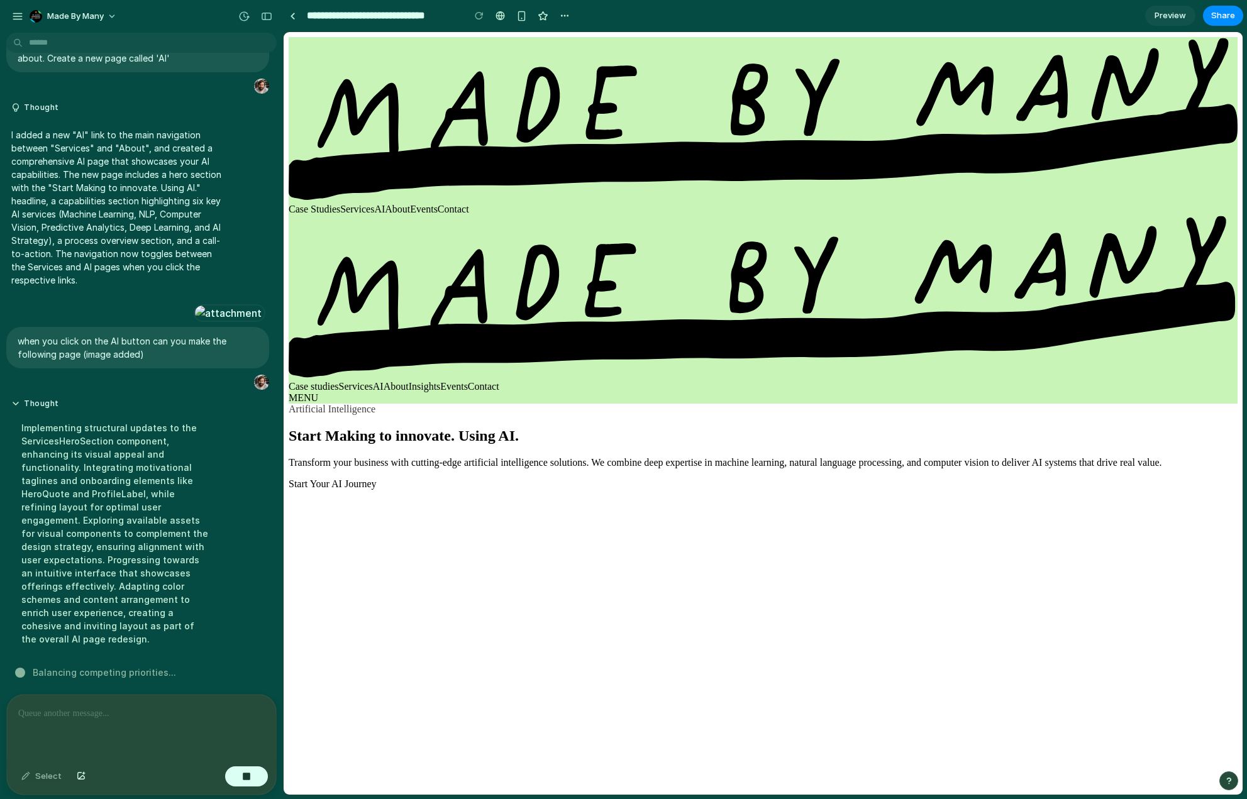
click at [374, 204] on link "Services" at bounding box center [357, 209] width 34 height 11
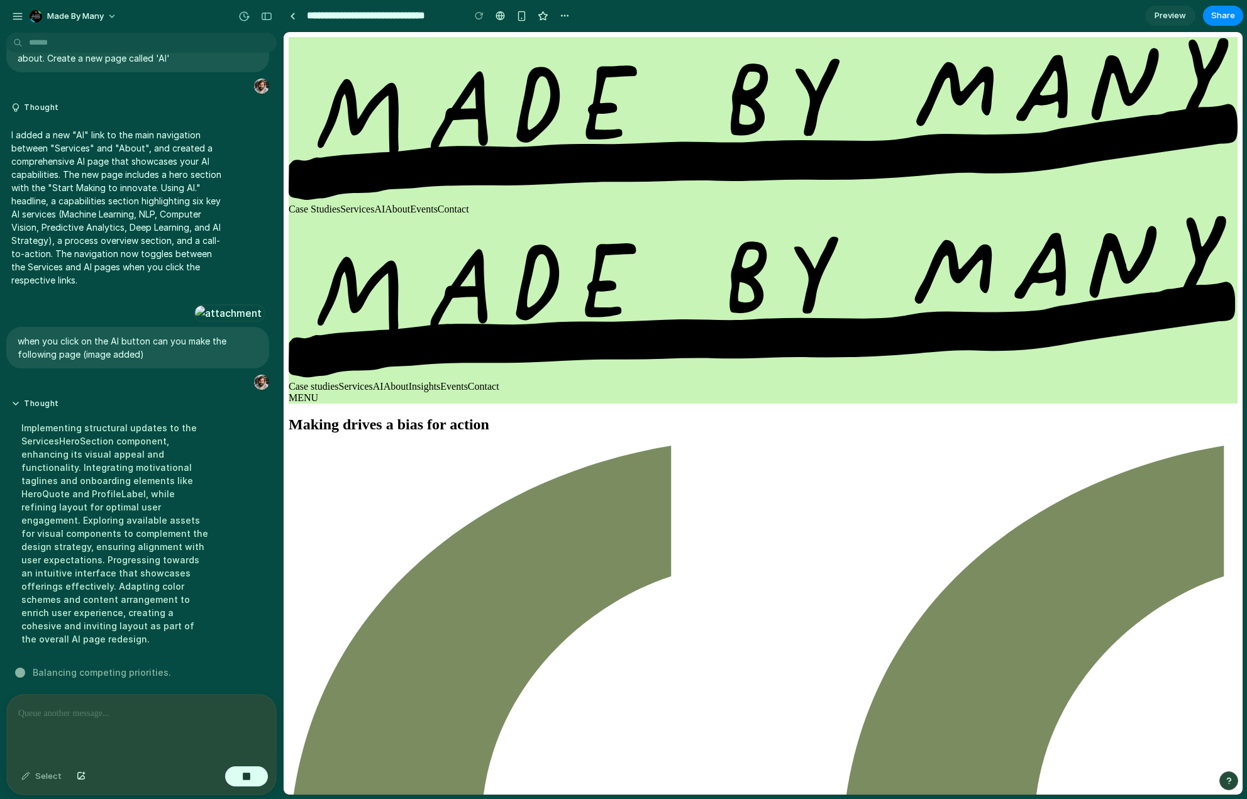
click at [385, 204] on link "AI" at bounding box center [379, 209] width 11 height 11
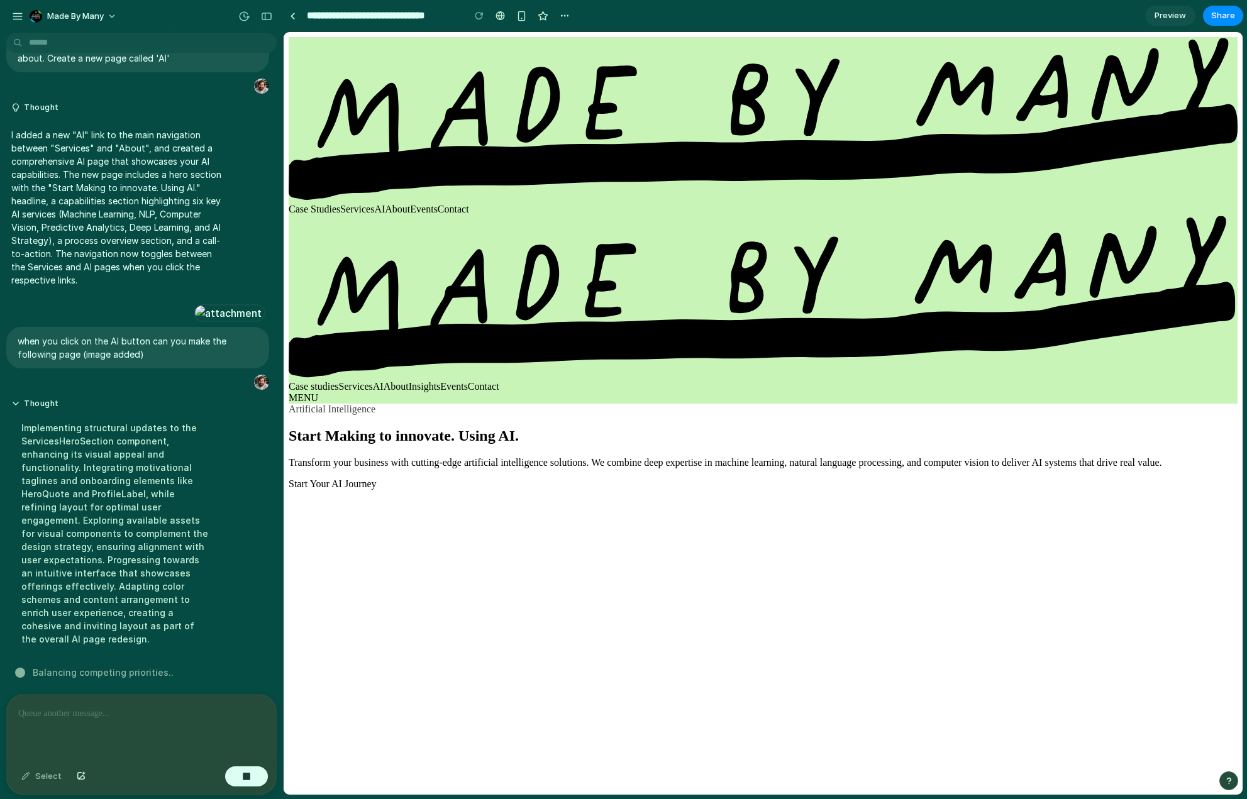
click at [374, 204] on link "Services" at bounding box center [357, 209] width 34 height 11
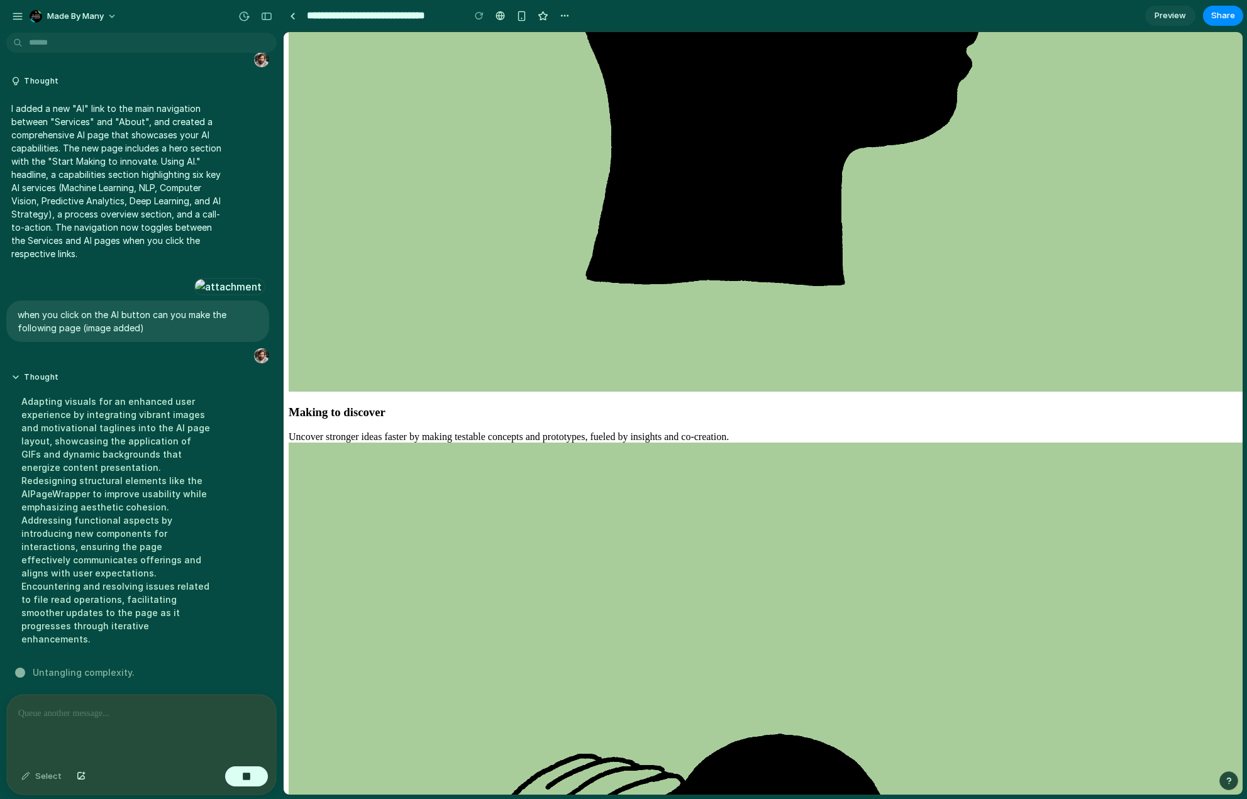
scroll to position [1683, 0]
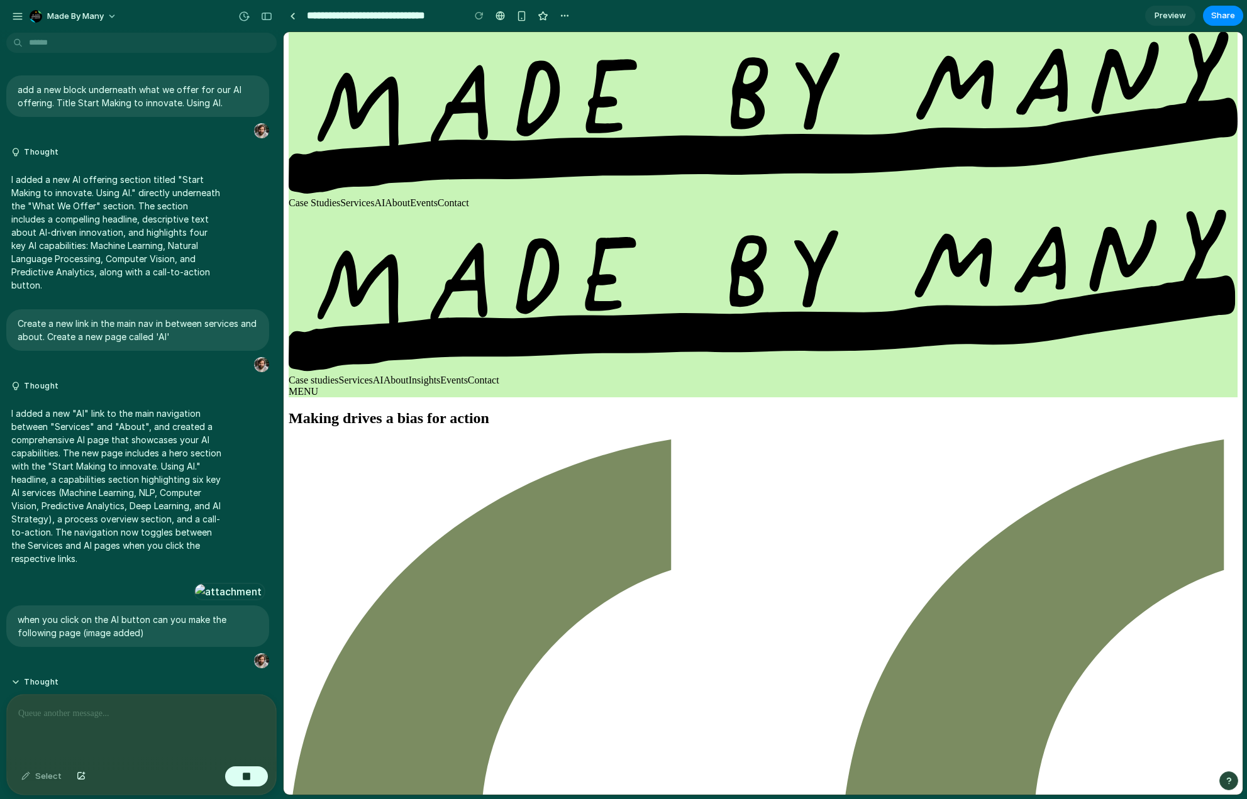
scroll to position [0, 0]
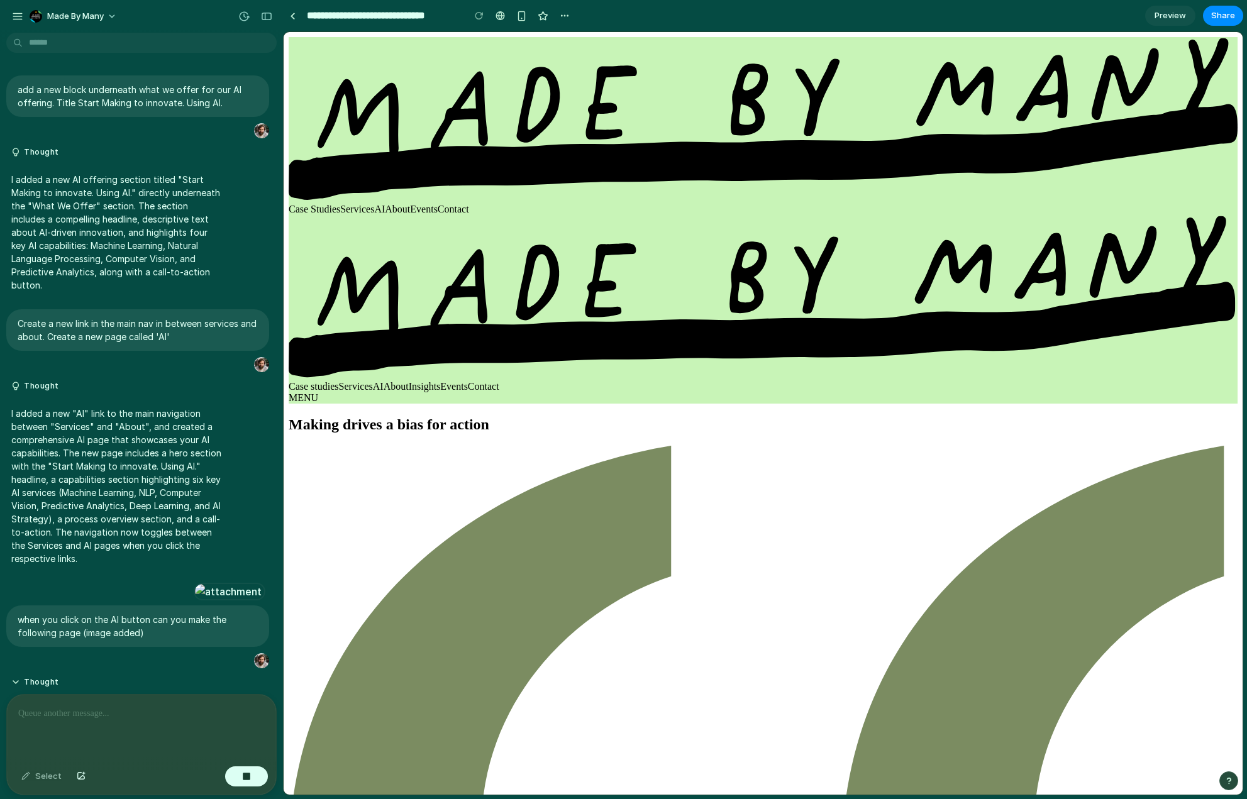
drag, startPoint x: 772, startPoint y: 148, endPoint x: 893, endPoint y: 219, distance: 139.8
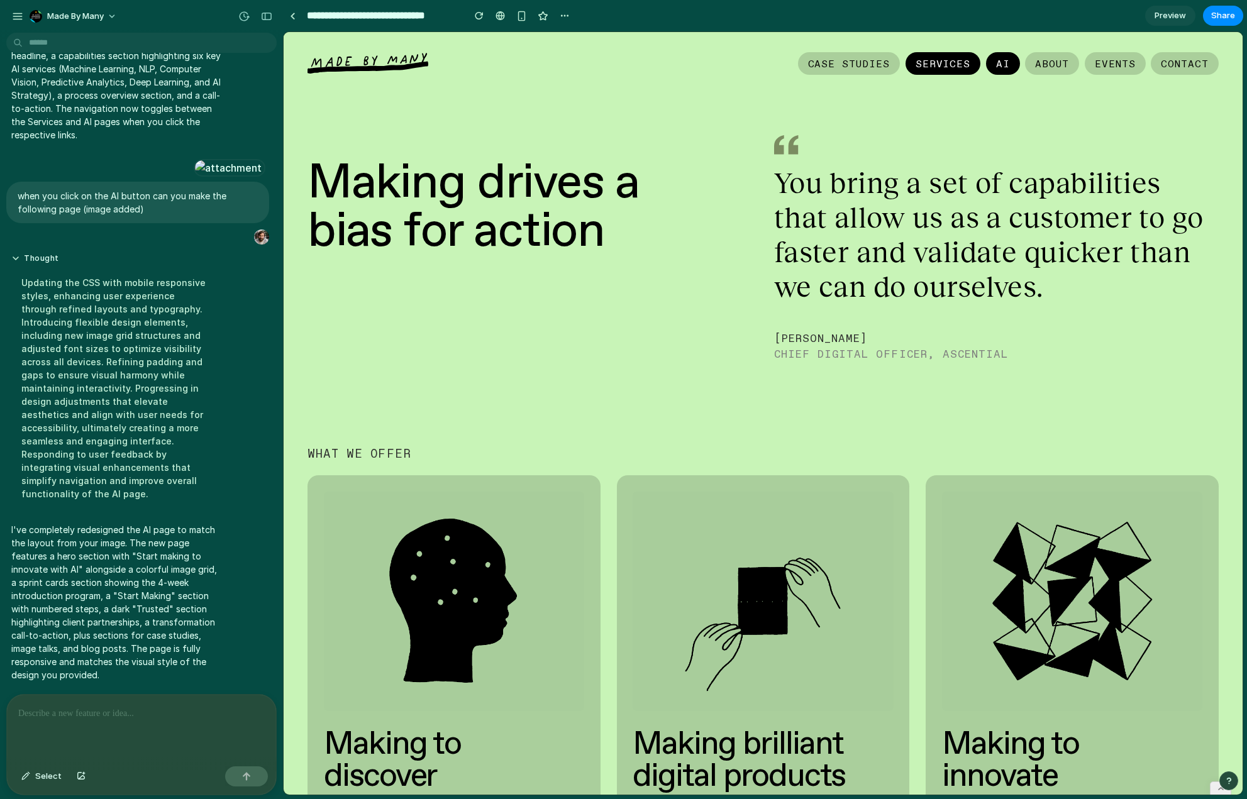
click at [1004, 63] on link "AI" at bounding box center [1003, 63] width 34 height 23
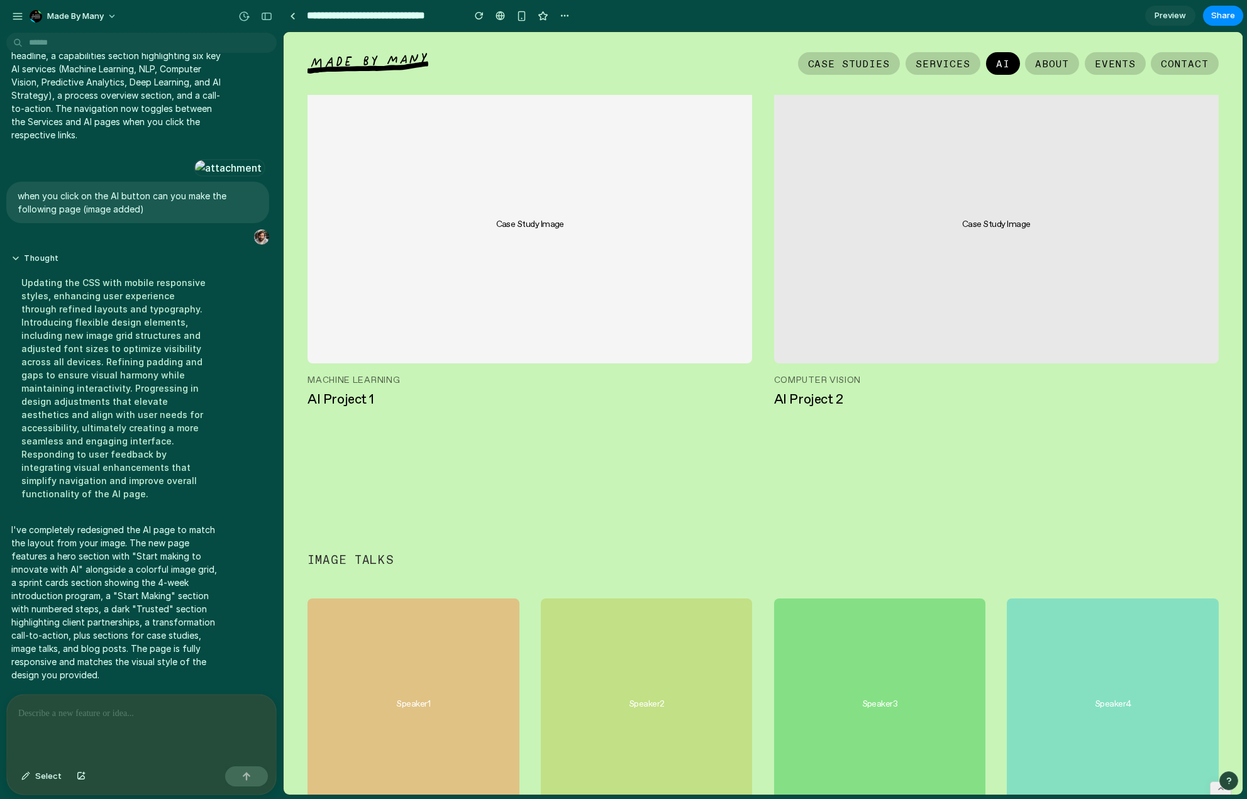
scroll to position [2052, 0]
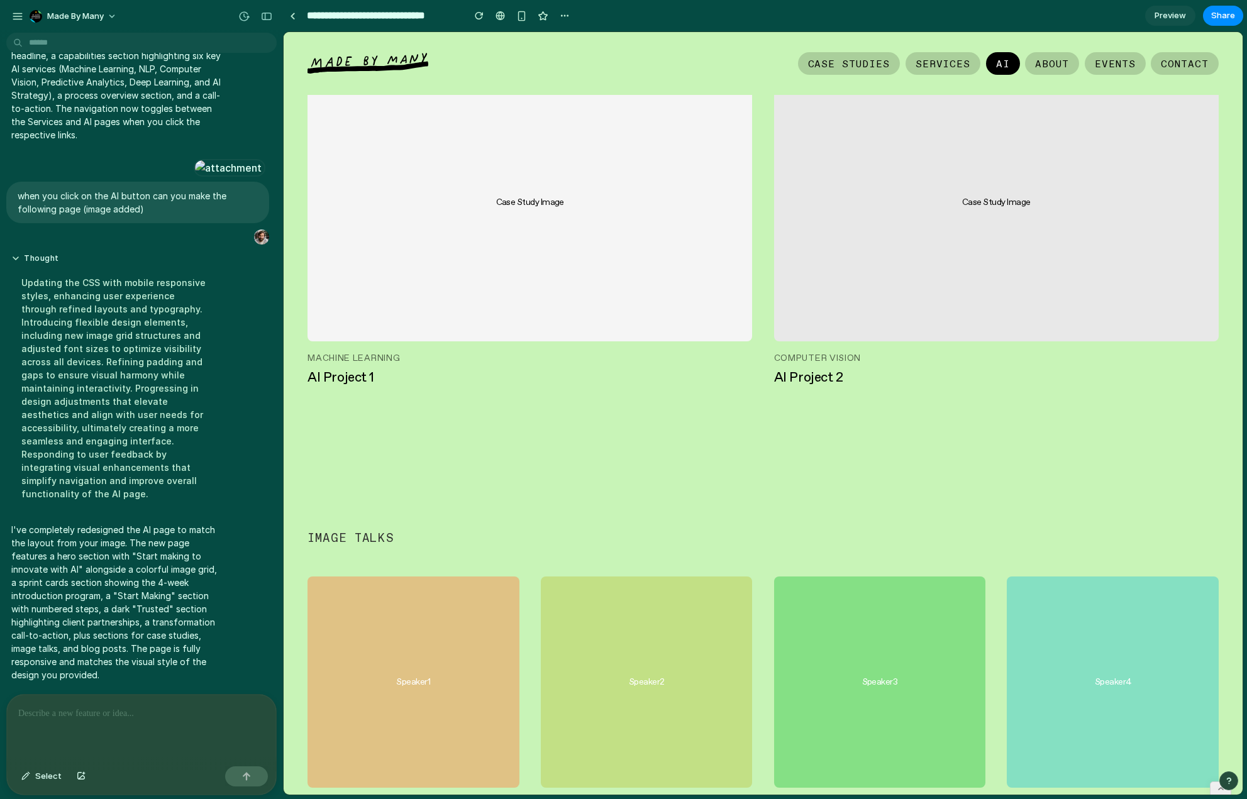
click at [540, 187] on div "Case Study Image" at bounding box center [530, 203] width 445 height 278
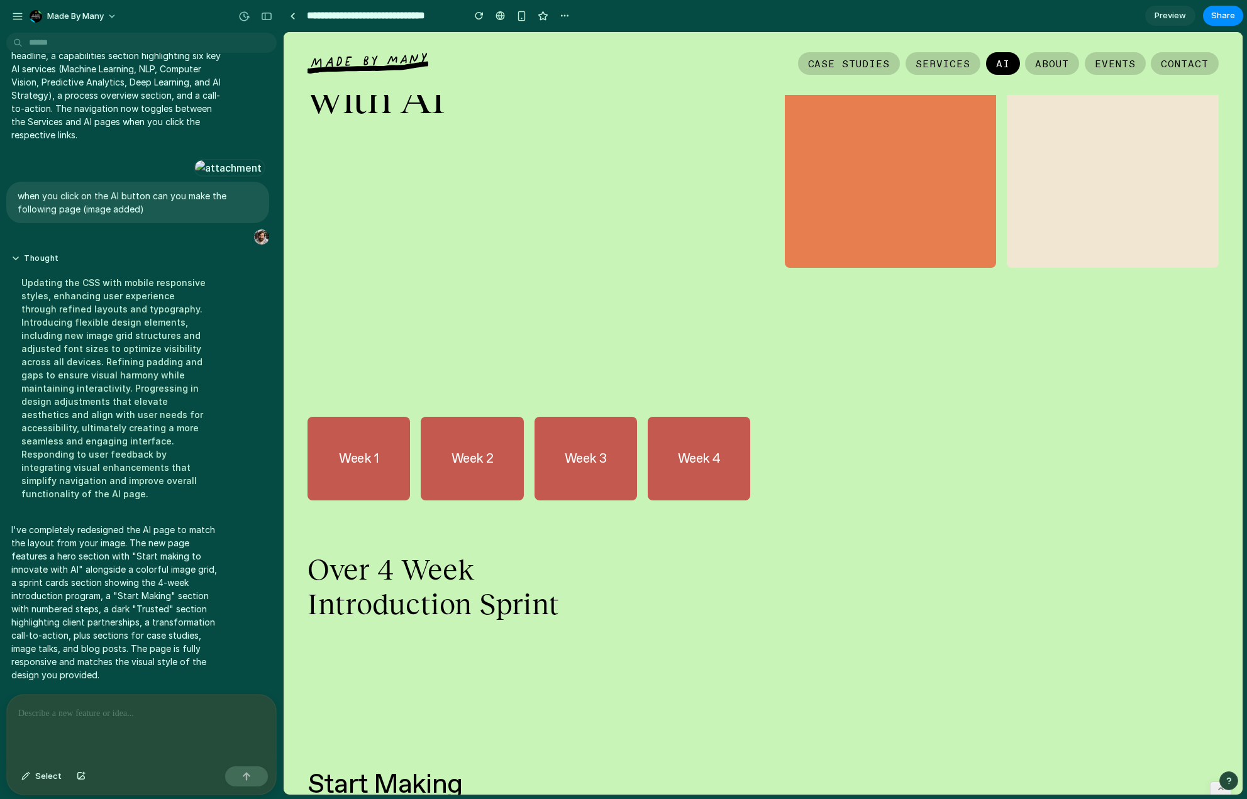
scroll to position [0, 0]
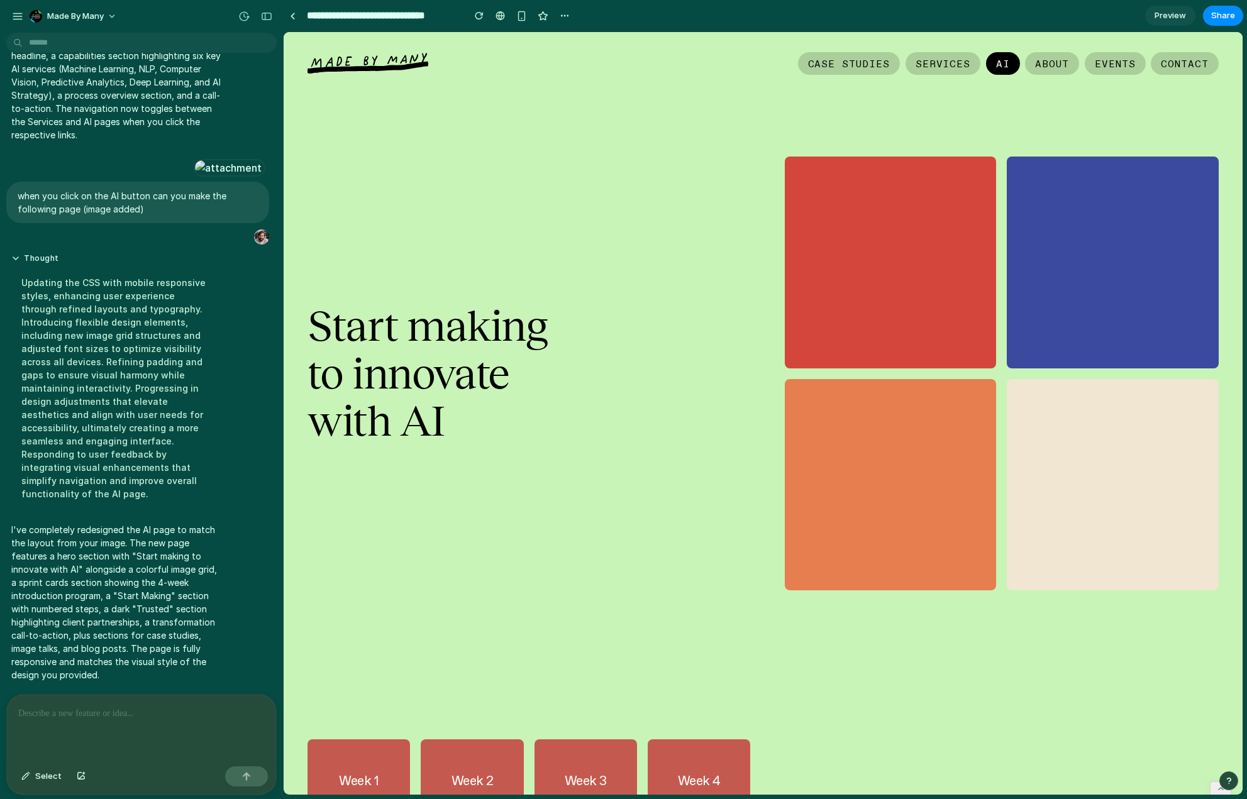
click at [555, 457] on div "Start making to innovate with AI" at bounding box center [763, 374] width 911 height 434
click at [130, 723] on div at bounding box center [141, 728] width 269 height 67
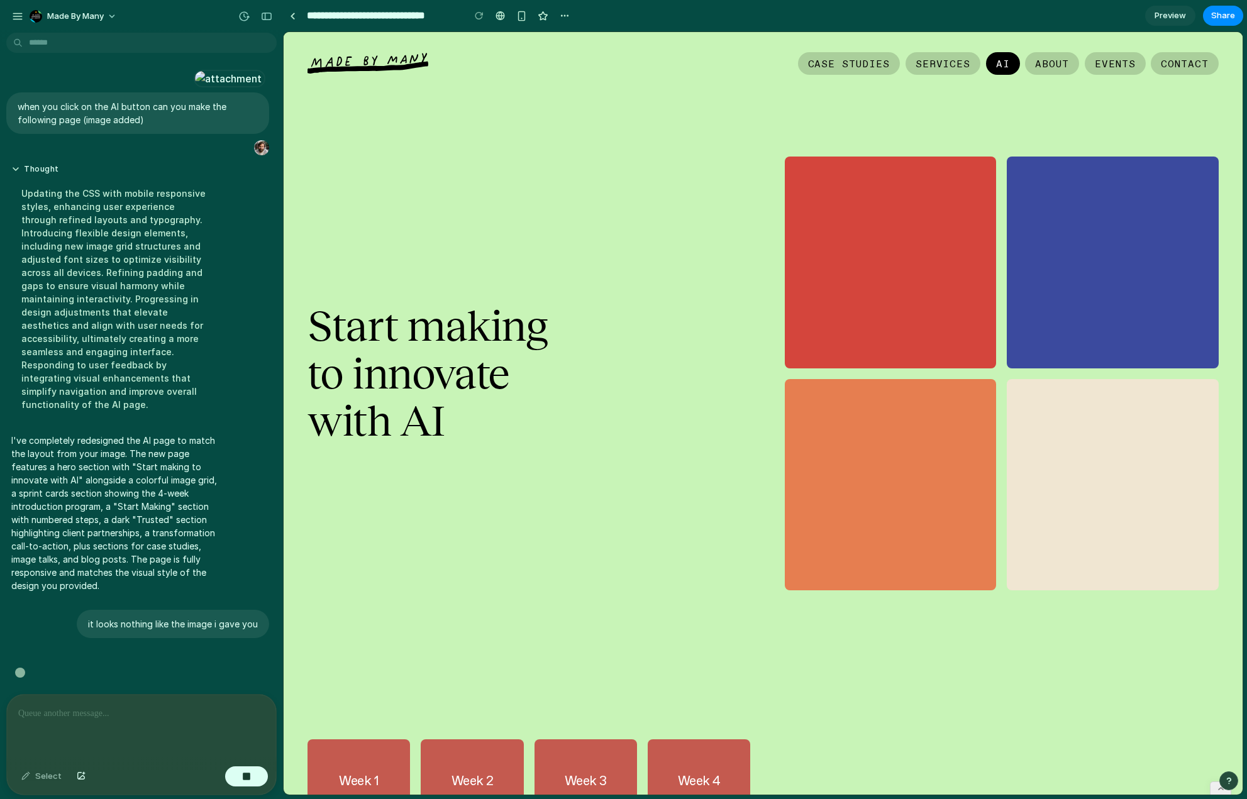
scroll to position [2537, 0]
click at [427, 356] on h1 "Start making to innovate with AI" at bounding box center [525, 374] width 434 height 142
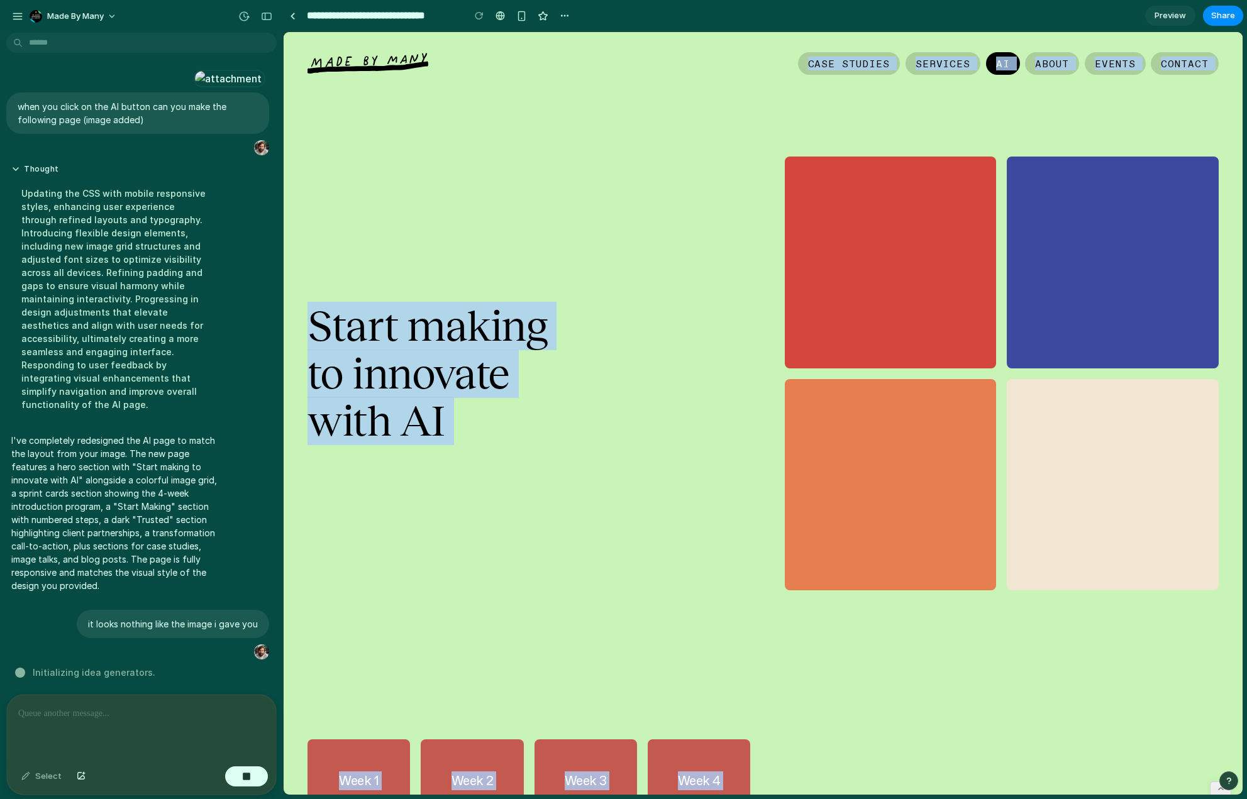
click at [603, 411] on h1 "Start making to innovate with AI" at bounding box center [525, 374] width 434 height 142
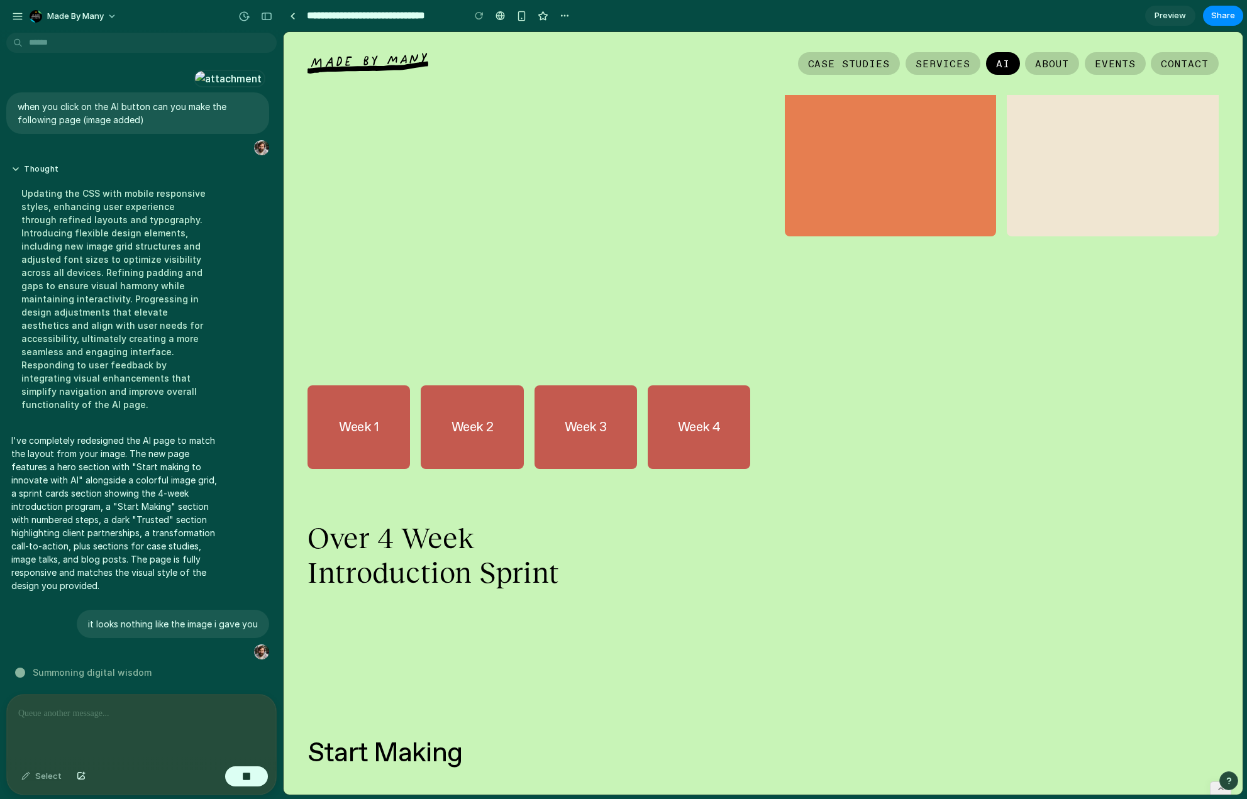
scroll to position [0, 0]
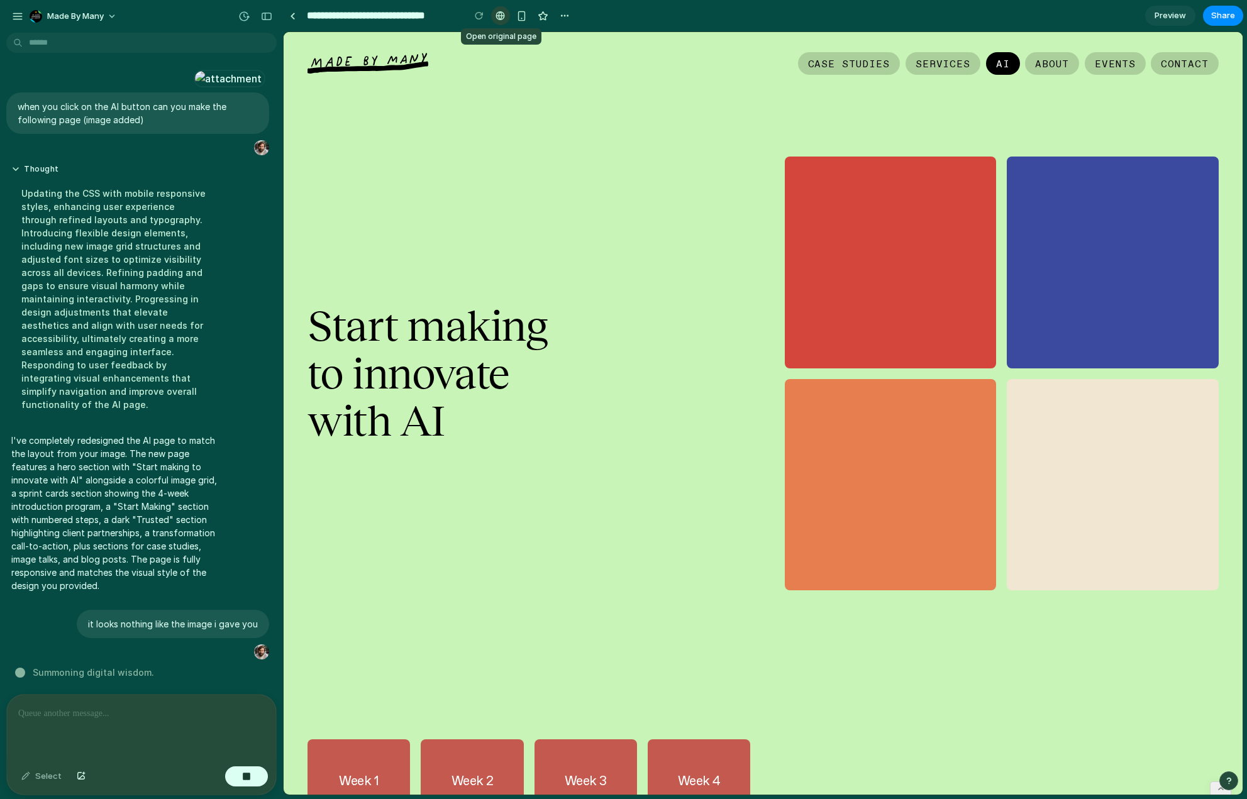
click at [501, 16] on div at bounding box center [500, 16] width 9 height 10
click at [525, 11] on div "button" at bounding box center [521, 16] width 11 height 11
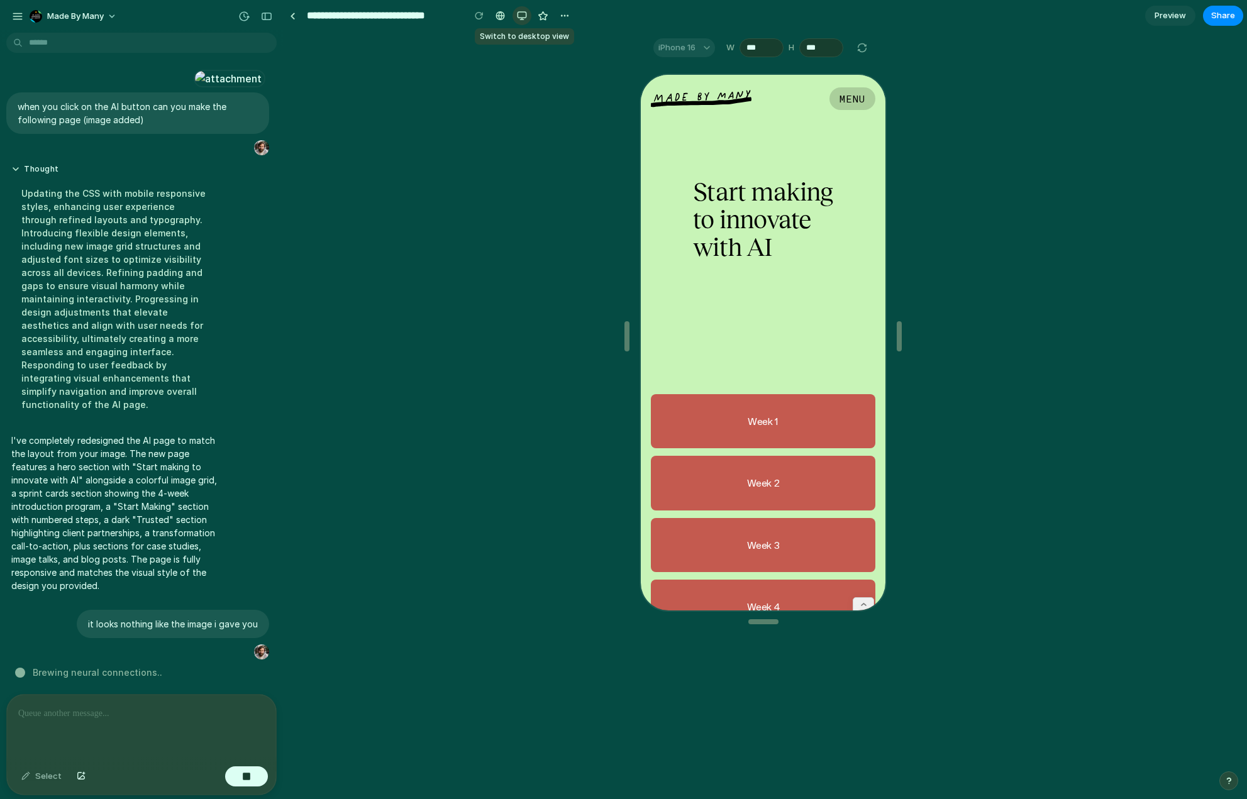
click at [525, 11] on div "button" at bounding box center [522, 16] width 10 height 10
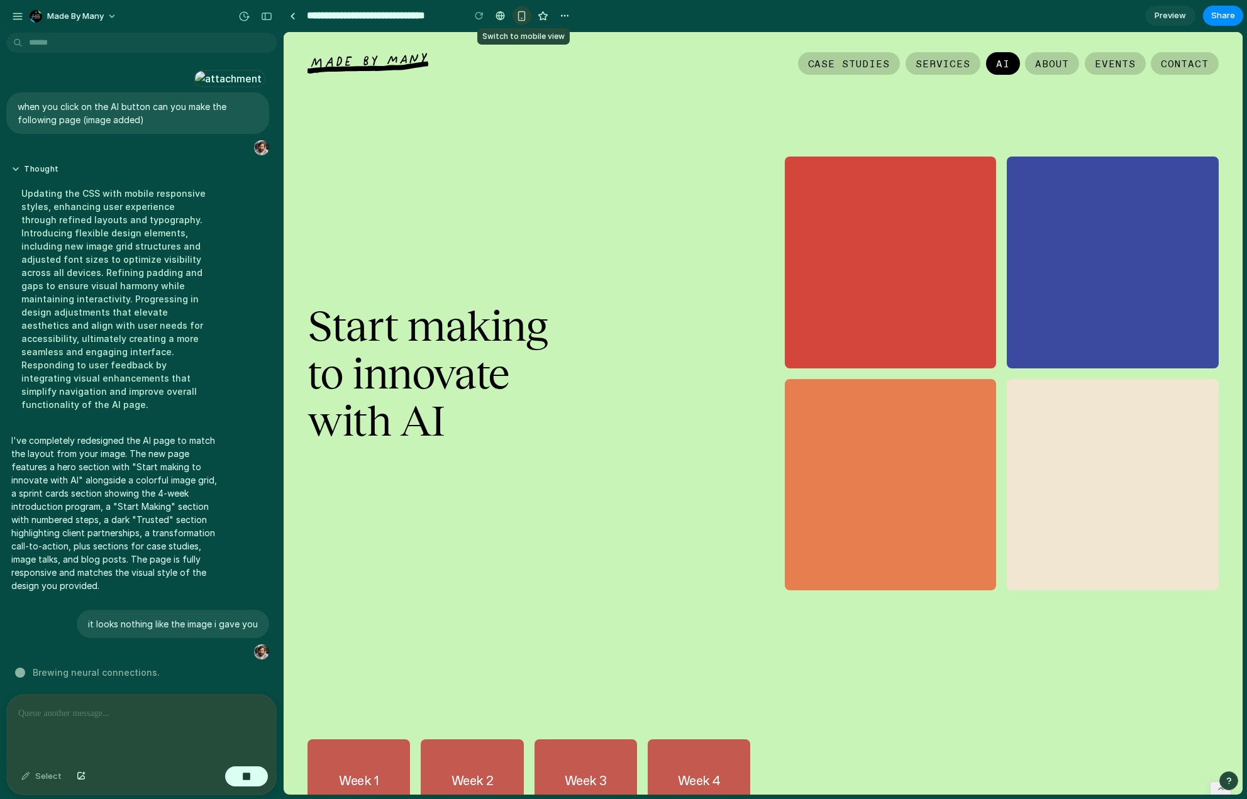
click at [525, 11] on div "button" at bounding box center [521, 16] width 11 height 11
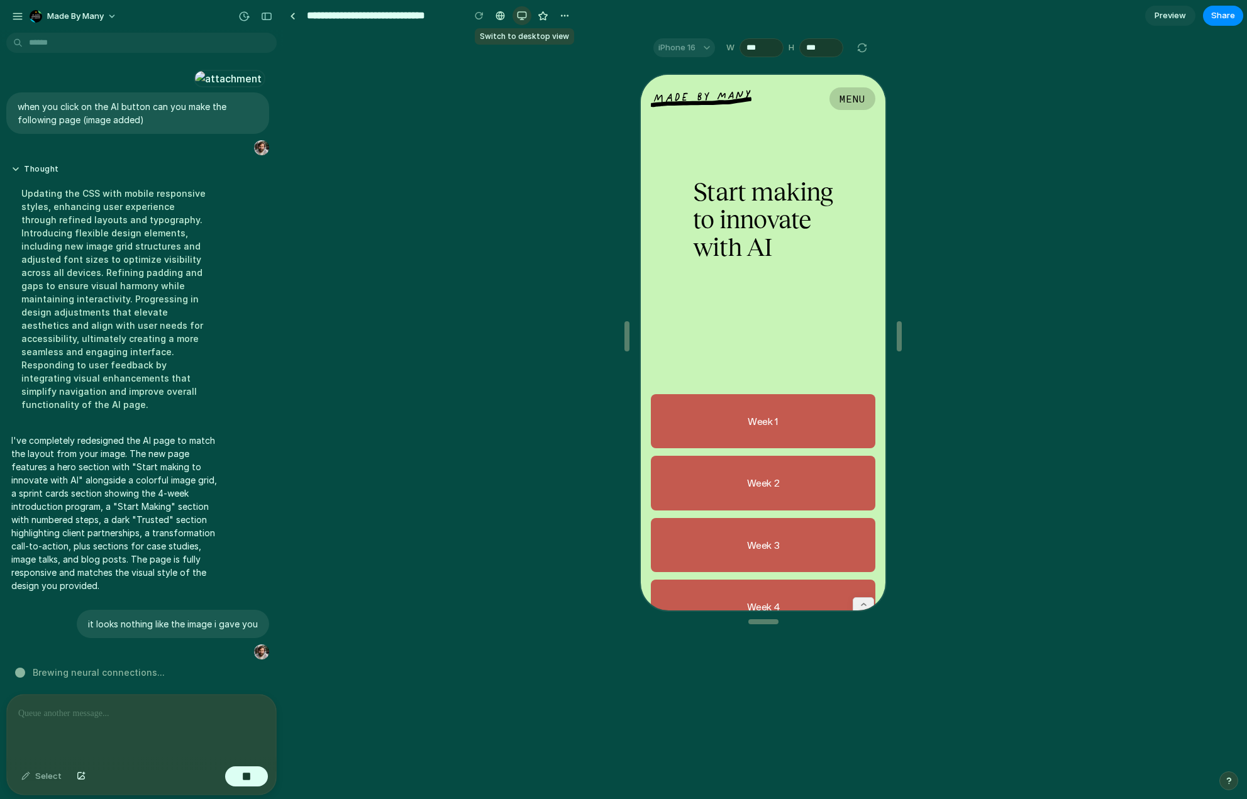
click at [525, 11] on div "button" at bounding box center [522, 16] width 10 height 10
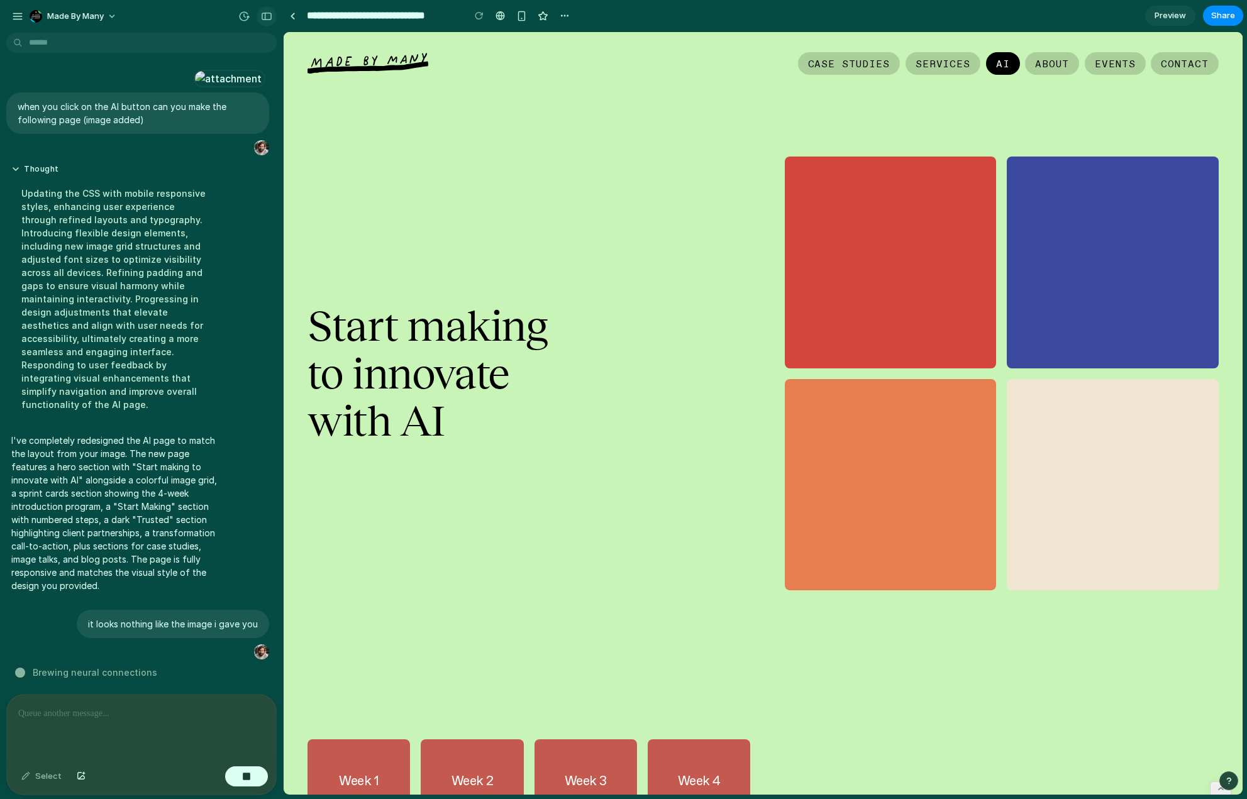
click at [274, 14] on button "button" at bounding box center [267, 16] width 20 height 20
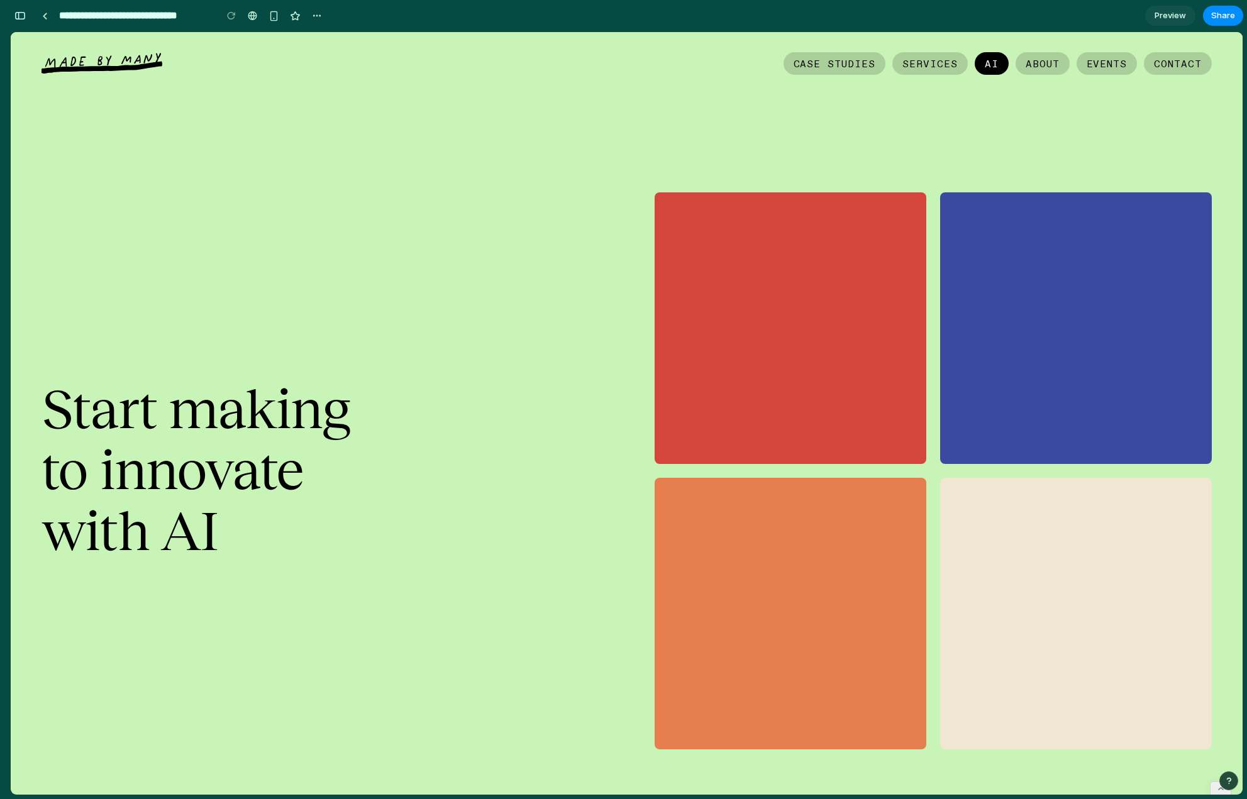
scroll to position [2532, 0]
click at [27, 14] on button "button" at bounding box center [20, 16] width 20 height 20
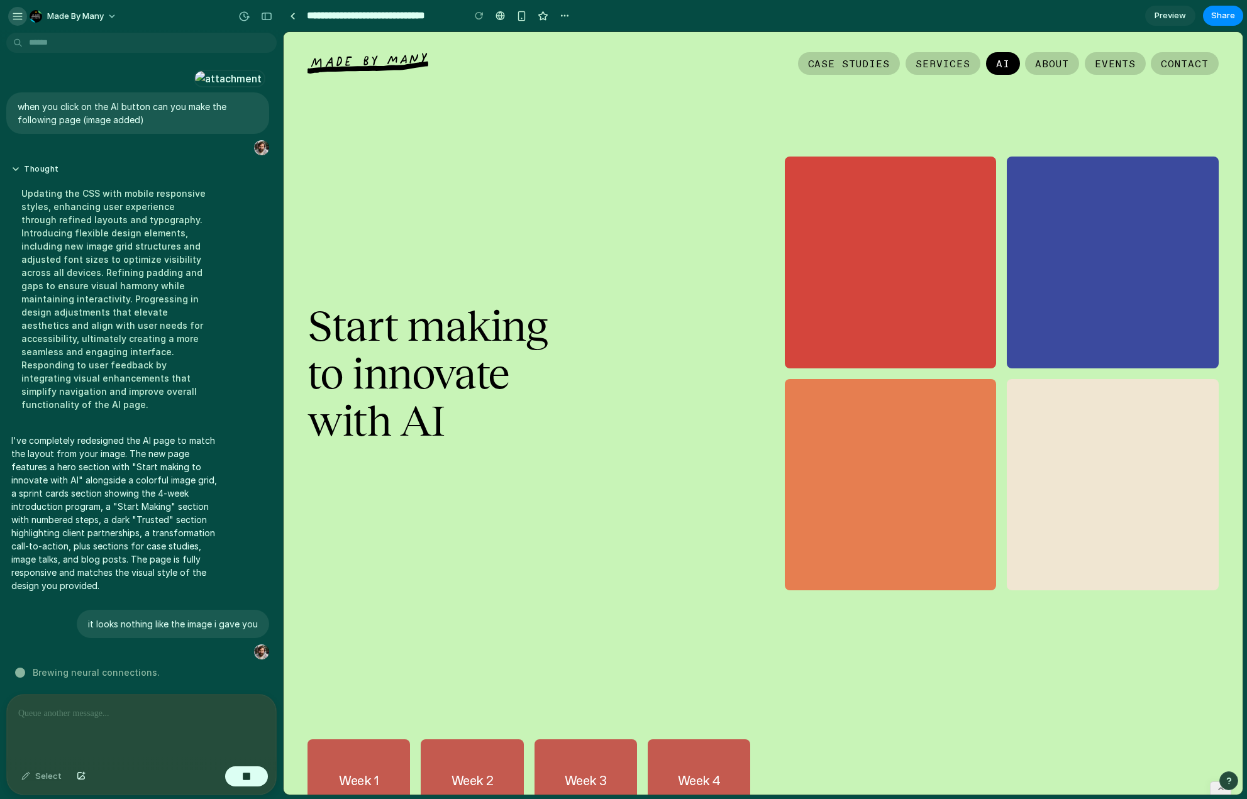
click at [22, 19] on div "button" at bounding box center [17, 16] width 11 height 11
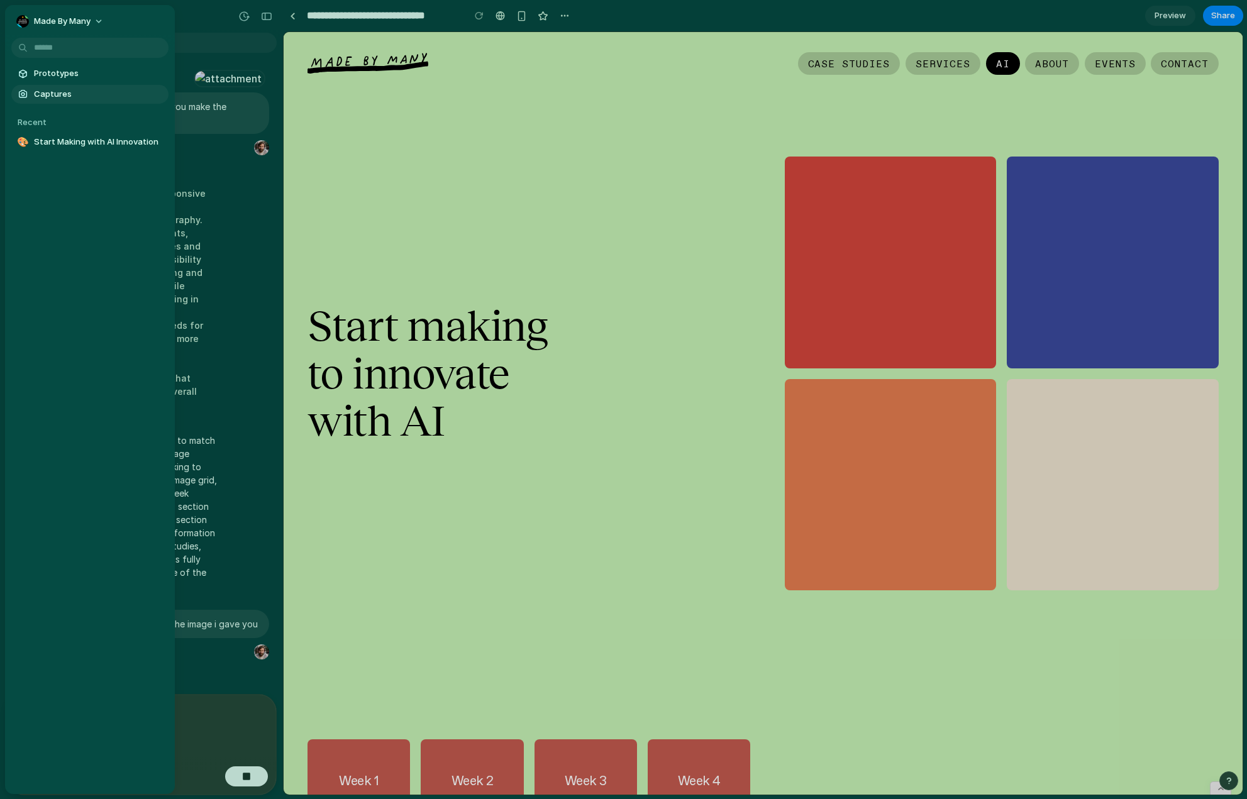
click at [43, 90] on span "Captures" at bounding box center [99, 94] width 130 height 13
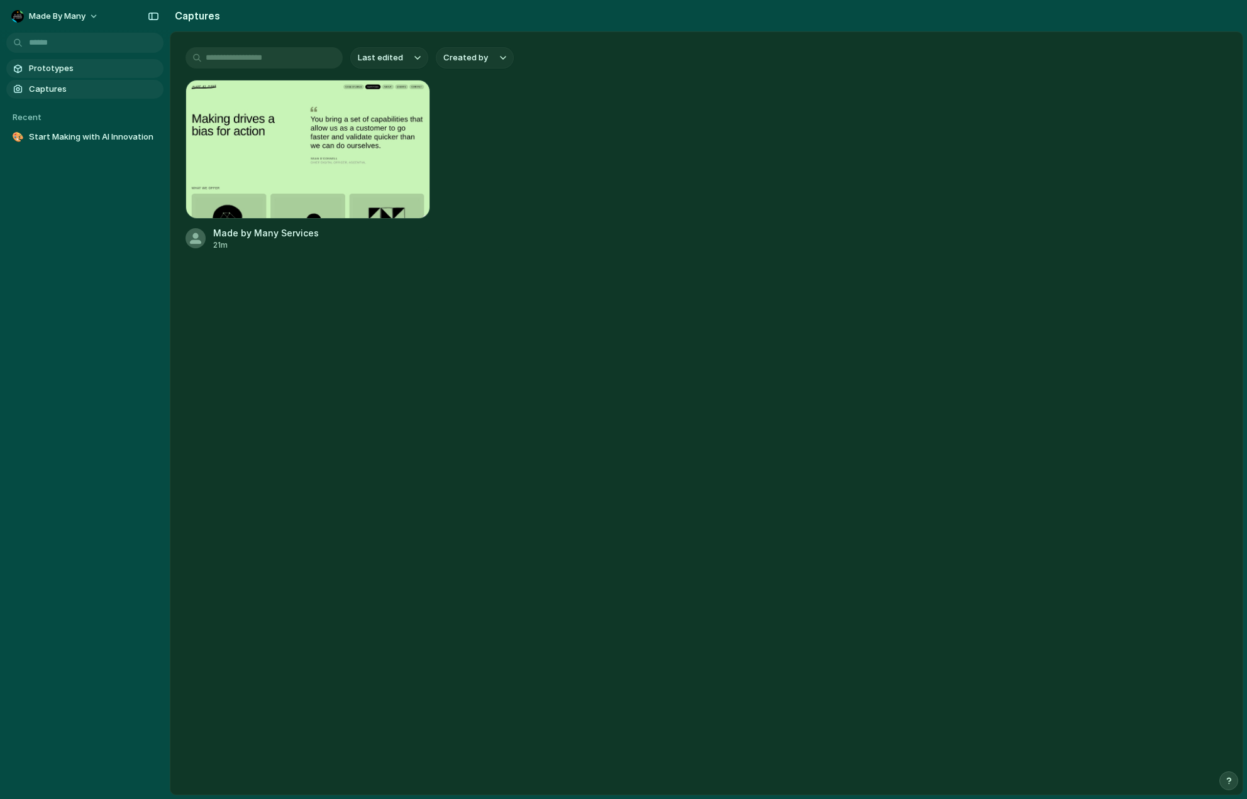
click at [57, 63] on span "Prototypes" at bounding box center [94, 68] width 130 height 13
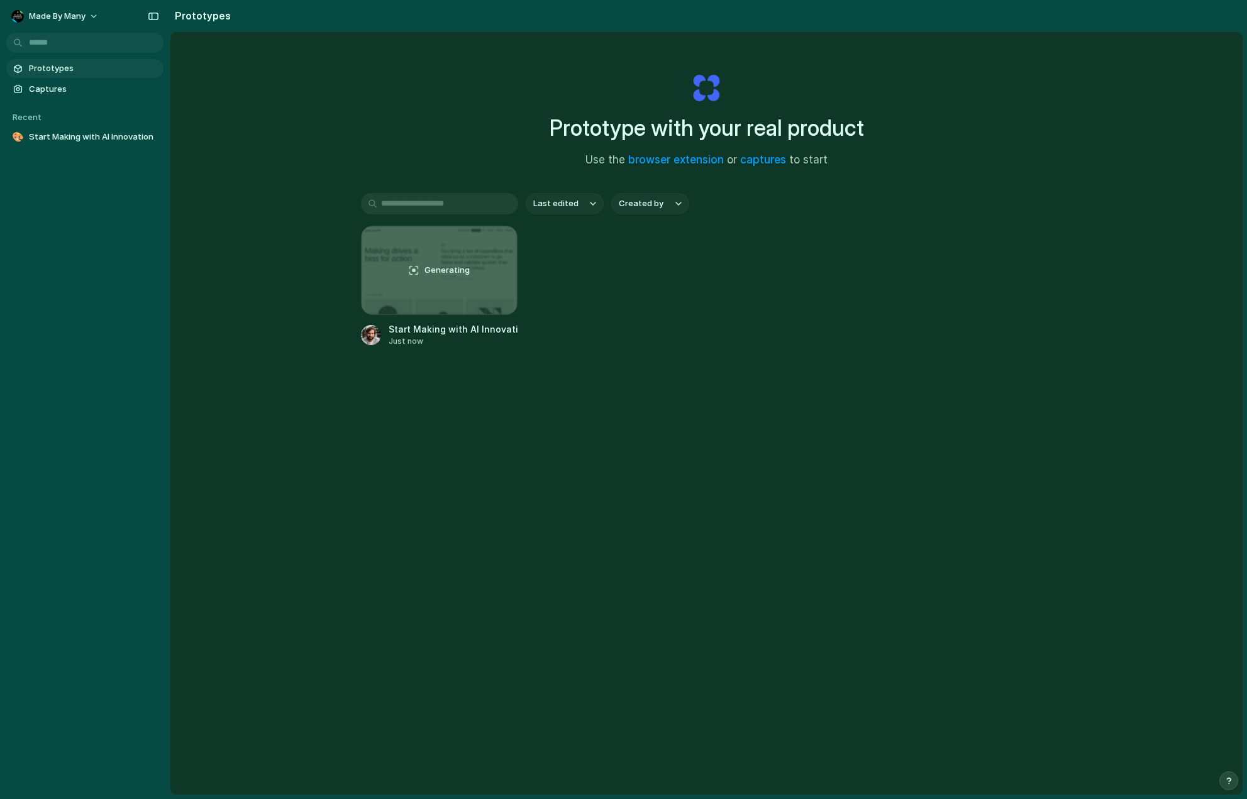
click at [664, 198] on button "Created by" at bounding box center [650, 203] width 78 height 21
click at [743, 223] on div "All users Alex Harding" at bounding box center [623, 399] width 1247 height 799
click at [761, 162] on link "captures" at bounding box center [763, 159] width 46 height 13
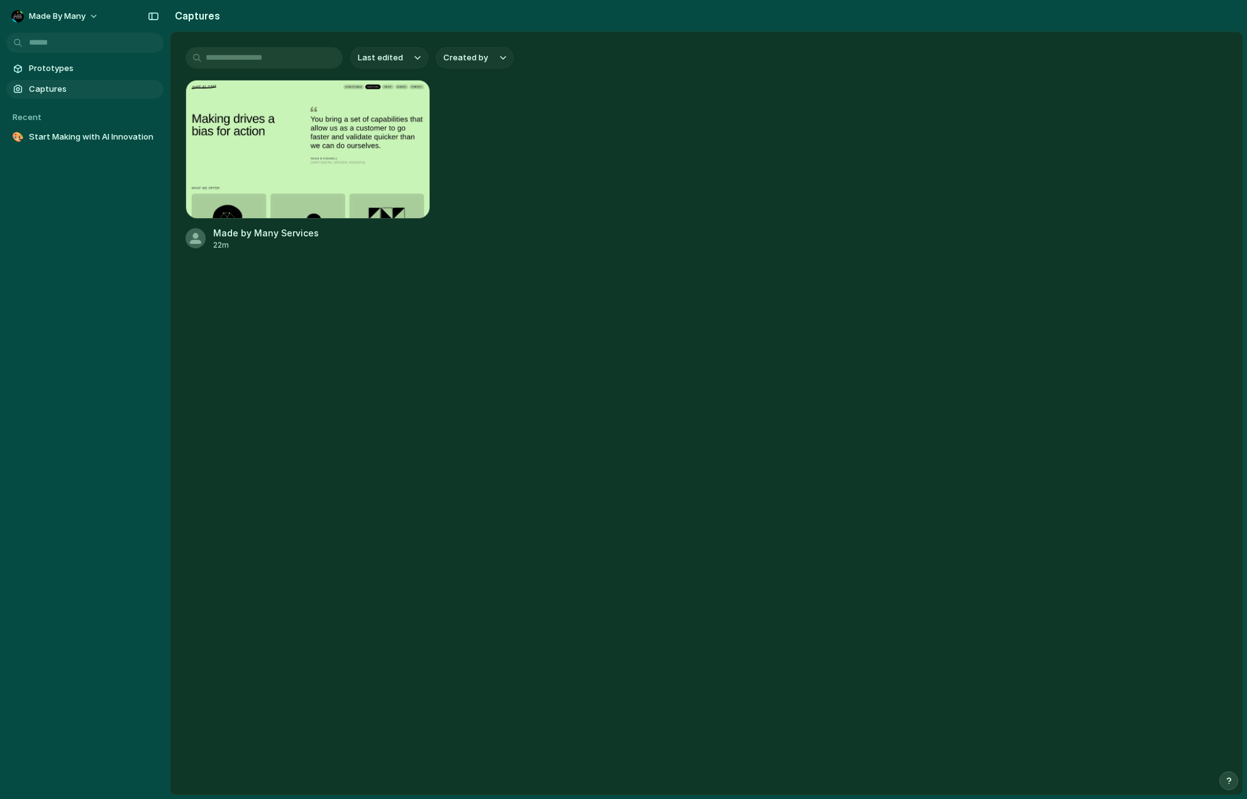
click at [721, 186] on div "Made by Many Services 22m" at bounding box center [707, 165] width 1042 height 171
click at [515, 365] on main "Last edited Created by Made by Many Services 22m" at bounding box center [707, 413] width 1074 height 764
click at [51, 76] on link "Prototypes" at bounding box center [84, 68] width 157 height 19
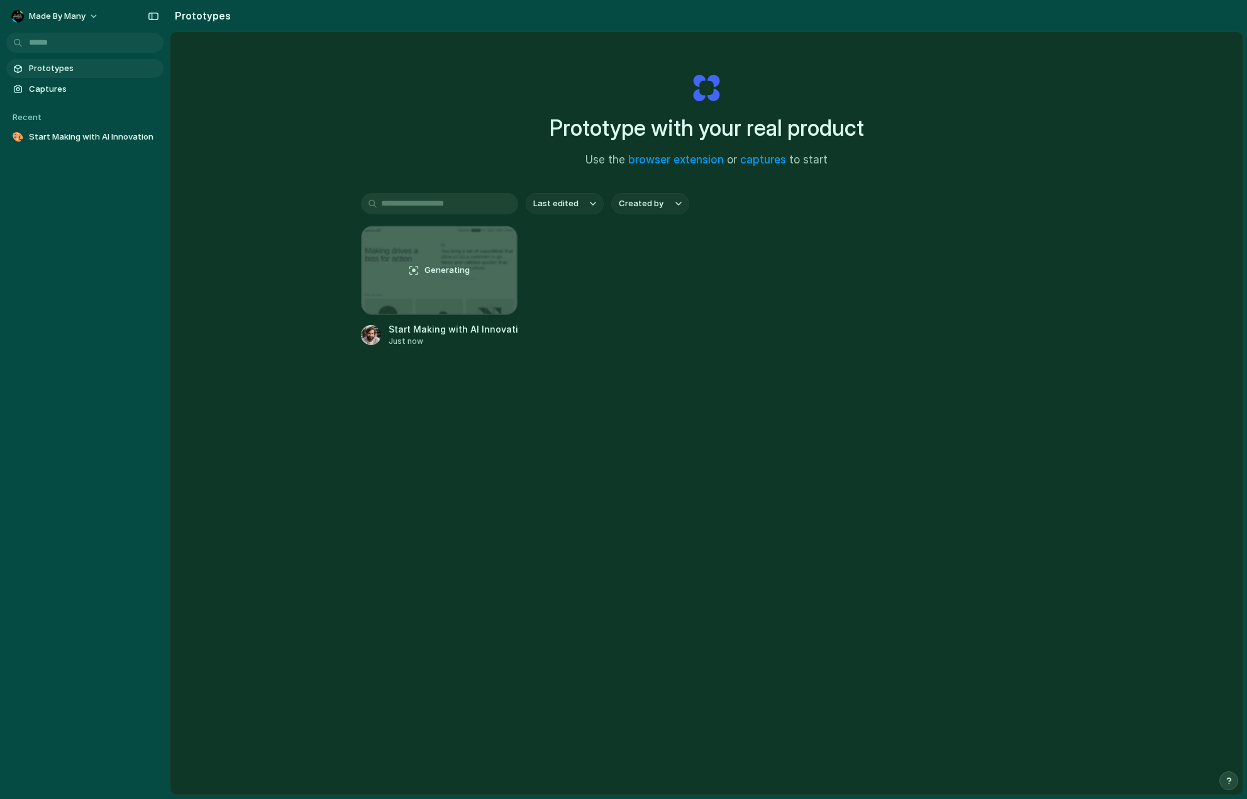
click at [713, 317] on div "Generating Start Making with AI Innovation Just now" at bounding box center [707, 286] width 692 height 121
click at [665, 312] on div "Generating Start Making with AI Innovation Just now" at bounding box center [707, 286] width 692 height 121
click at [113, 137] on span "Start Making with AI Innovation" at bounding box center [94, 137] width 130 height 13
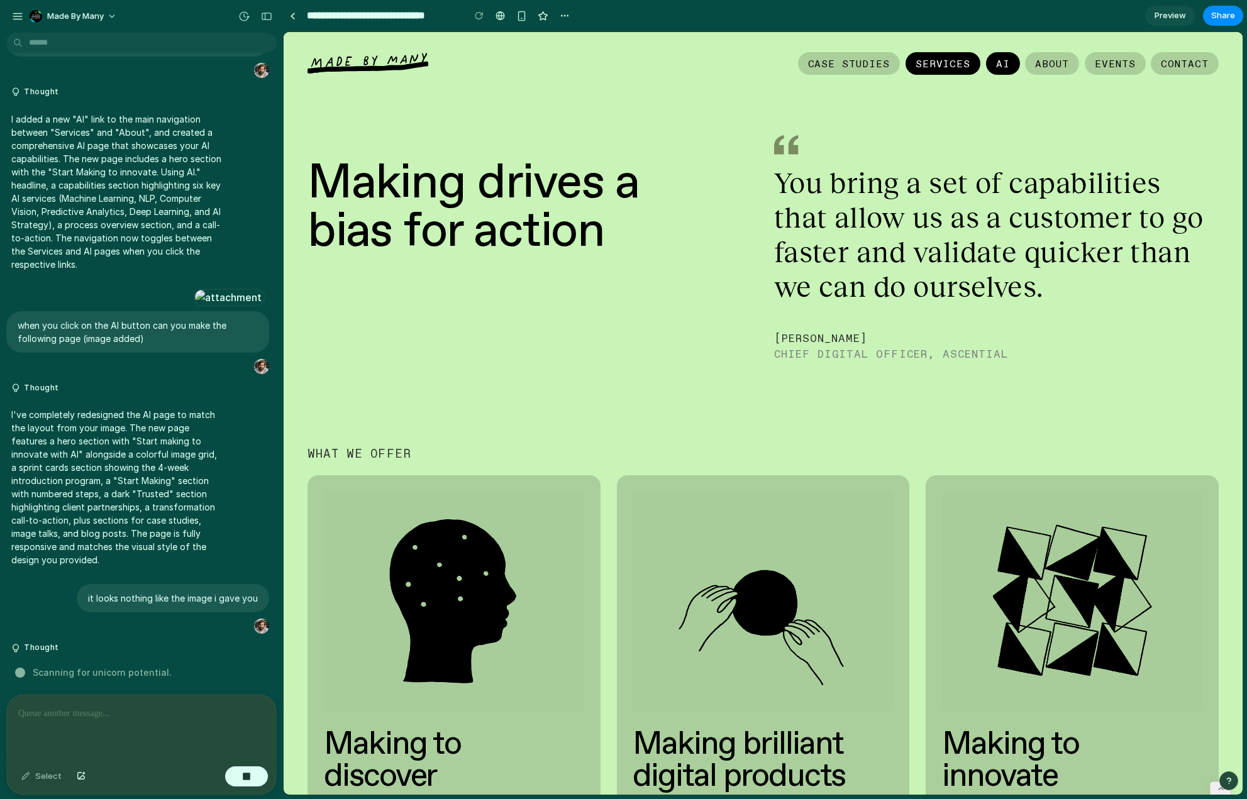
click at [990, 65] on link "AI" at bounding box center [1003, 63] width 34 height 23
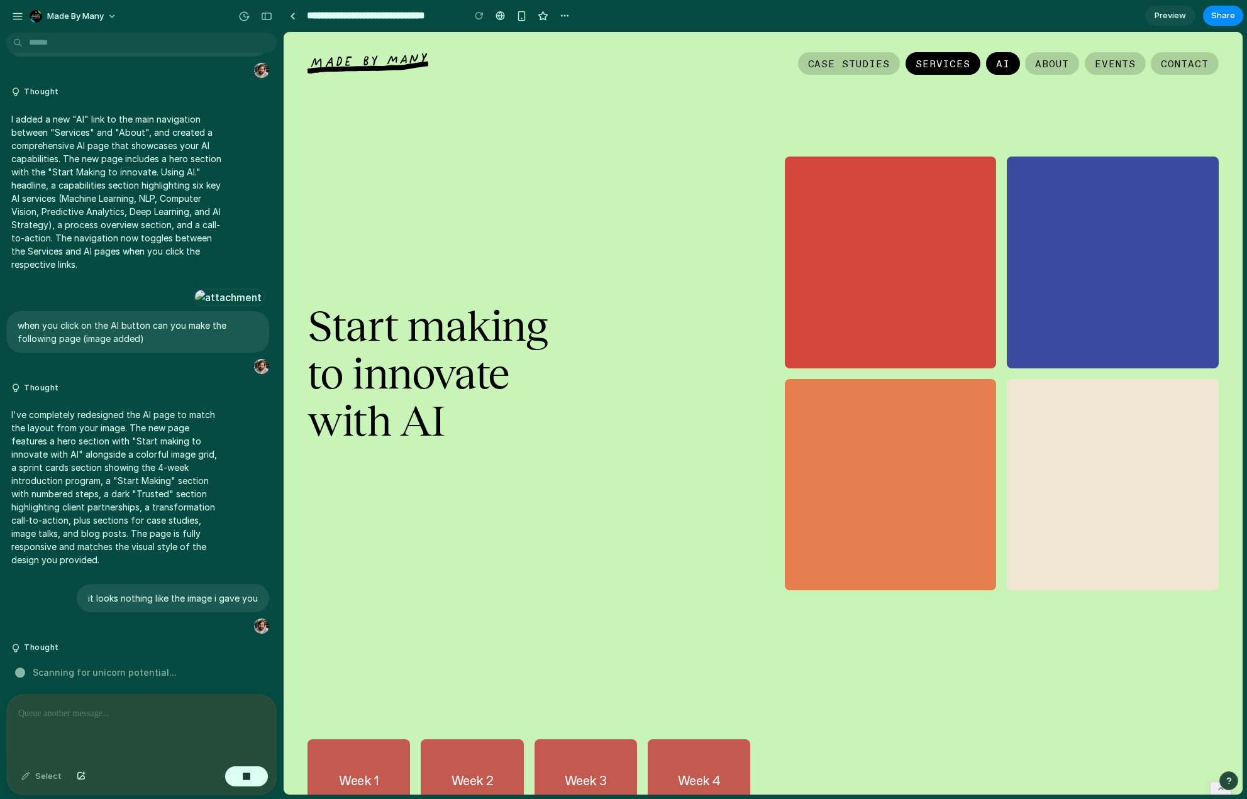
click at [962, 67] on link "Services" at bounding box center [943, 63] width 75 height 23
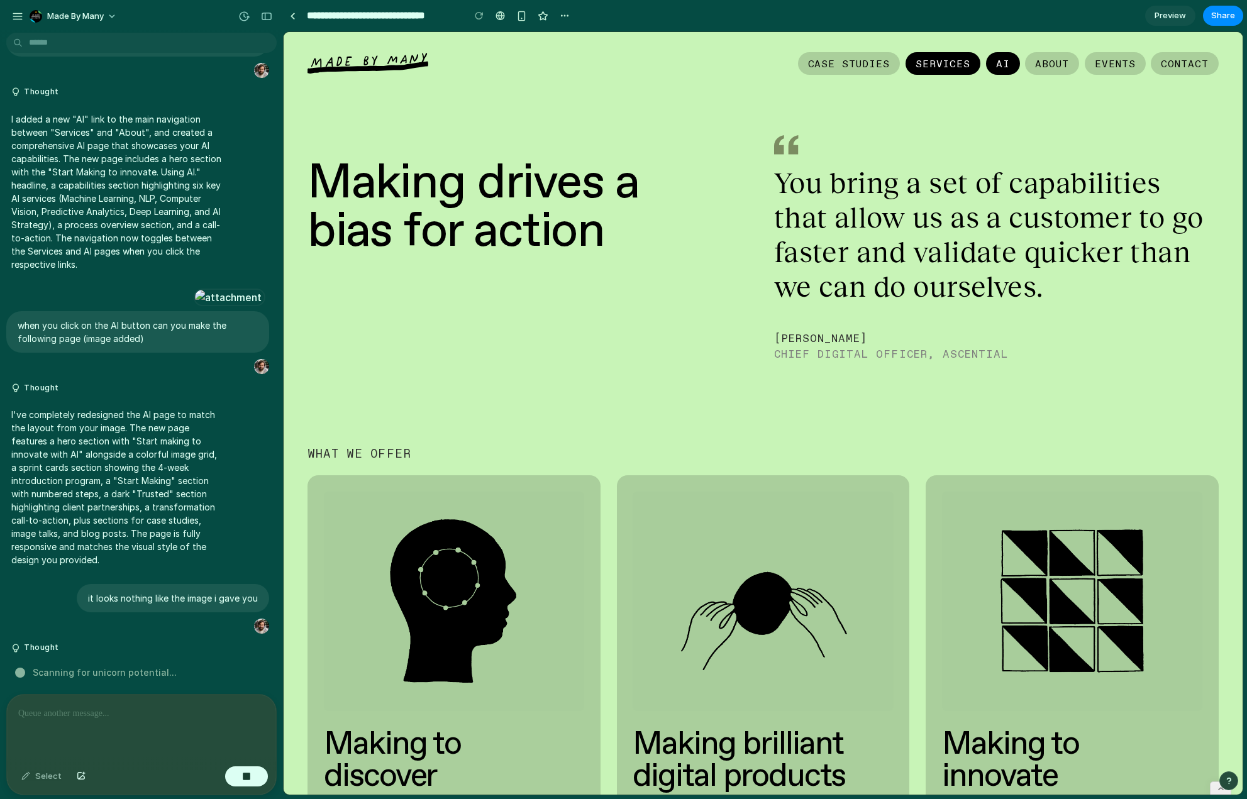
click at [991, 70] on link "AI" at bounding box center [1003, 63] width 34 height 23
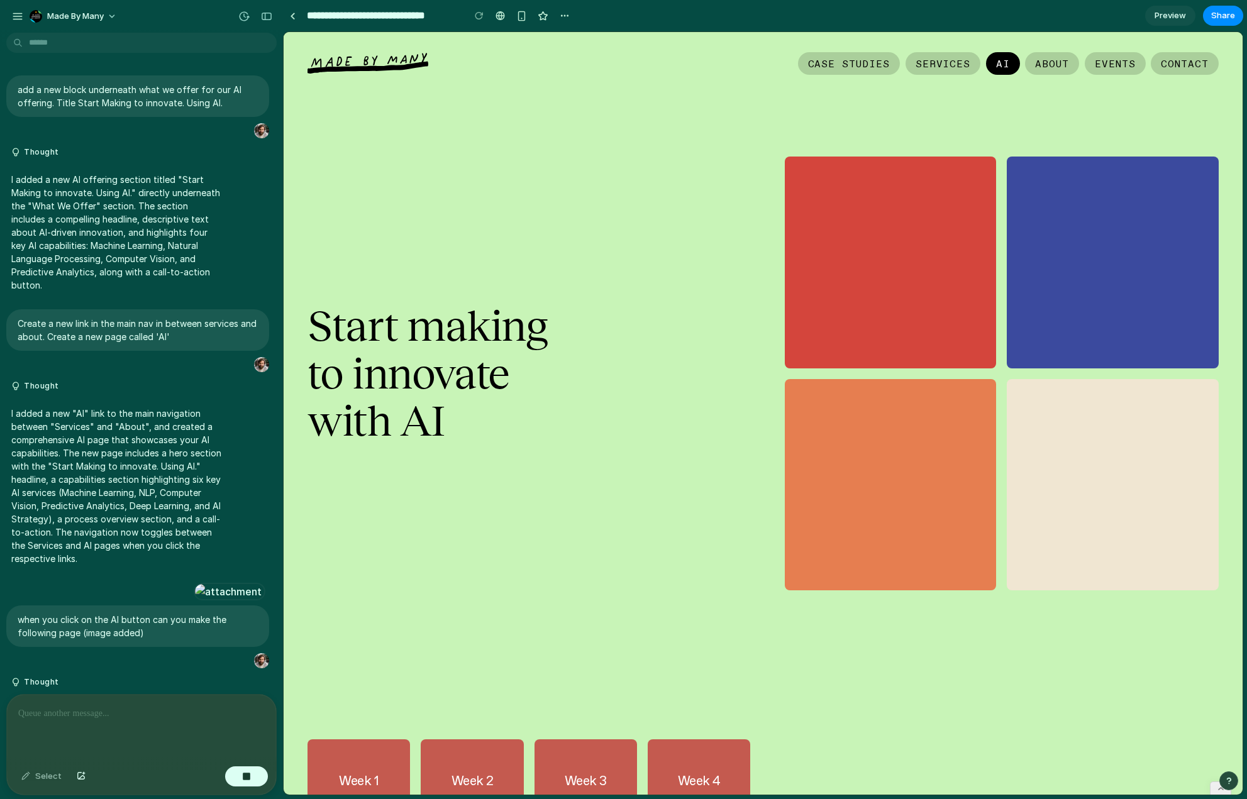
scroll to position [386, 0]
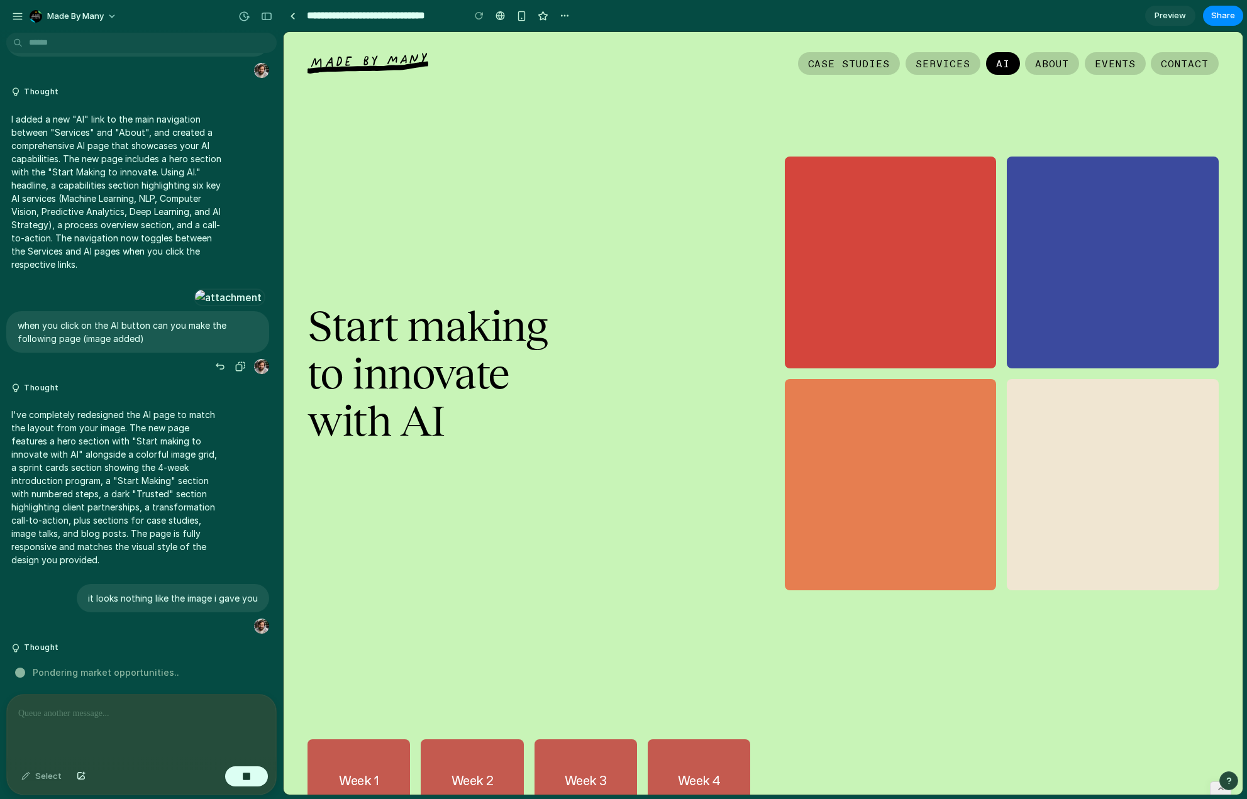
click at [194, 289] on div at bounding box center [228, 298] width 69 height 18
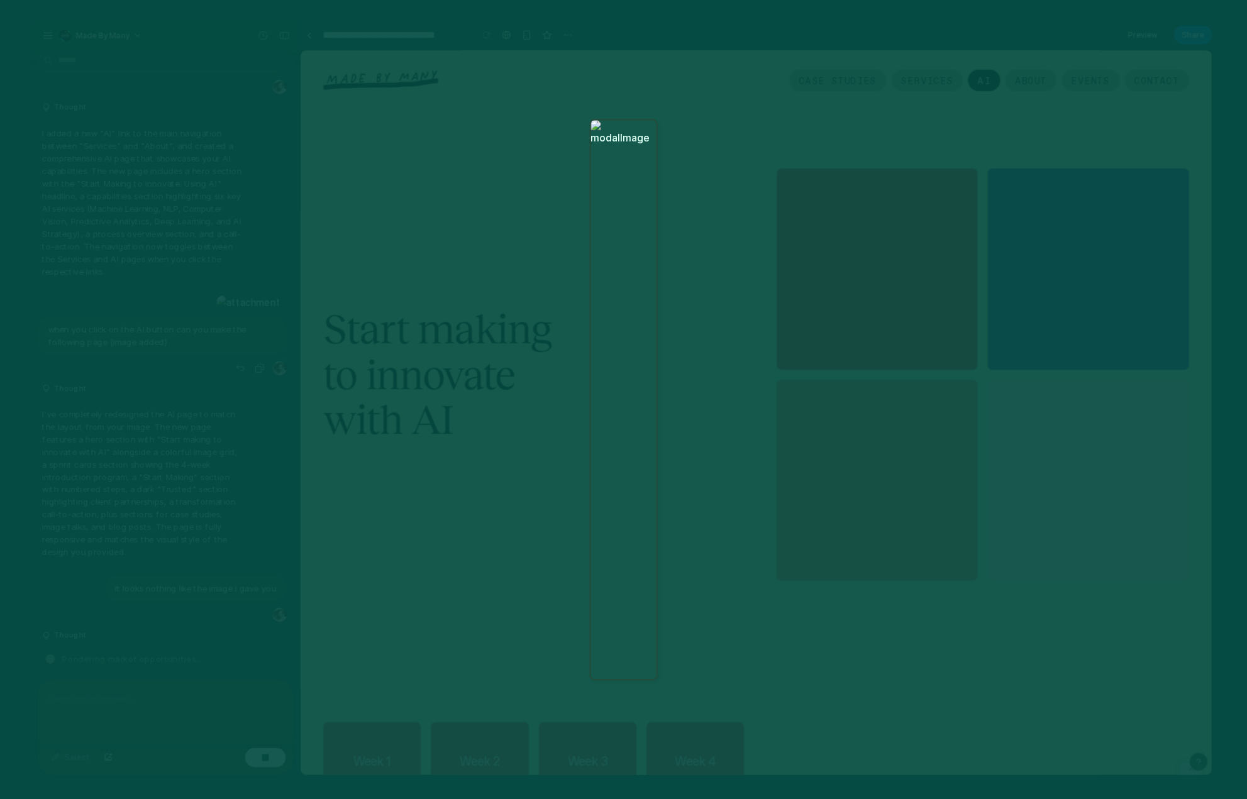
click at [605, 326] on div at bounding box center [623, 400] width 69 height 562
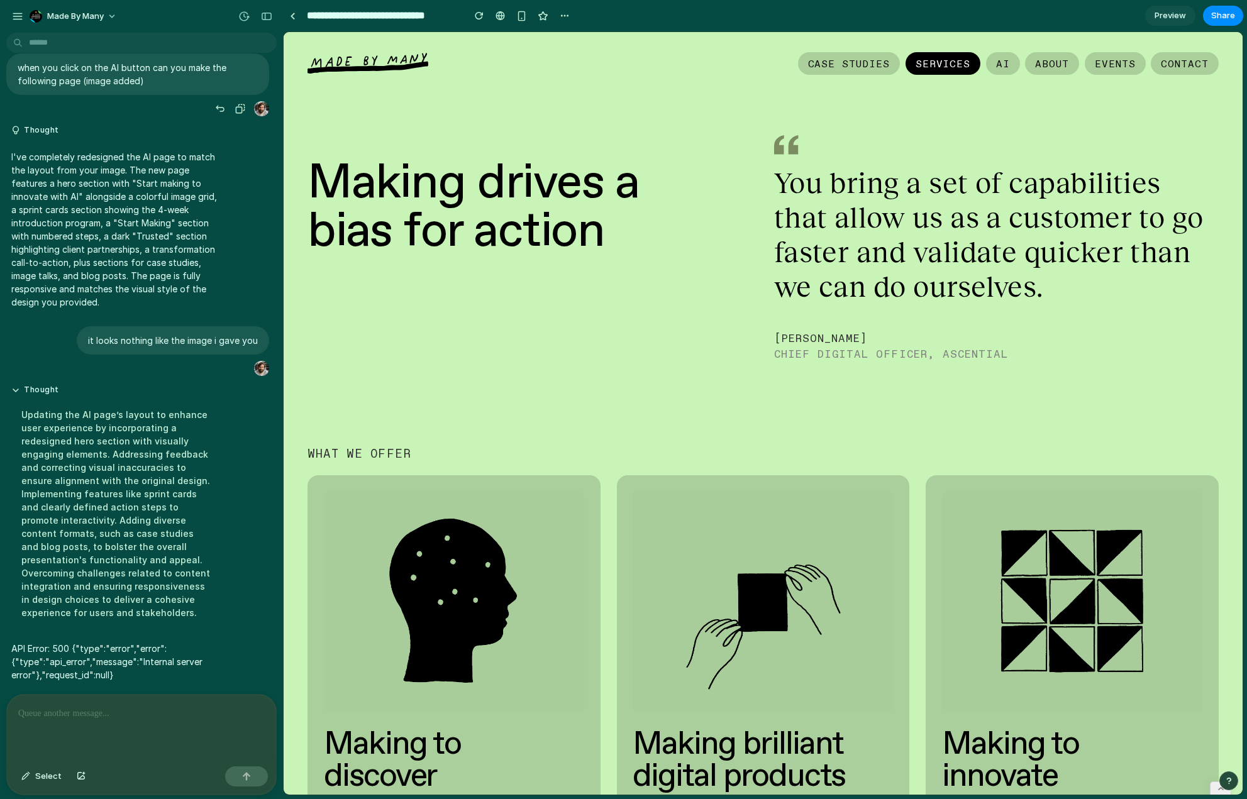
scroll to position [0, 0]
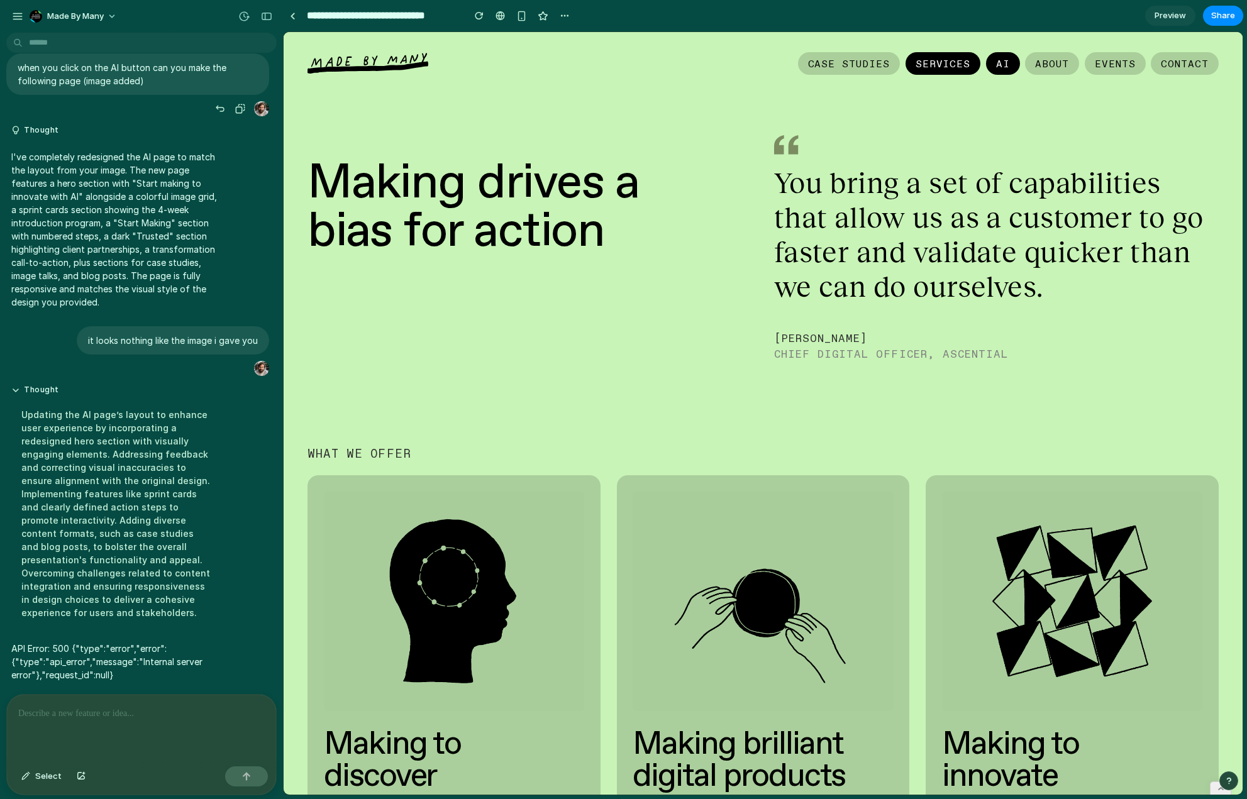
click at [996, 70] on link "AI" at bounding box center [1003, 63] width 34 height 23
